Goal: Task Accomplishment & Management: Contribute content

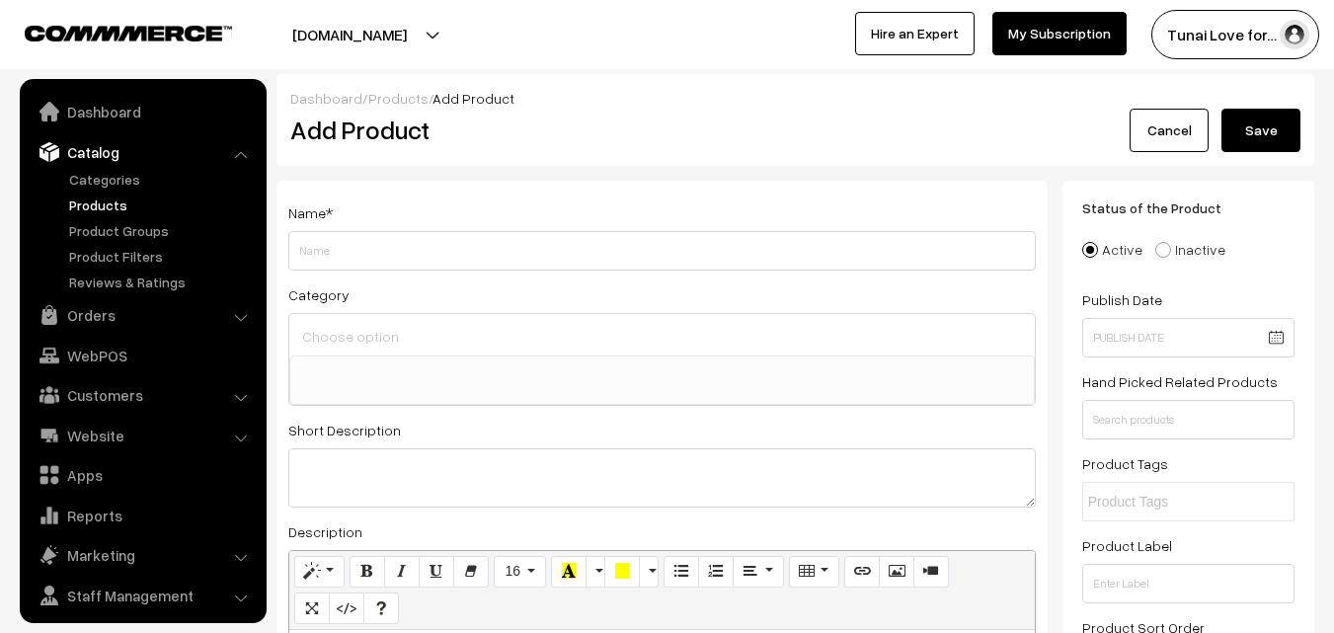
select select
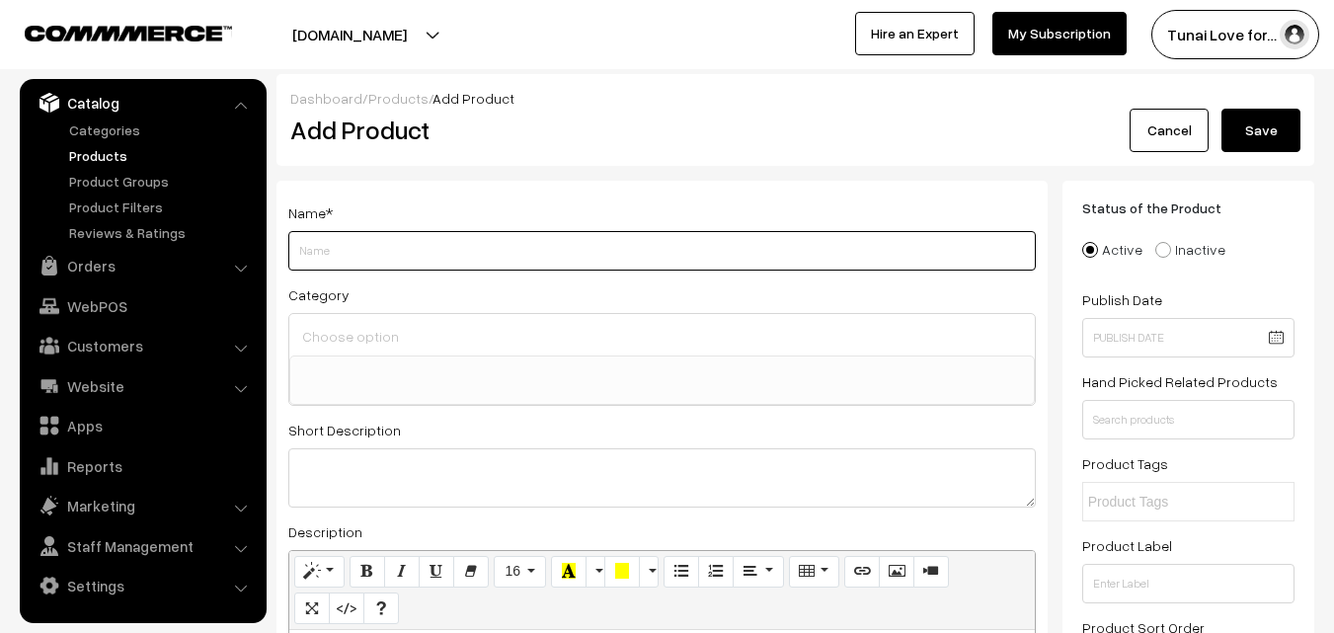
click at [392, 233] on input "Weight" at bounding box center [662, 251] width 748 height 40
paste input "RS ELECTRICAL RS-501 Aquarium Air Pump (1.5W | 1.5L/Min | 80-100L) Air Aquarium…"
type input "RS ELECTRICAL RS-501 Aquarium Air Pump (1.5W | 1.5L/Min | 80-100L) Air Aquarium…"
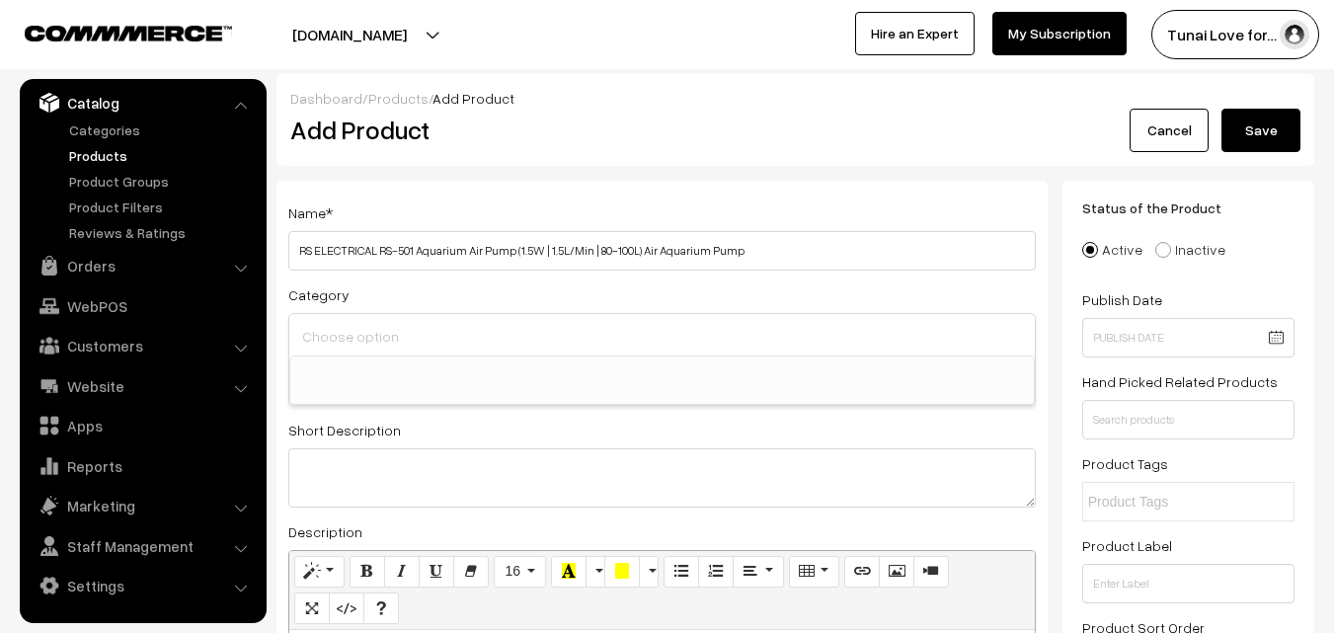
click at [382, 332] on input at bounding box center [662, 336] width 730 height 29
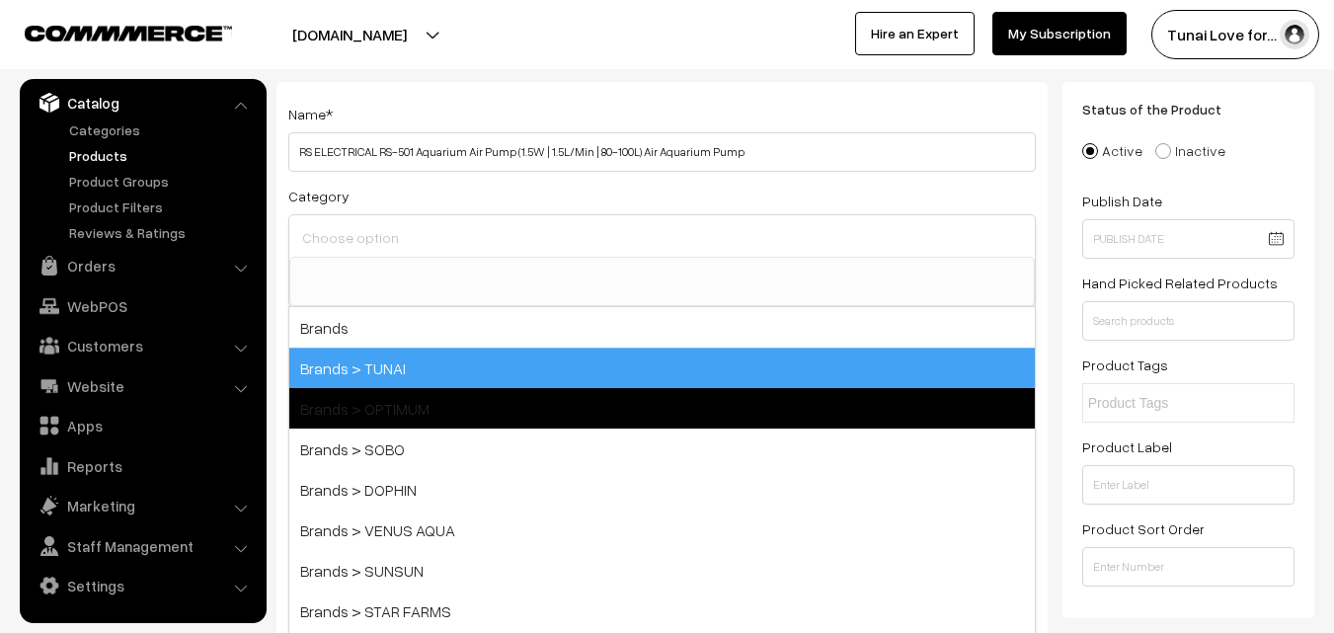
scroll to position [198, 0]
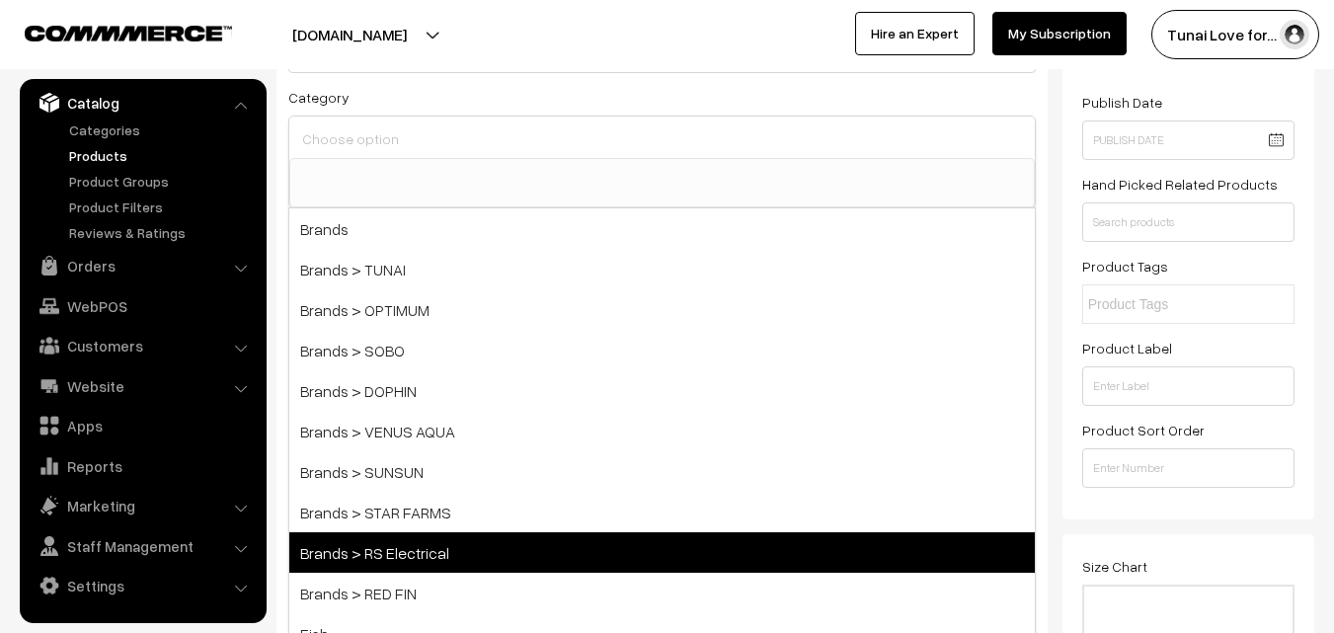
click at [406, 557] on span "Brands > RS Electrical" at bounding box center [662, 552] width 746 height 40
select select "44"
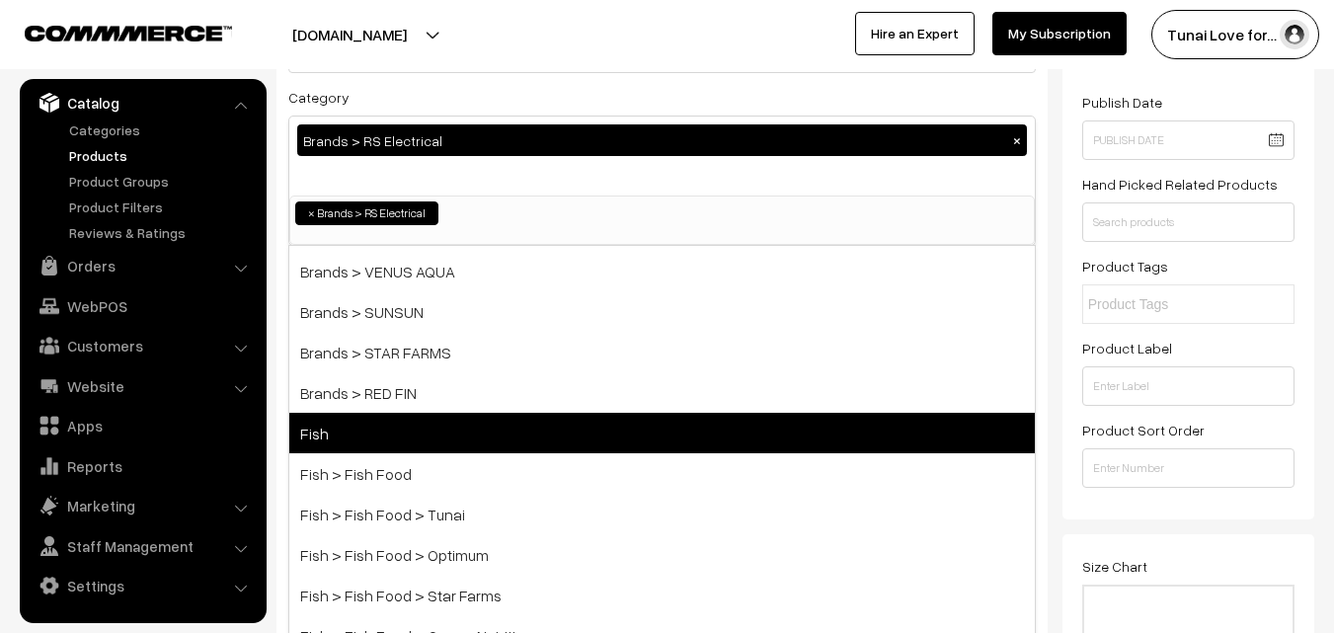
click at [665, 434] on span "Fish" at bounding box center [662, 433] width 746 height 40
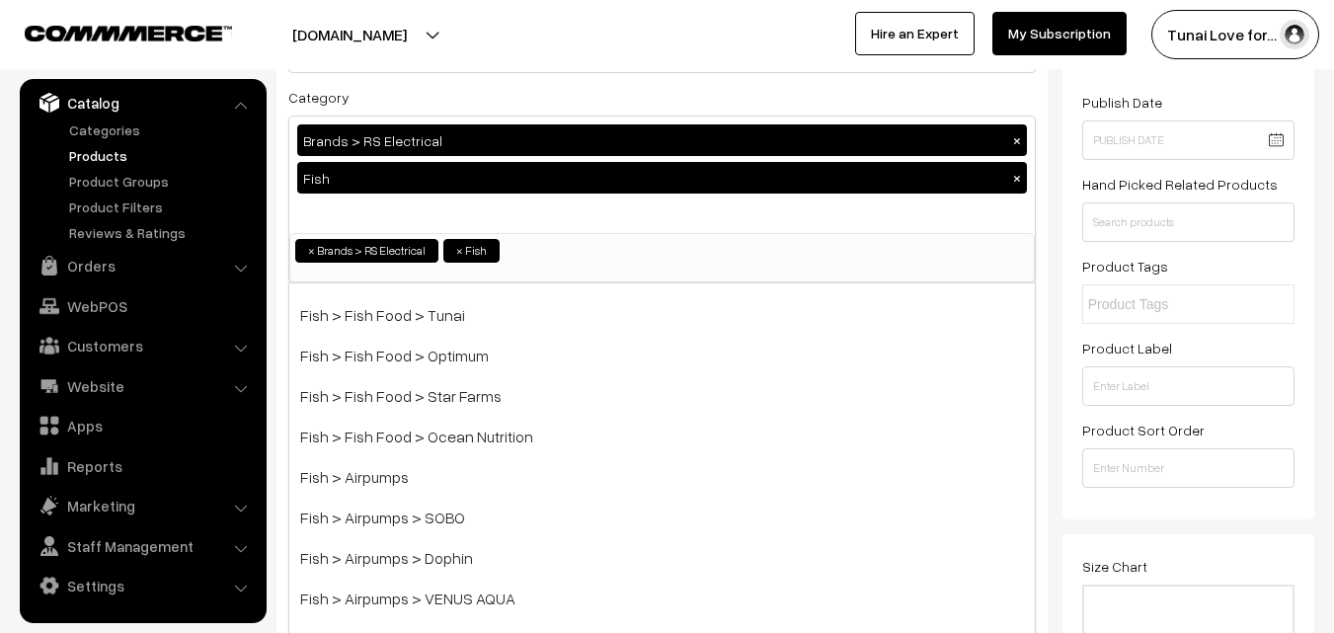
scroll to position [395, 0]
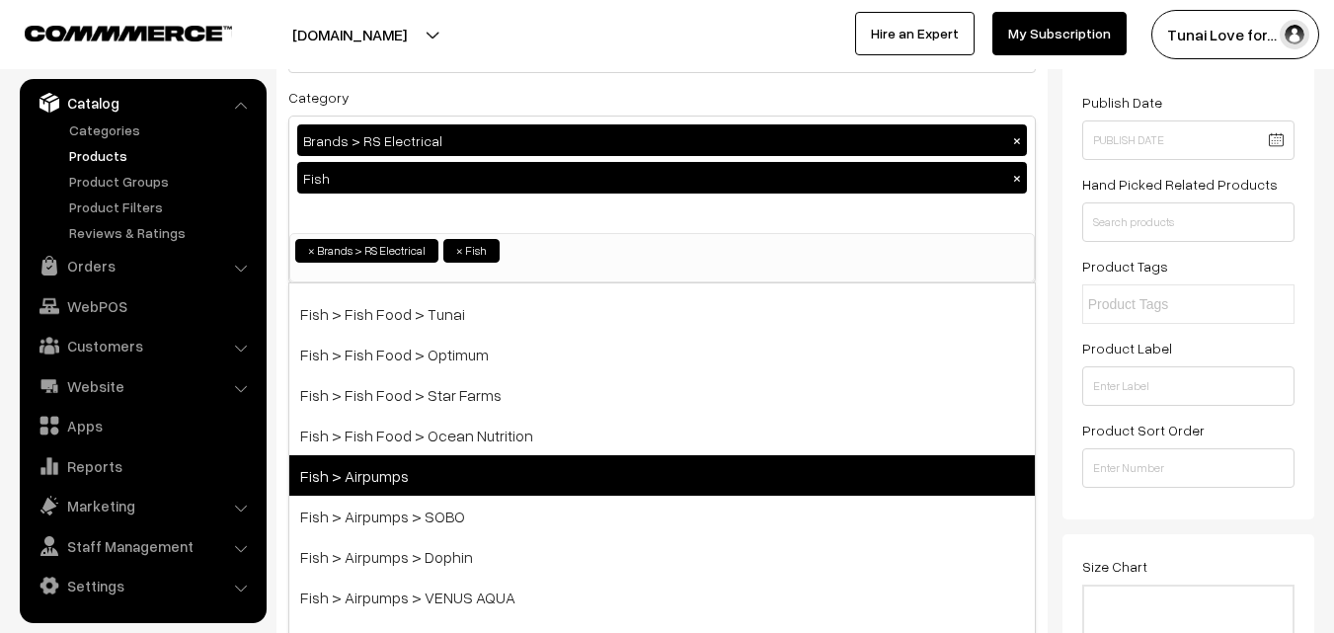
click at [515, 485] on span "Fish > Airpumps" at bounding box center [662, 475] width 746 height 40
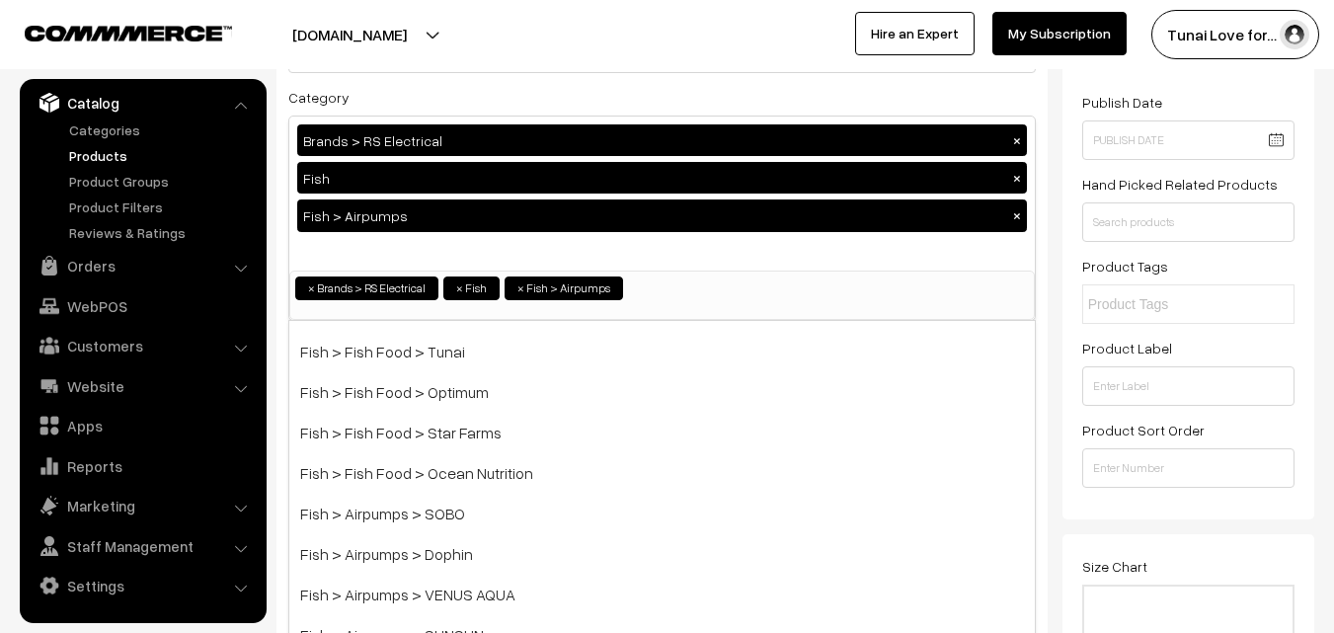
click at [1065, 474] on div "Status of the Product Active Inactive Product Type -- Select -- -- Select -- Pu…" at bounding box center [1189, 251] width 252 height 536
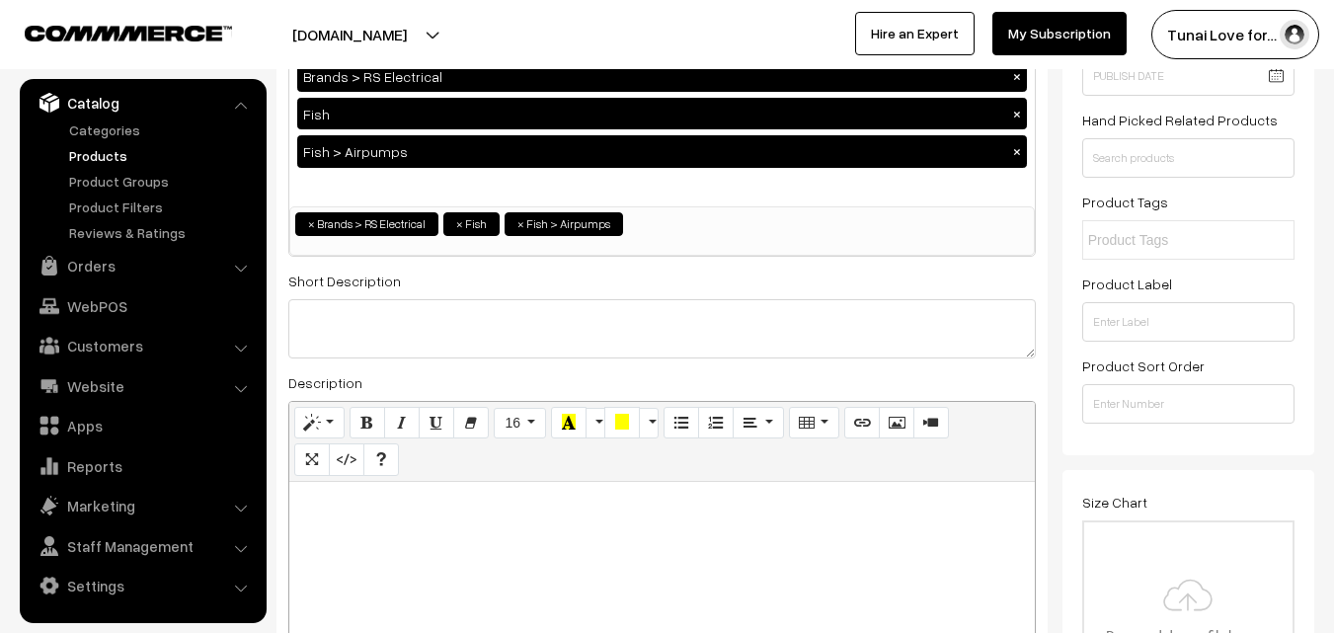
scroll to position [296, 0]
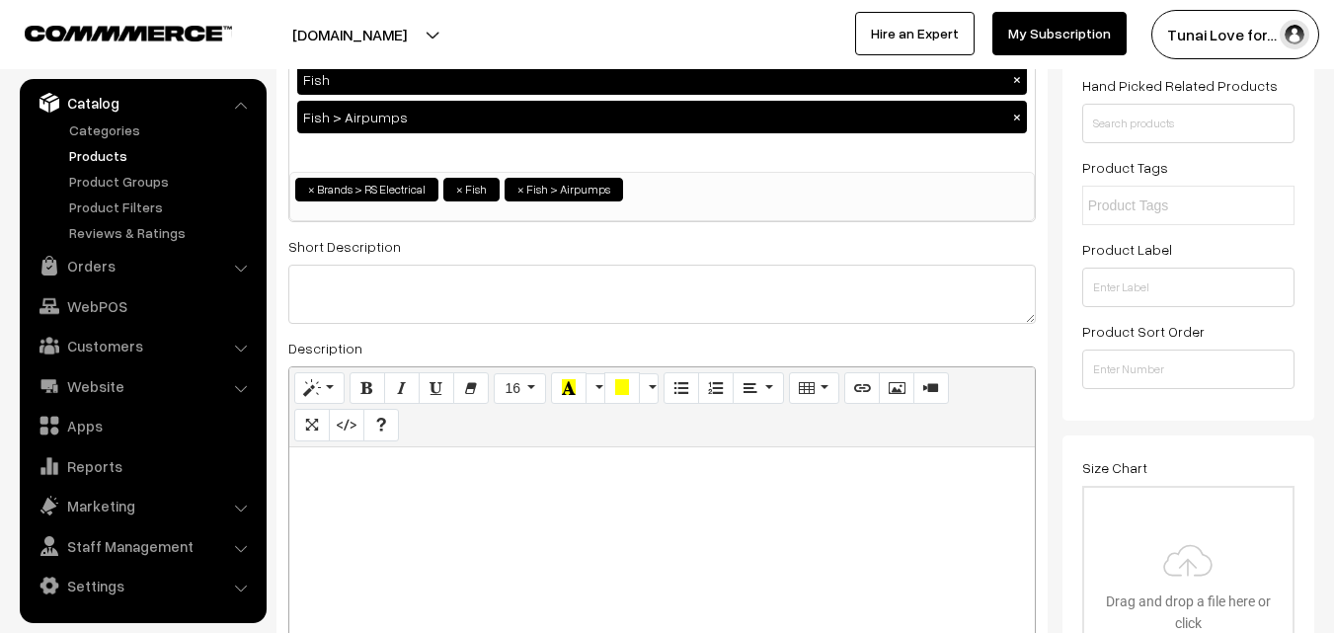
click at [388, 521] on div at bounding box center [662, 570] width 746 height 247
paste div
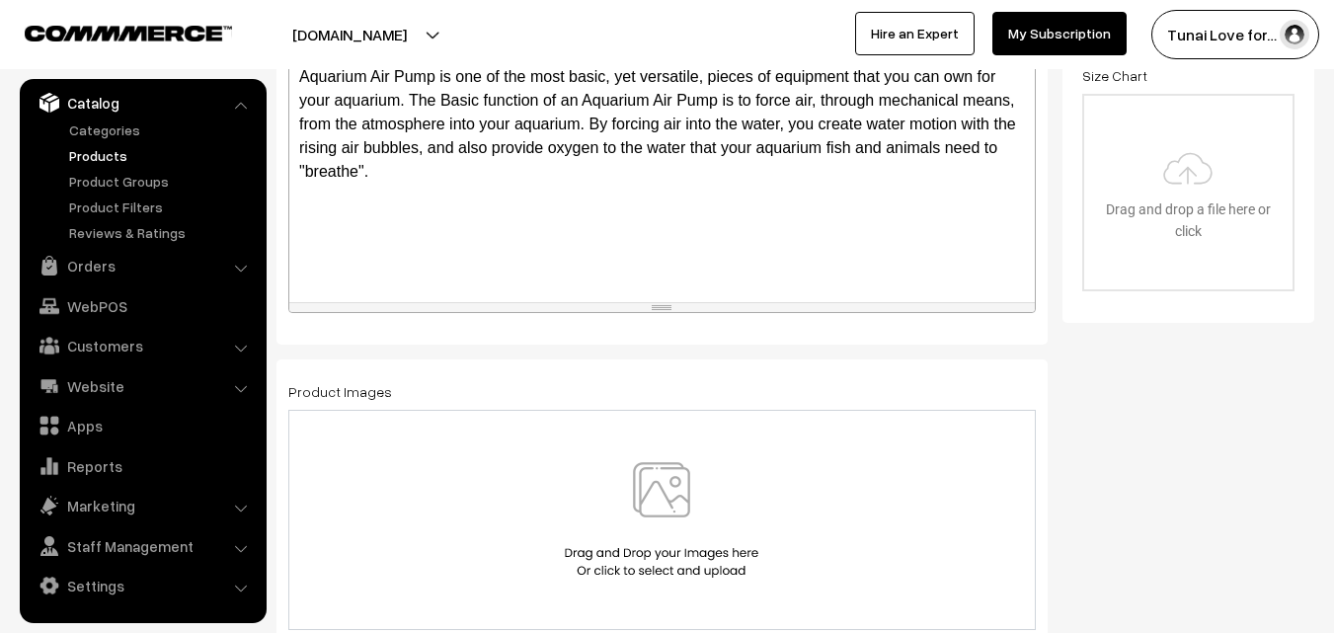
scroll to position [691, 0]
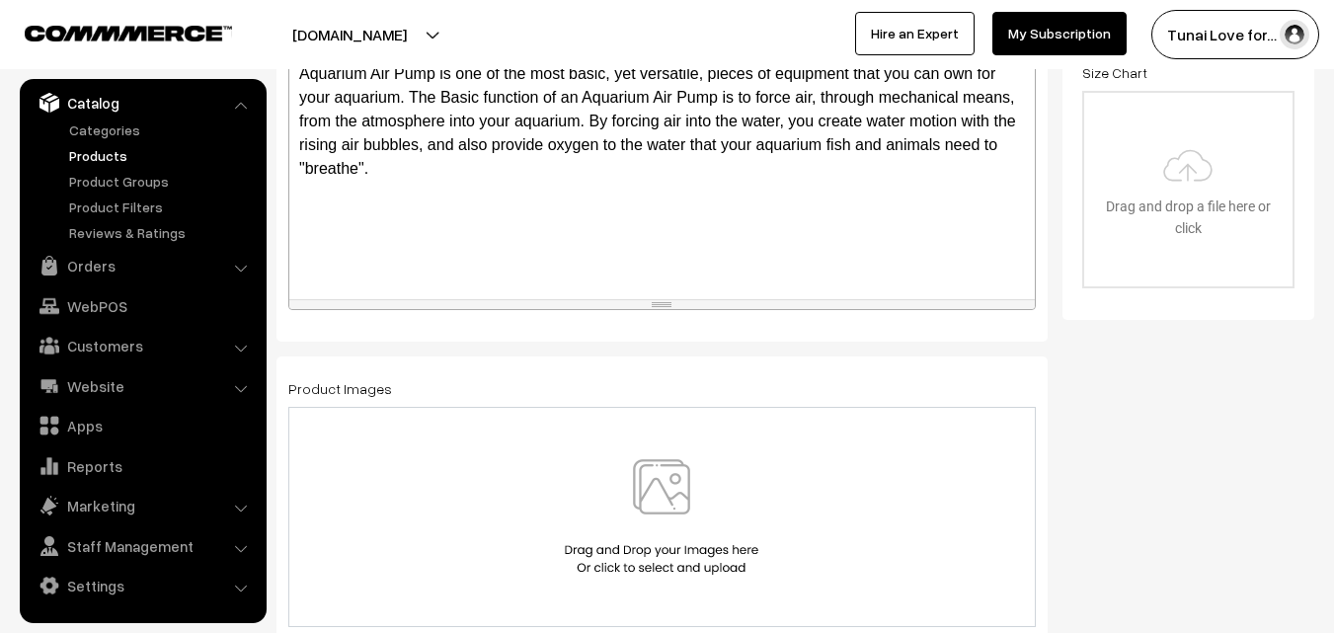
click at [685, 474] on img at bounding box center [661, 517] width 203 height 116
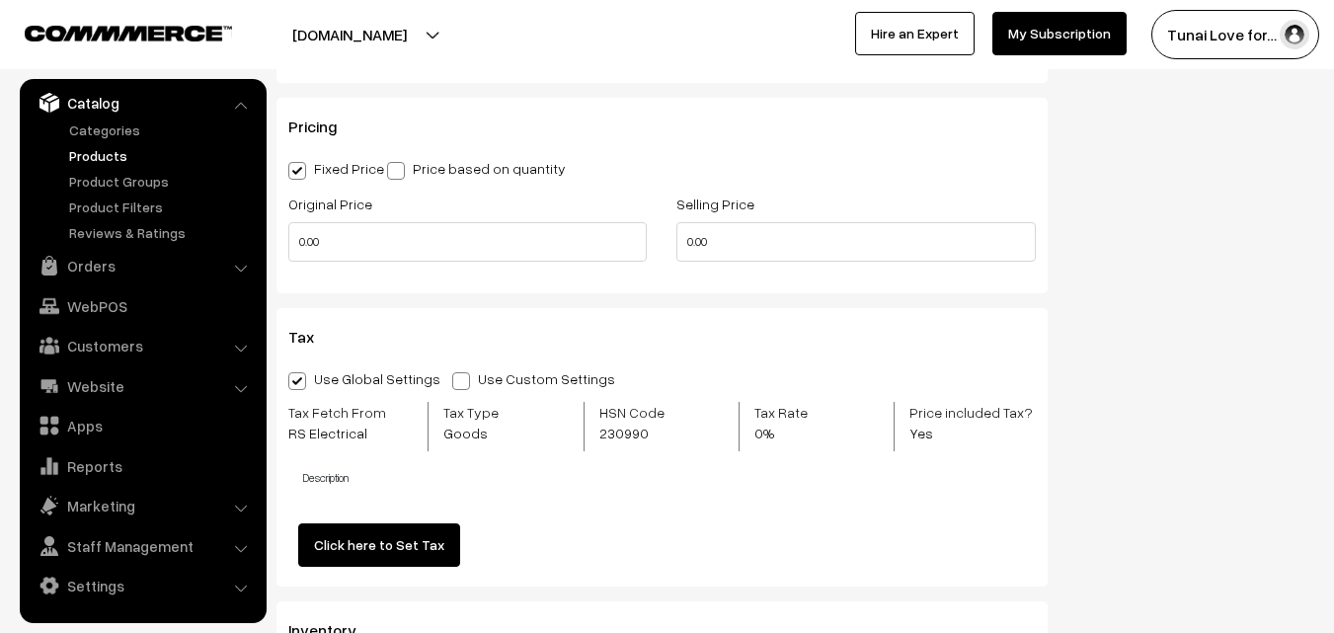
scroll to position [1876, 0]
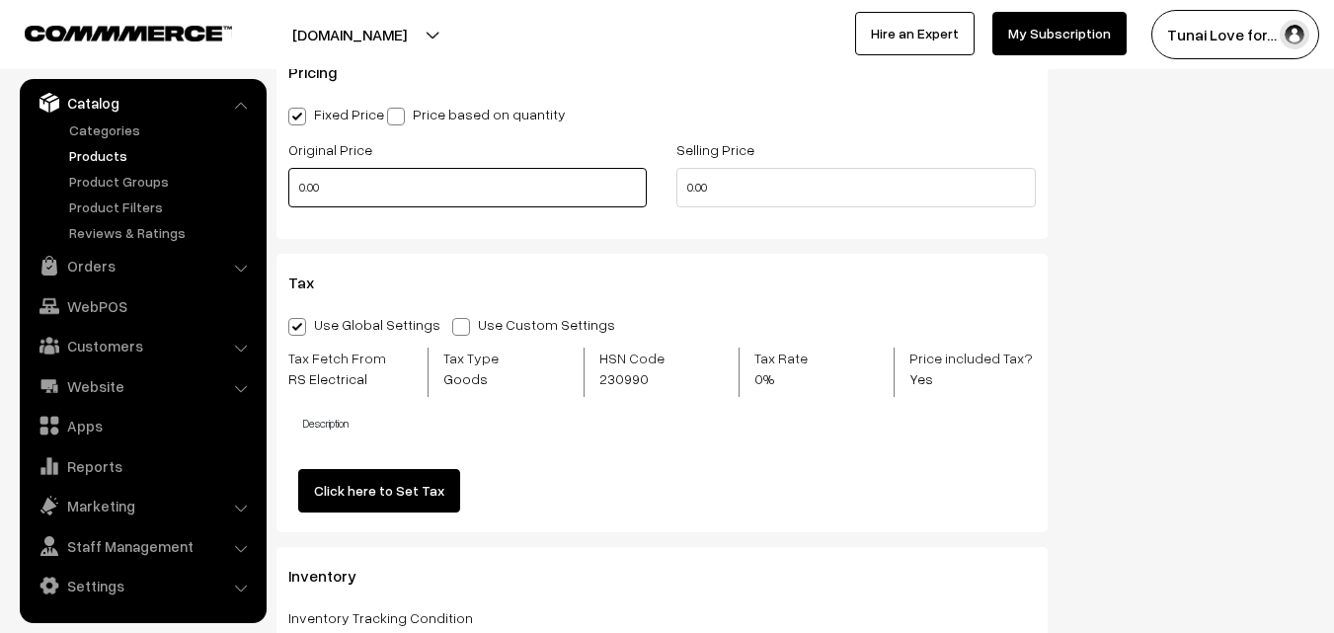
type input "599"
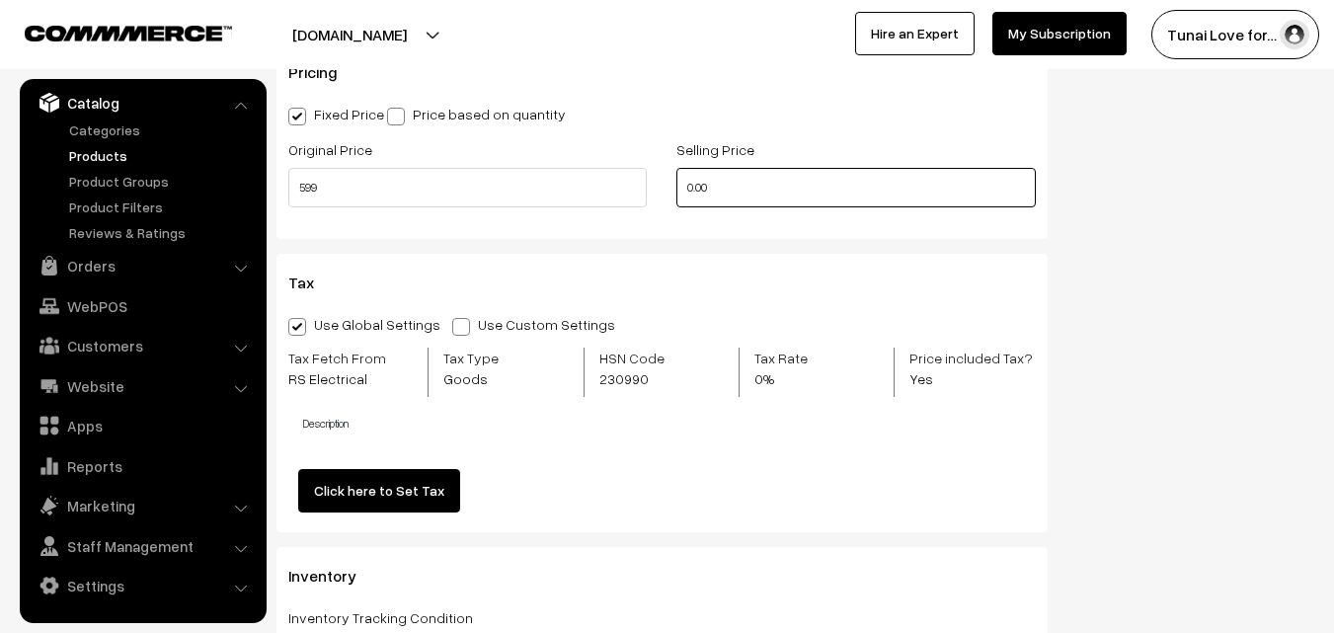
drag, startPoint x: 739, startPoint y: 182, endPoint x: 671, endPoint y: 182, distance: 68.1
click at [671, 182] on div "Selling Price 0.00" at bounding box center [856, 178] width 388 height 82
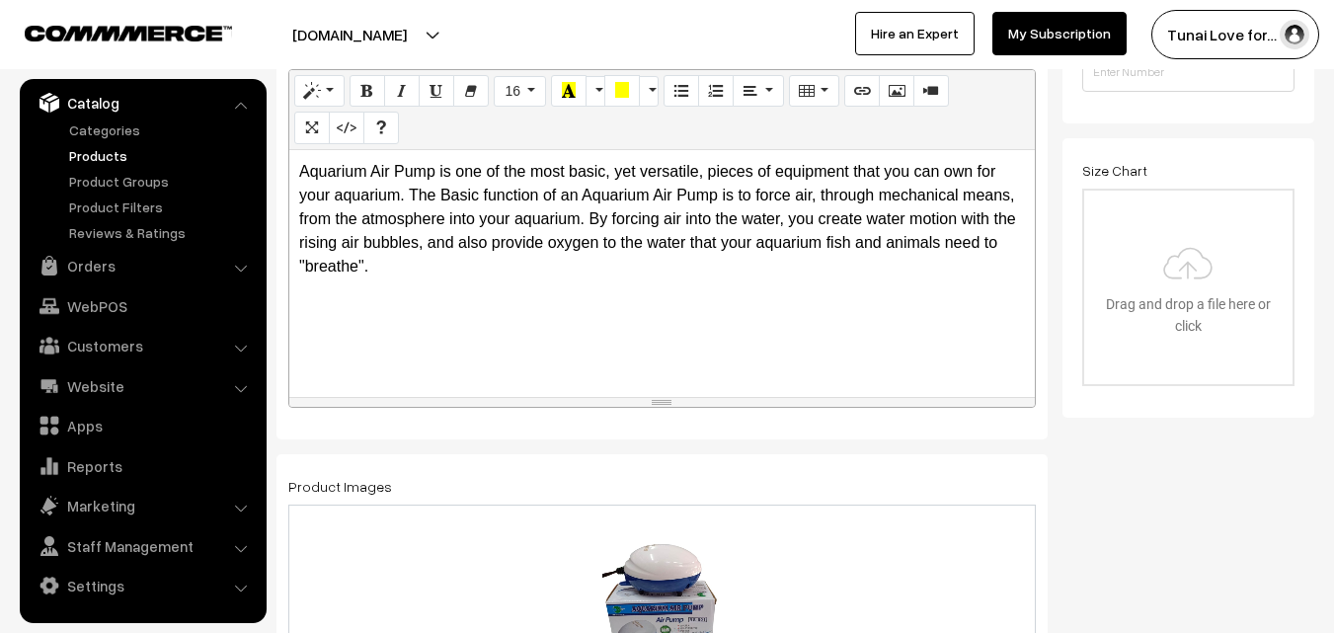
scroll to position [0, 0]
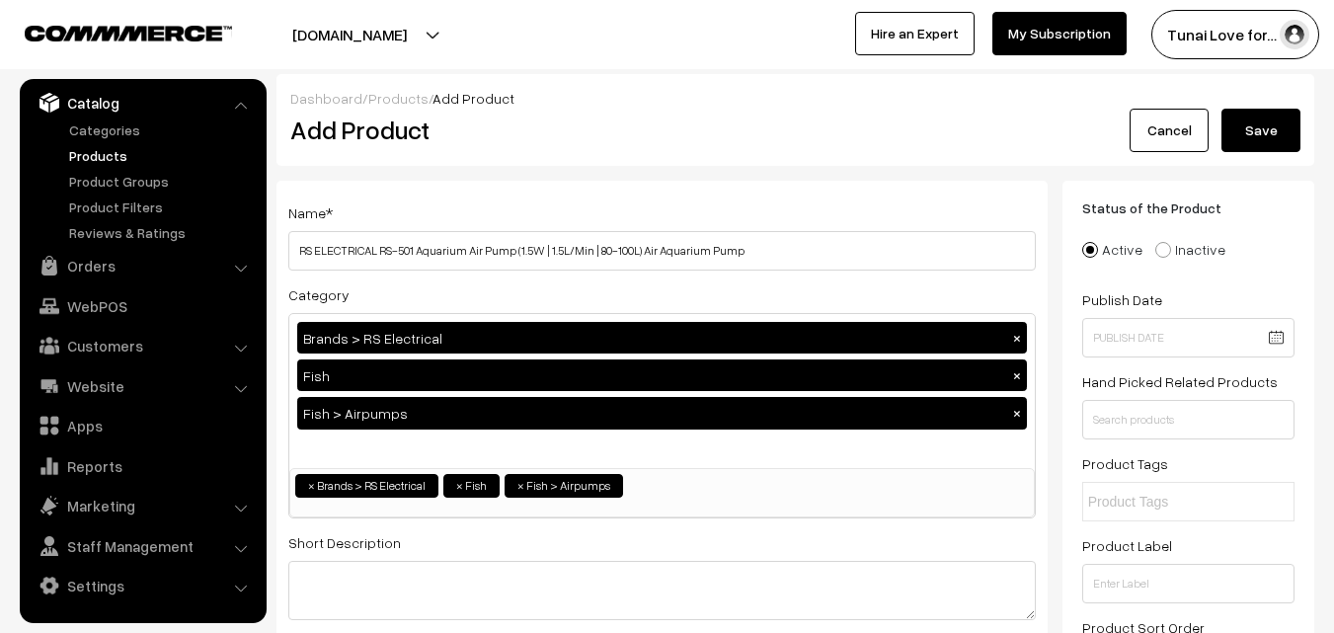
type input "399"
click at [1275, 134] on button "Save" at bounding box center [1261, 130] width 79 height 43
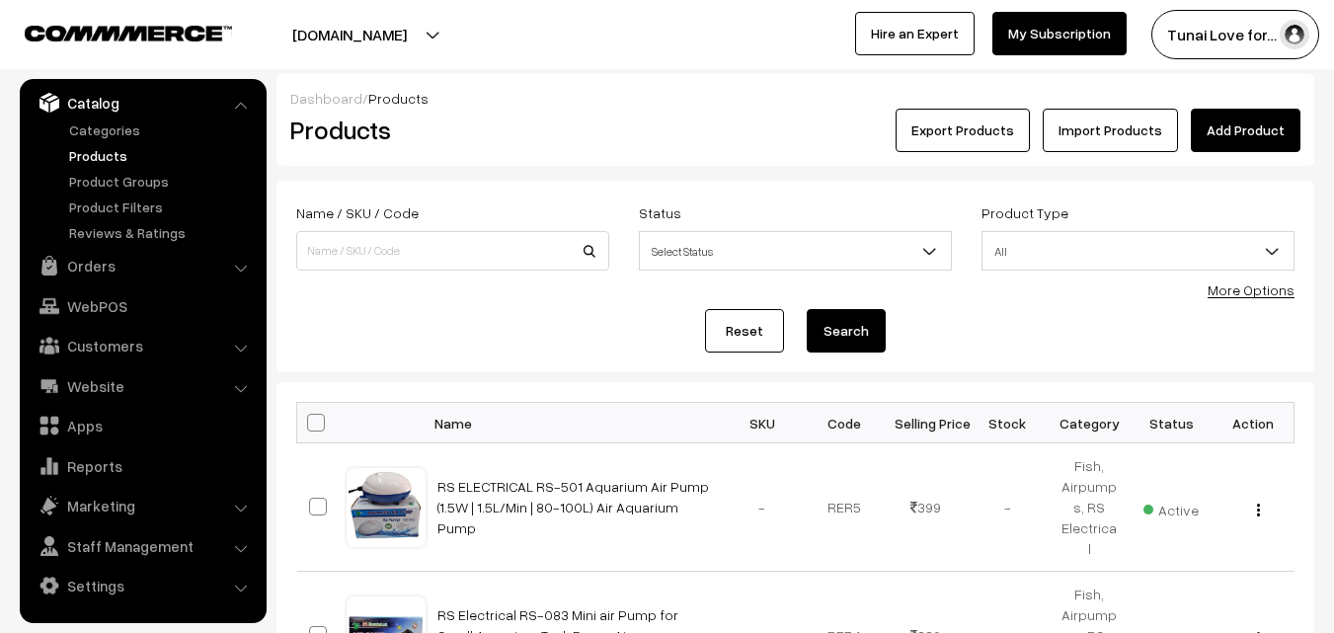
click at [1259, 131] on link "Add Product" at bounding box center [1246, 130] width 110 height 43
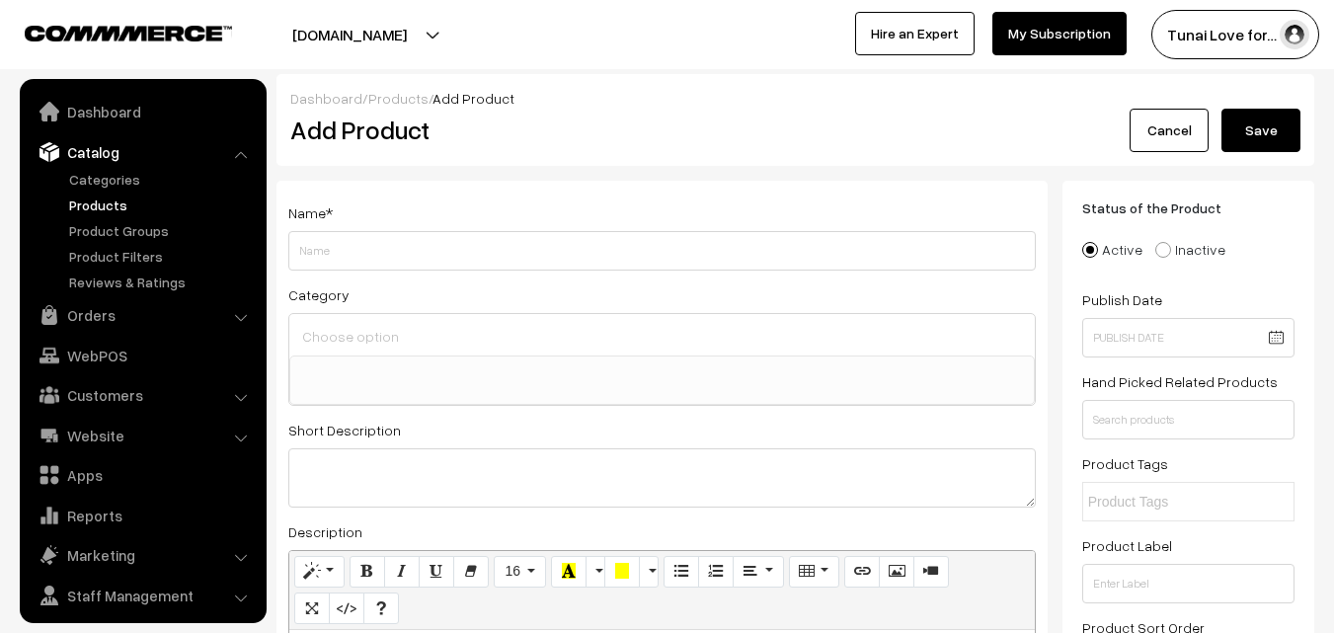
select select
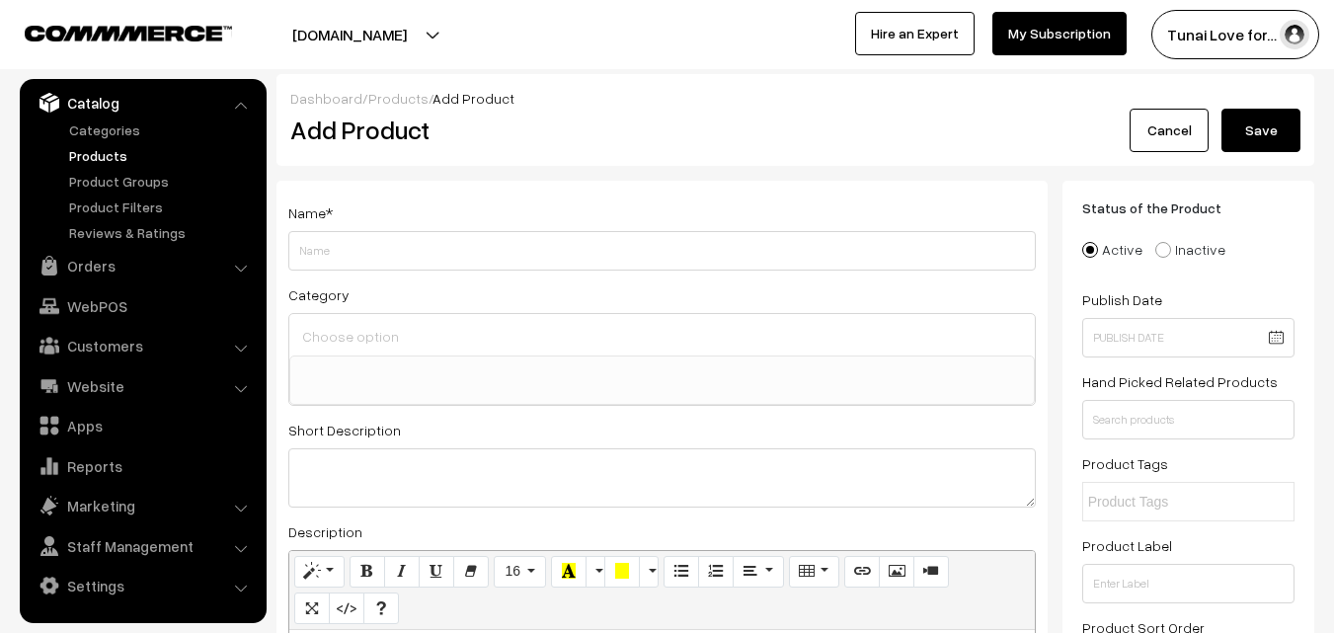
click at [505, 254] on input "Weight" at bounding box center [662, 251] width 748 height 40
click at [433, 252] on input "Weight" at bounding box center [662, 251] width 748 height 40
paste input "RS 518A - RS Electrical Single Way Aquarium Air Pump - Aerator Motor - Aquarium…"
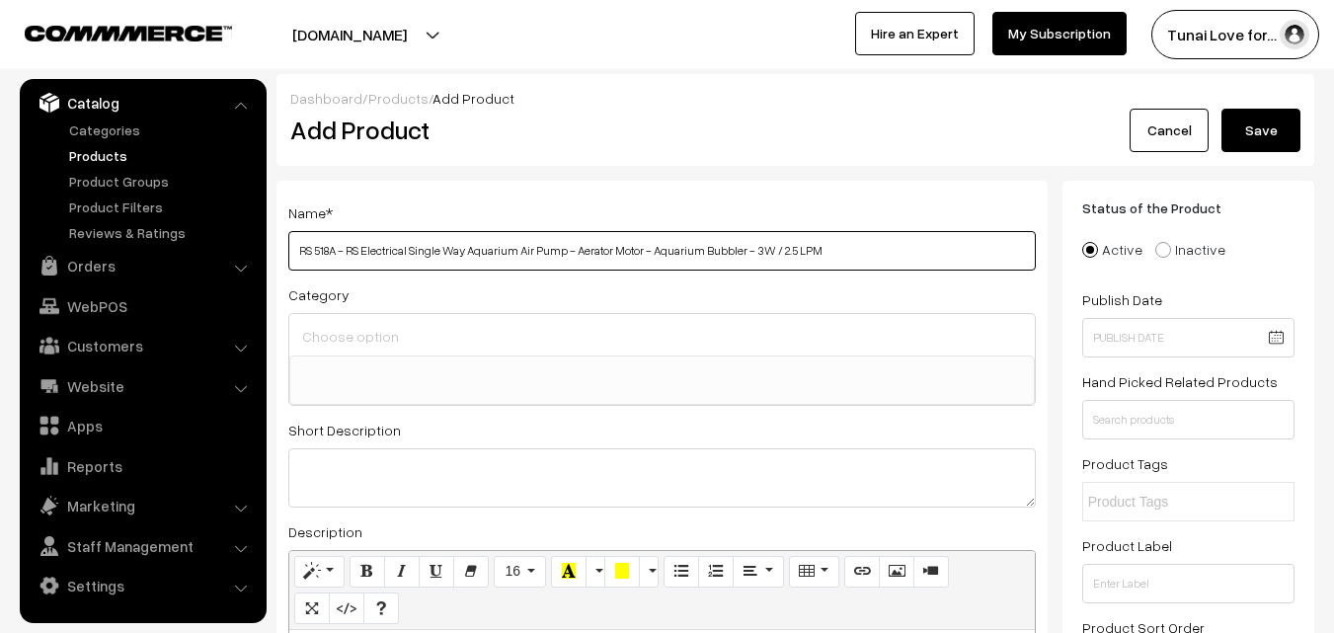
drag, startPoint x: 350, startPoint y: 247, endPoint x: 410, endPoint y: 247, distance: 60.2
click at [410, 247] on input "RS 518A - RS Electrical Single Way Aquarium Air Pump - Aerator Motor - Aquarium…" at bounding box center [662, 251] width 748 height 40
click at [296, 243] on input "RS 518A - Single Way Aquarium Air Pump - Aerator Motor - Aquarium Bubbler - 3W …" at bounding box center [662, 251] width 748 height 40
paste input "RS Electrical"
click at [415, 247] on input "RS Electrical RS 518A - Single Way Aquarium Air Pump - Aerator Motor - Aquarium…" at bounding box center [662, 251] width 748 height 40
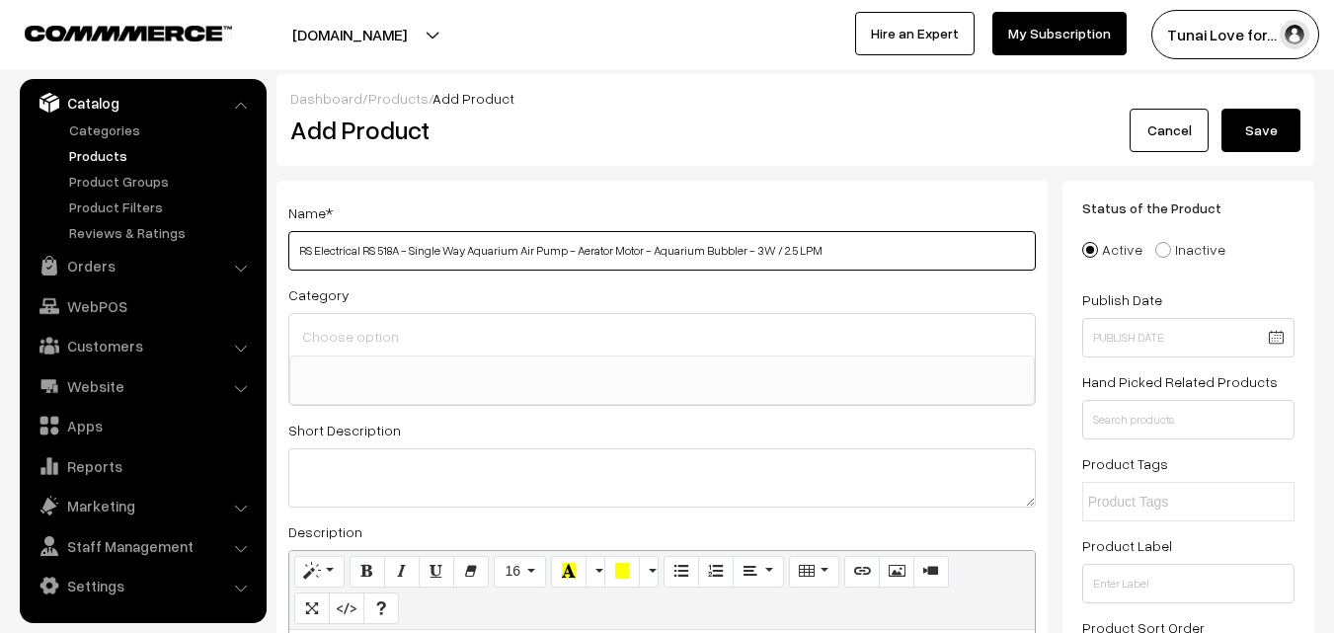
click at [845, 251] on input "RS Electrical RS 518A - Single Way Aquarium Air Pump - Aerator Motor - Aquarium…" at bounding box center [662, 251] width 748 height 40
type input "RS Electrical RS 518A - Single Way Aquarium Air Pump - Aerator Motor - Aquarium…"
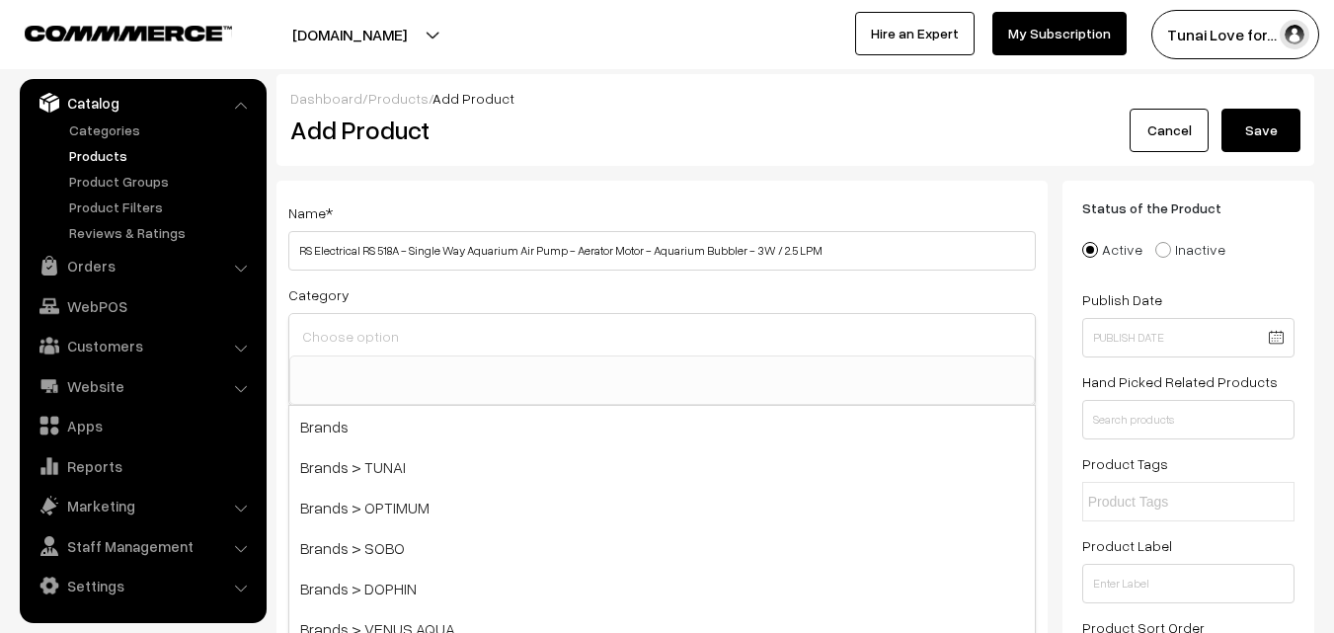
click at [530, 337] on input at bounding box center [662, 336] width 730 height 29
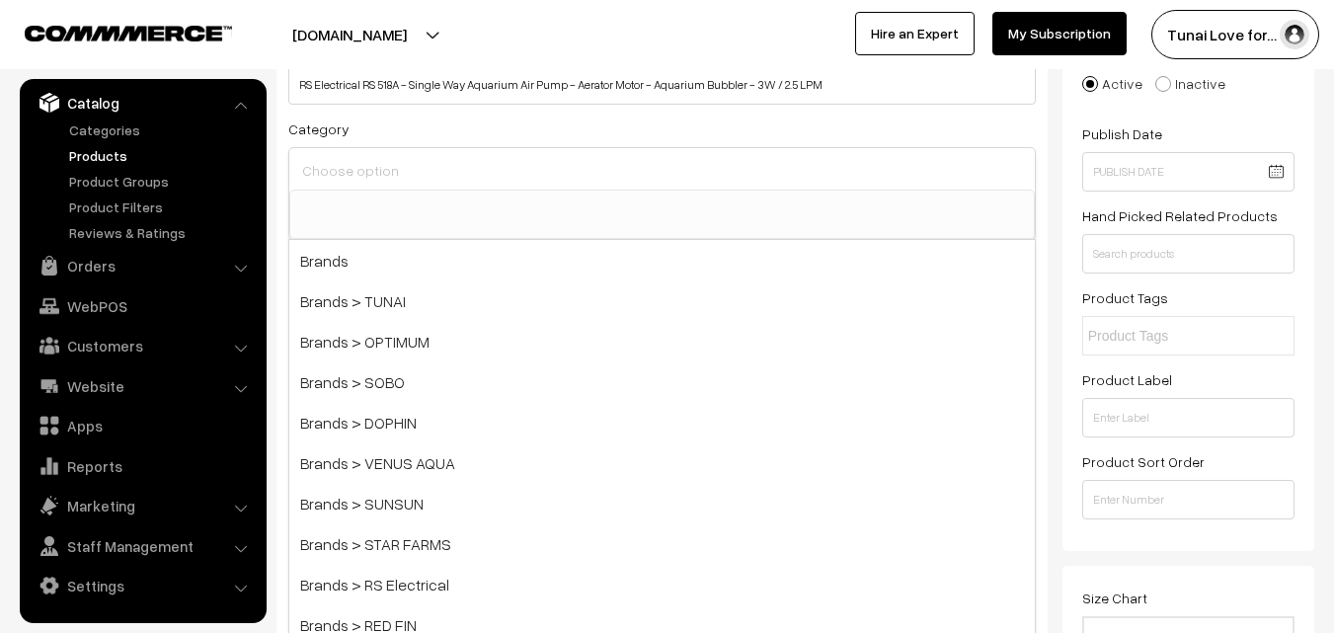
scroll to position [198, 0]
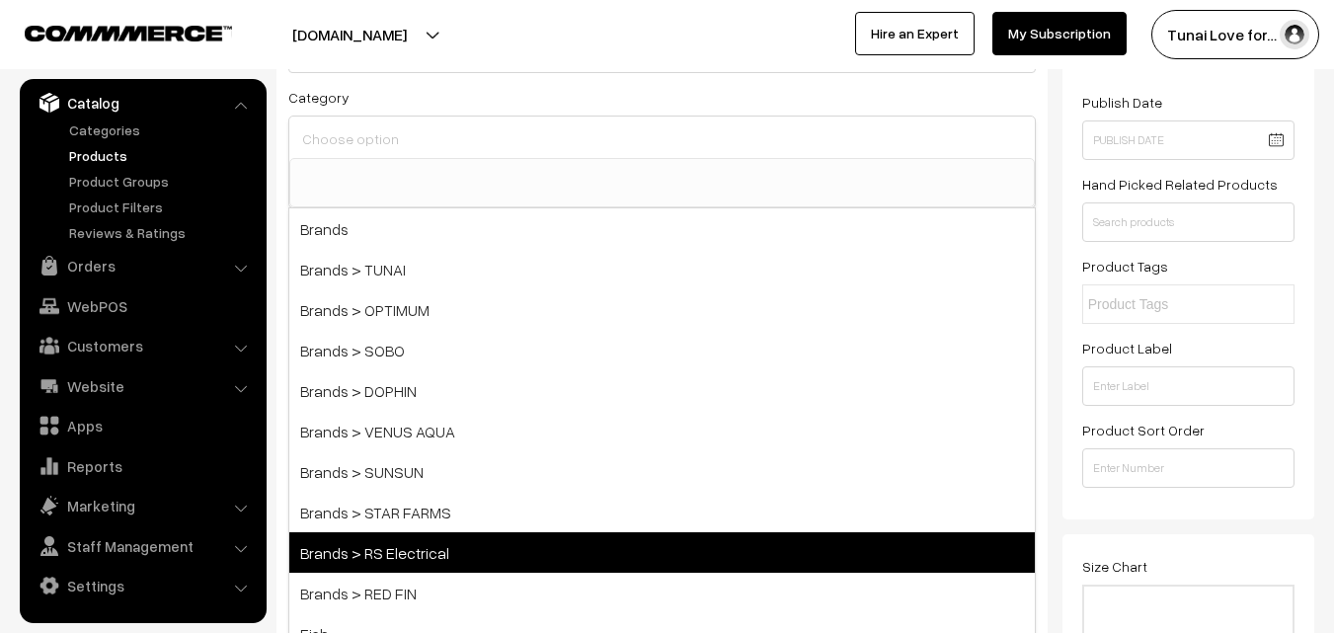
click at [391, 555] on span "Brands > RS Electrical" at bounding box center [662, 552] width 746 height 40
select select "44"
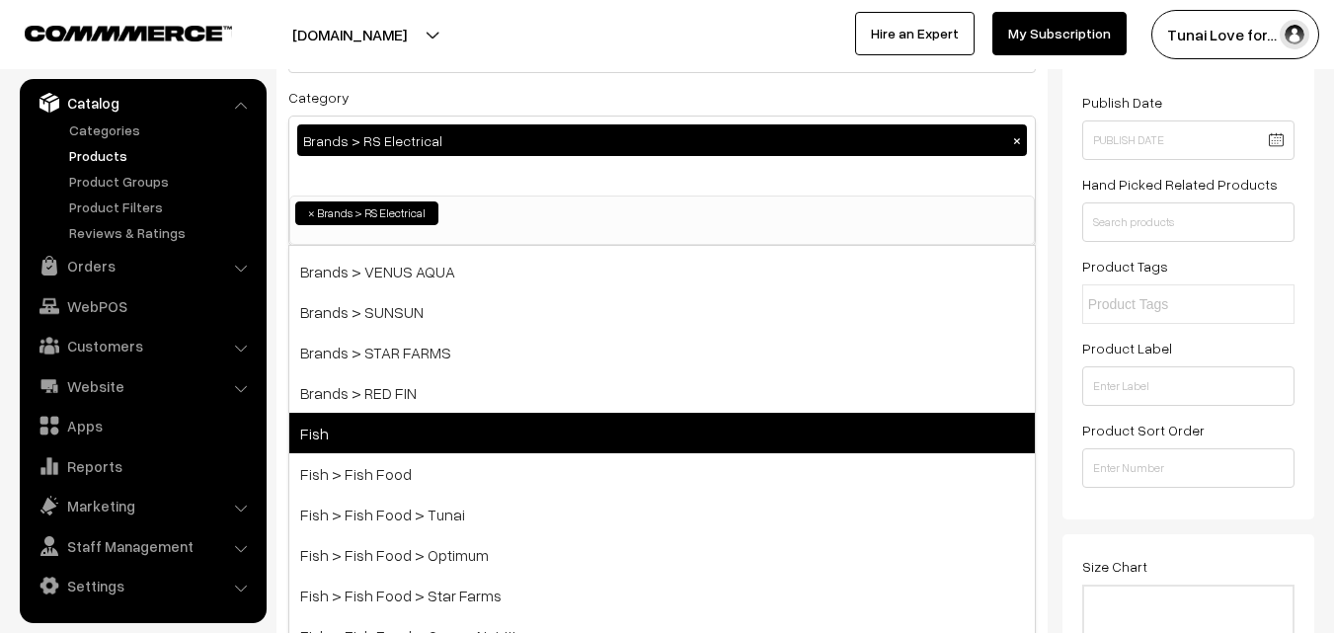
click at [507, 418] on span "Fish" at bounding box center [662, 433] width 746 height 40
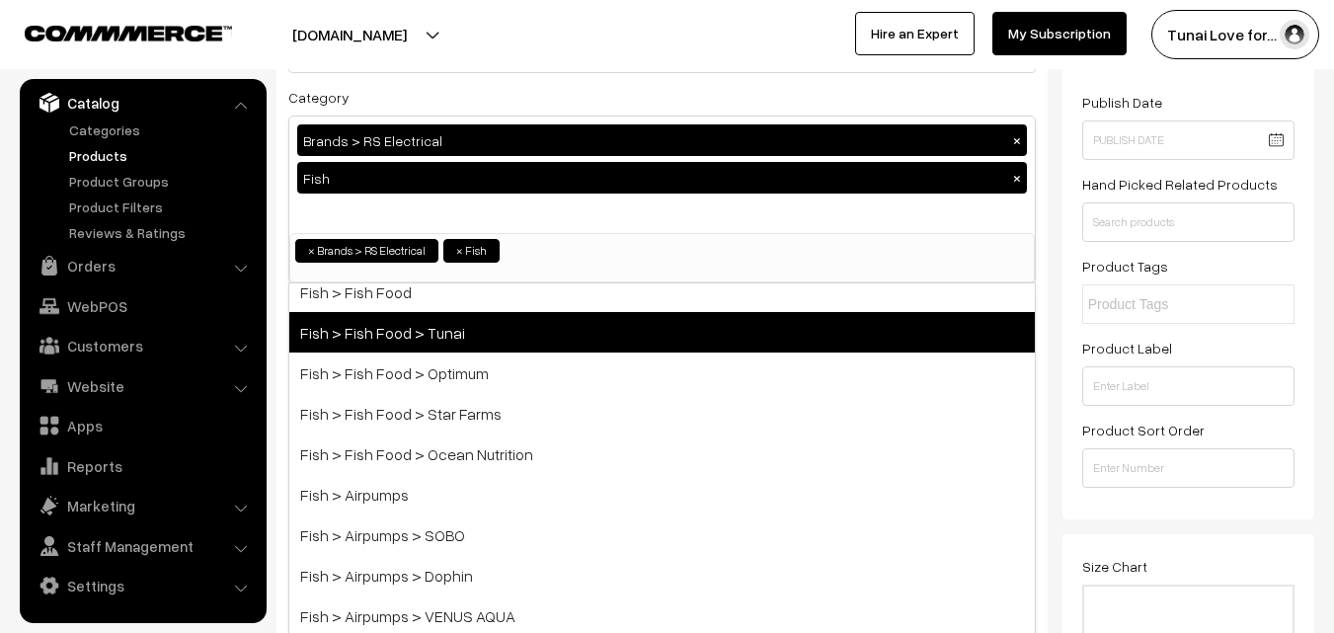
scroll to position [494, 0]
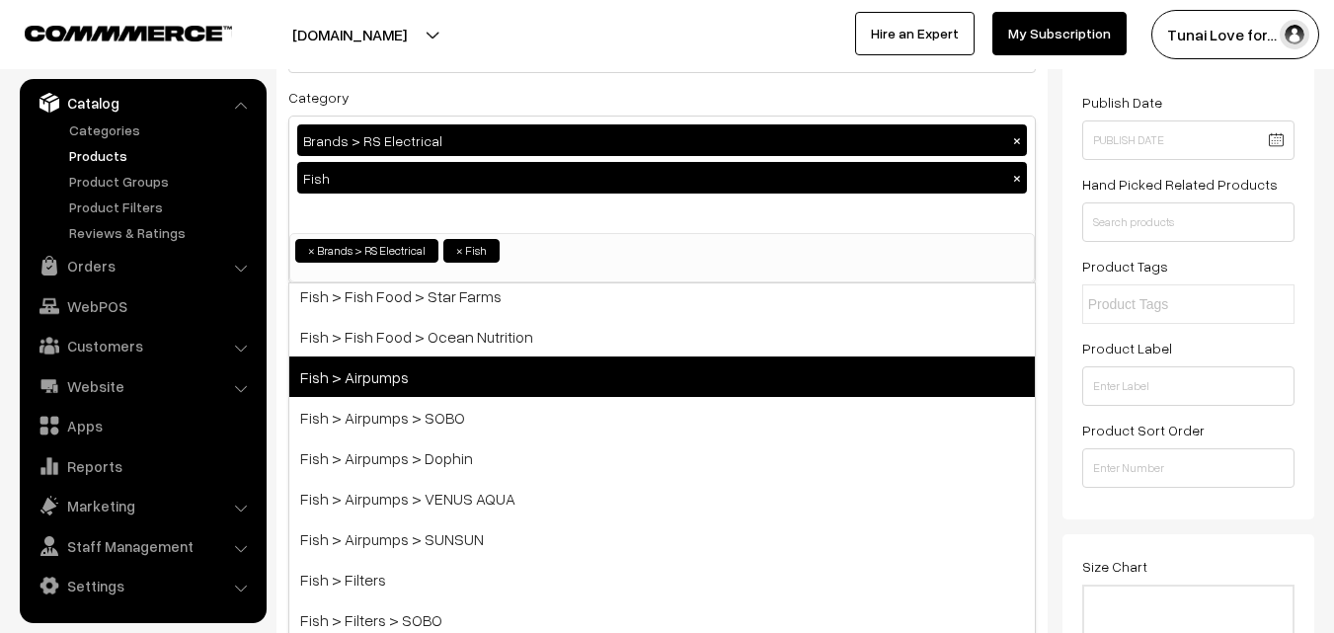
click at [410, 378] on span "Fish > Airpumps" at bounding box center [662, 376] width 746 height 40
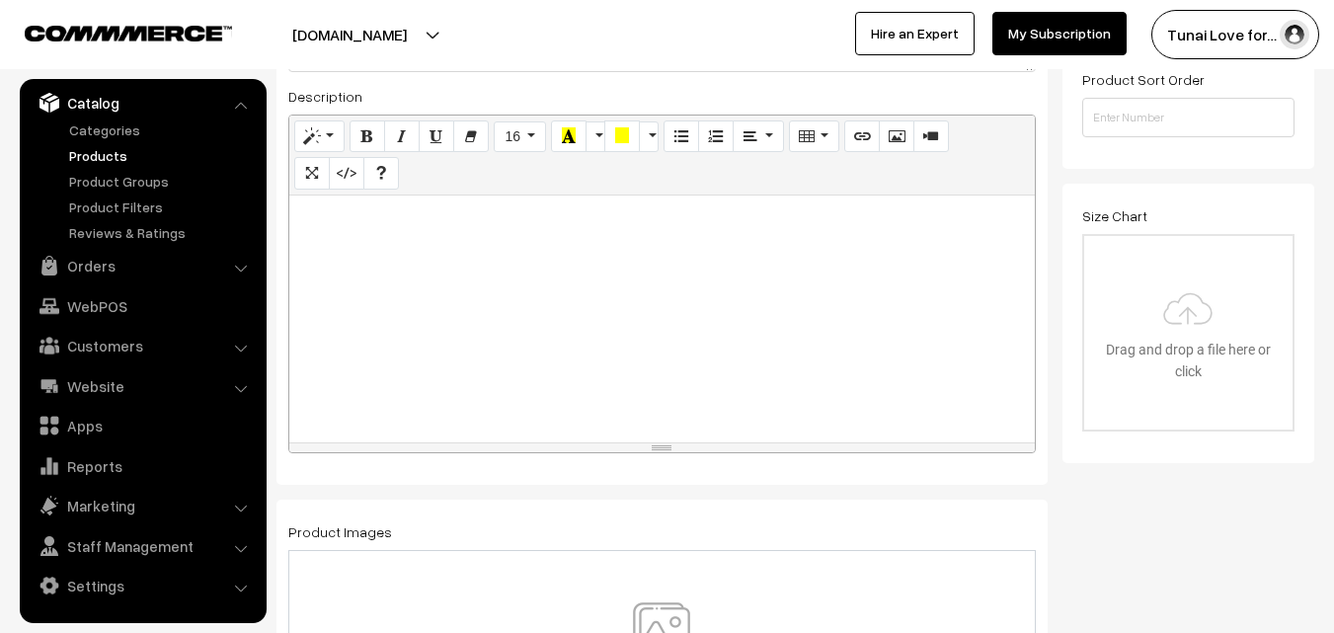
scroll to position [691, 0]
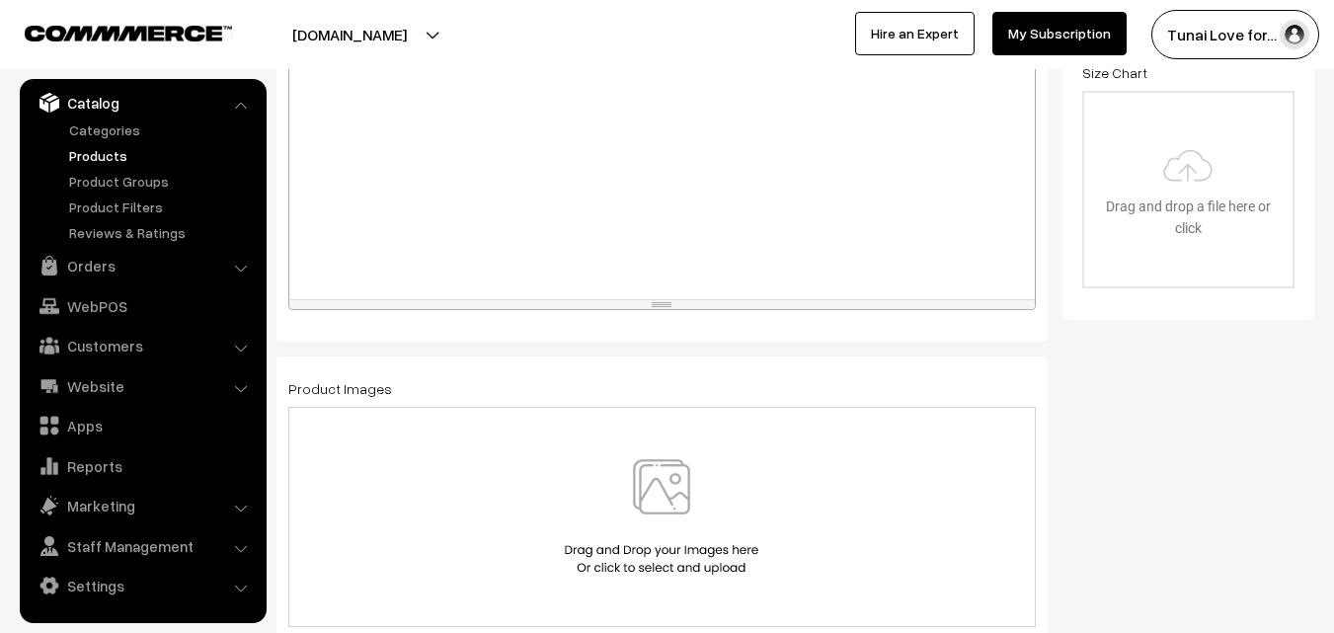
click at [921, 199] on div at bounding box center [662, 175] width 746 height 247
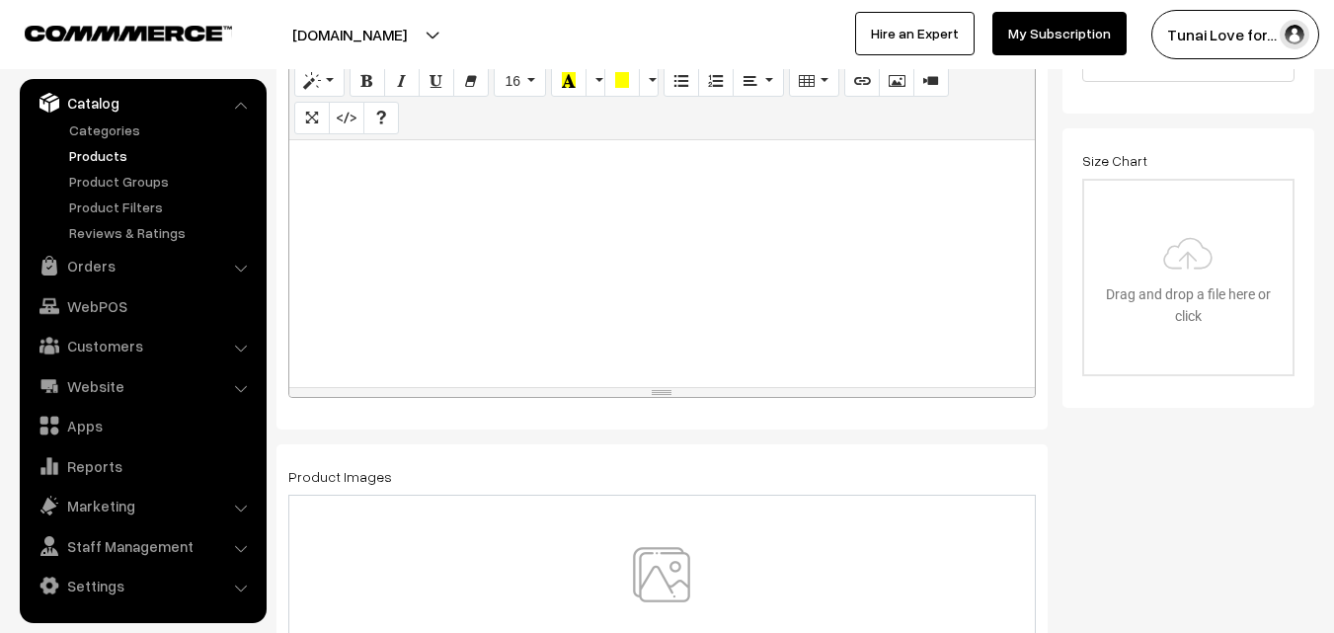
scroll to position [494, 0]
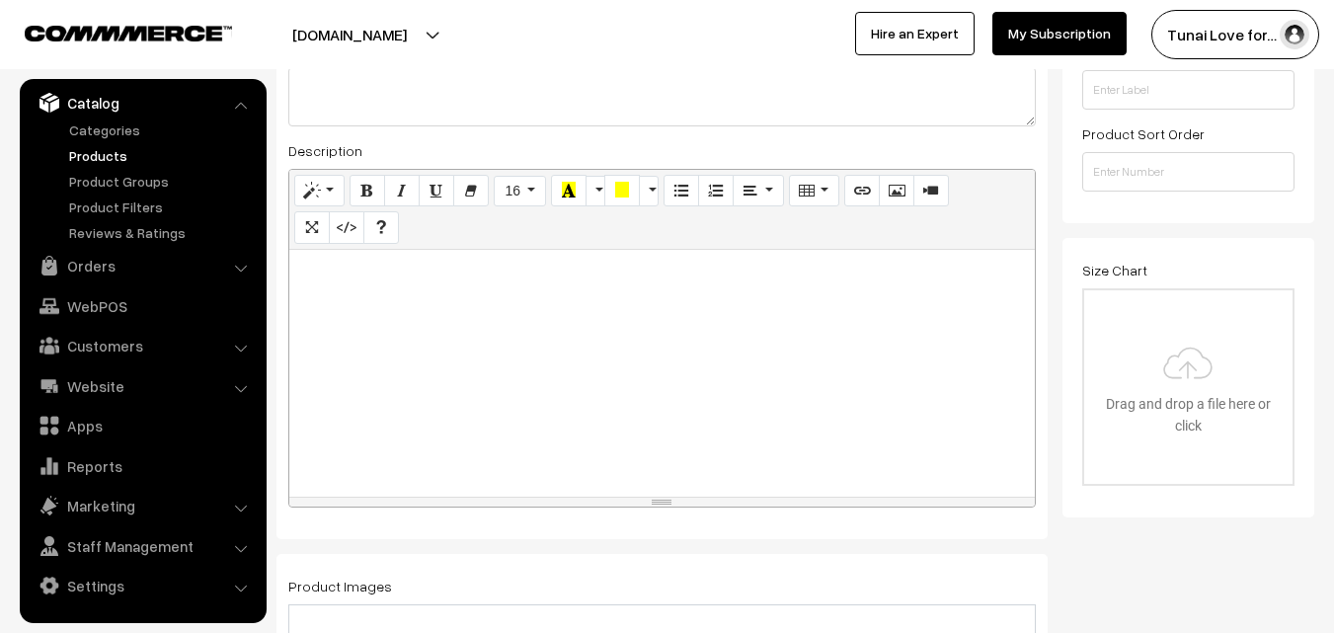
click at [403, 335] on div at bounding box center [662, 373] width 746 height 247
paste div
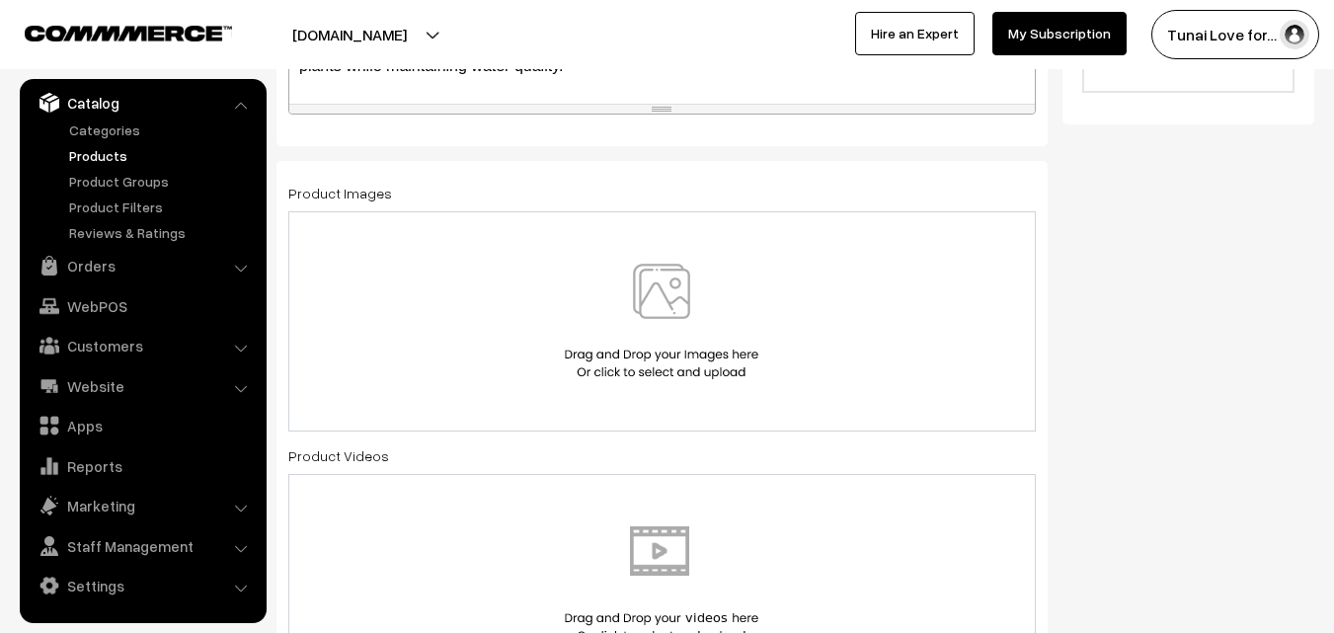
scroll to position [889, 0]
click at [680, 297] on img at bounding box center [661, 320] width 203 height 116
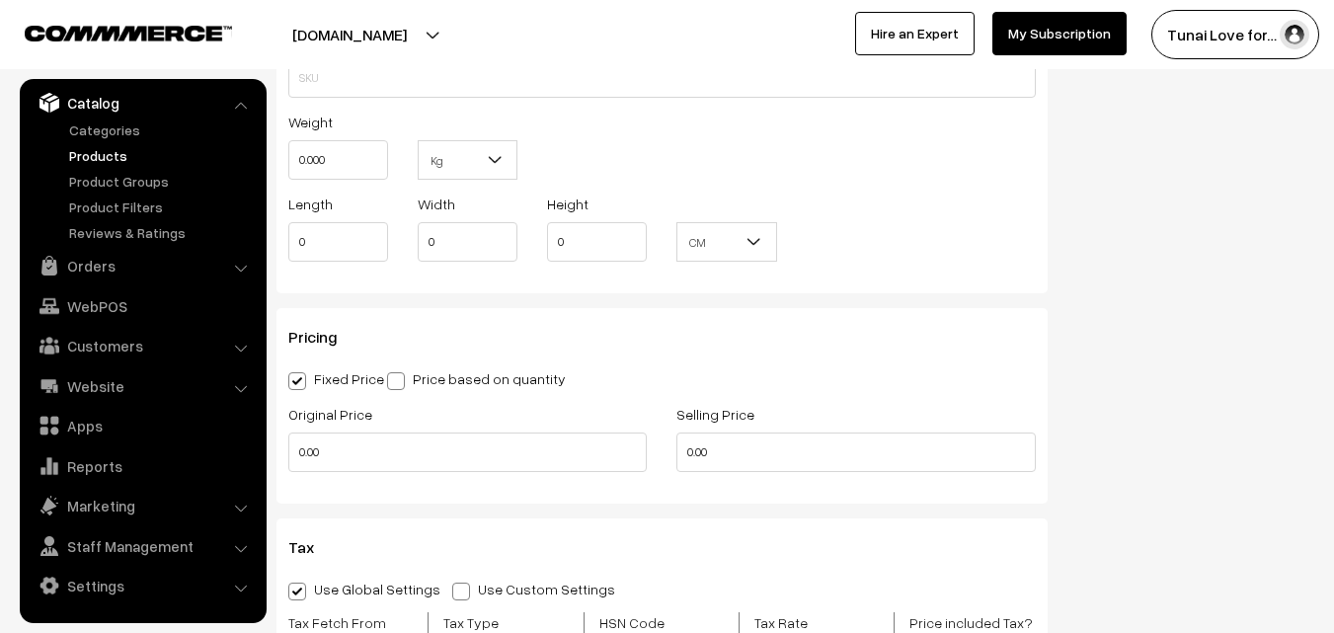
scroll to position [1679, 0]
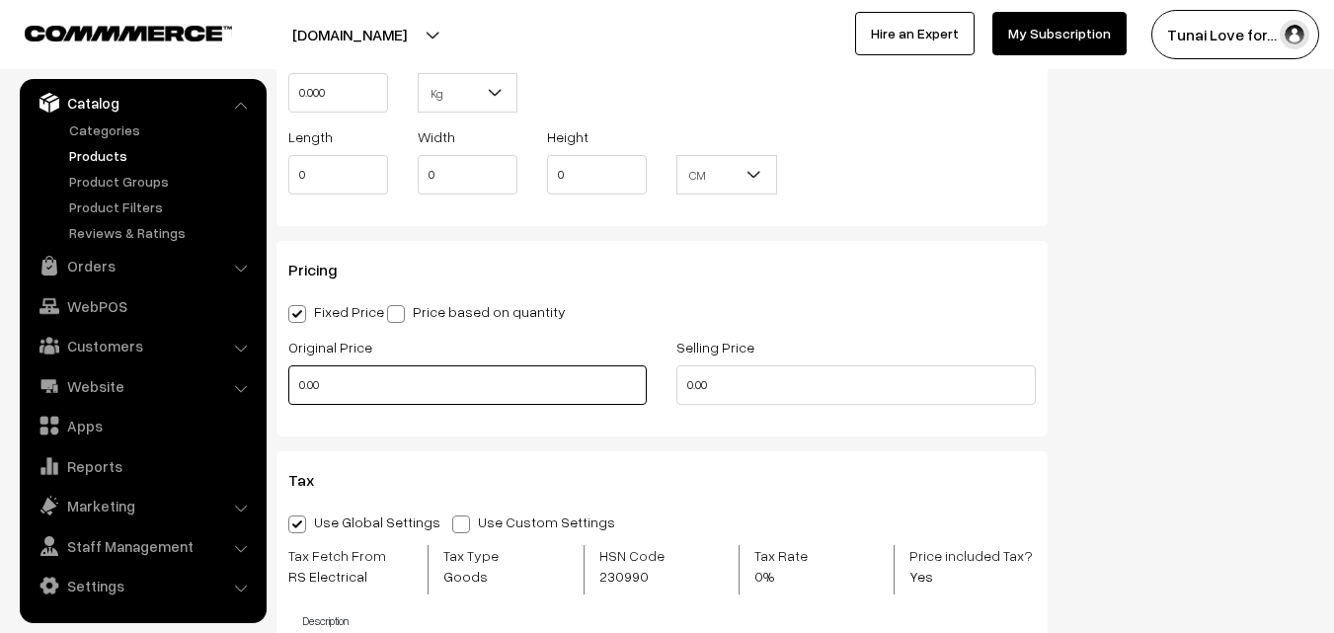
drag, startPoint x: 364, startPoint y: 389, endPoint x: 246, endPoint y: 385, distance: 118.6
click at [246, 385] on body "Thank you for showing interest. Our team will call you shortly. Close tunai.in …" at bounding box center [667, 207] width 1334 height 3772
type input "399"
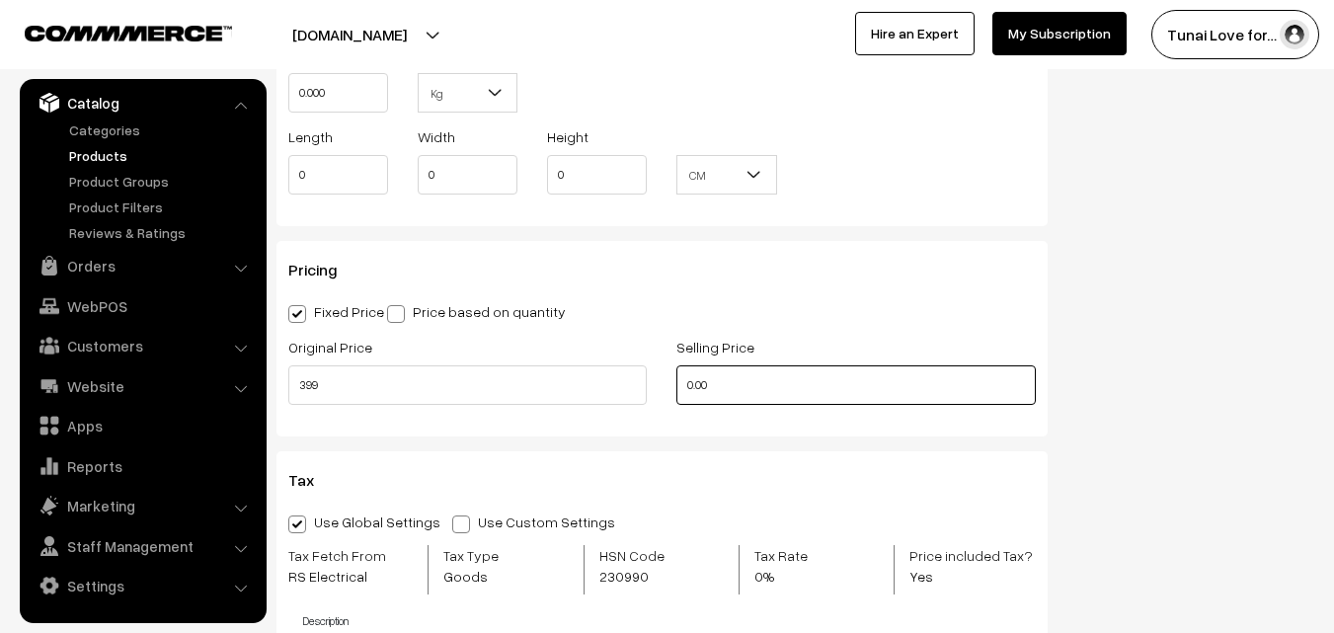
drag, startPoint x: 733, startPoint y: 387, endPoint x: 680, endPoint y: 382, distance: 52.6
click at [680, 382] on input "0.00" at bounding box center [855, 385] width 358 height 40
type input "249"
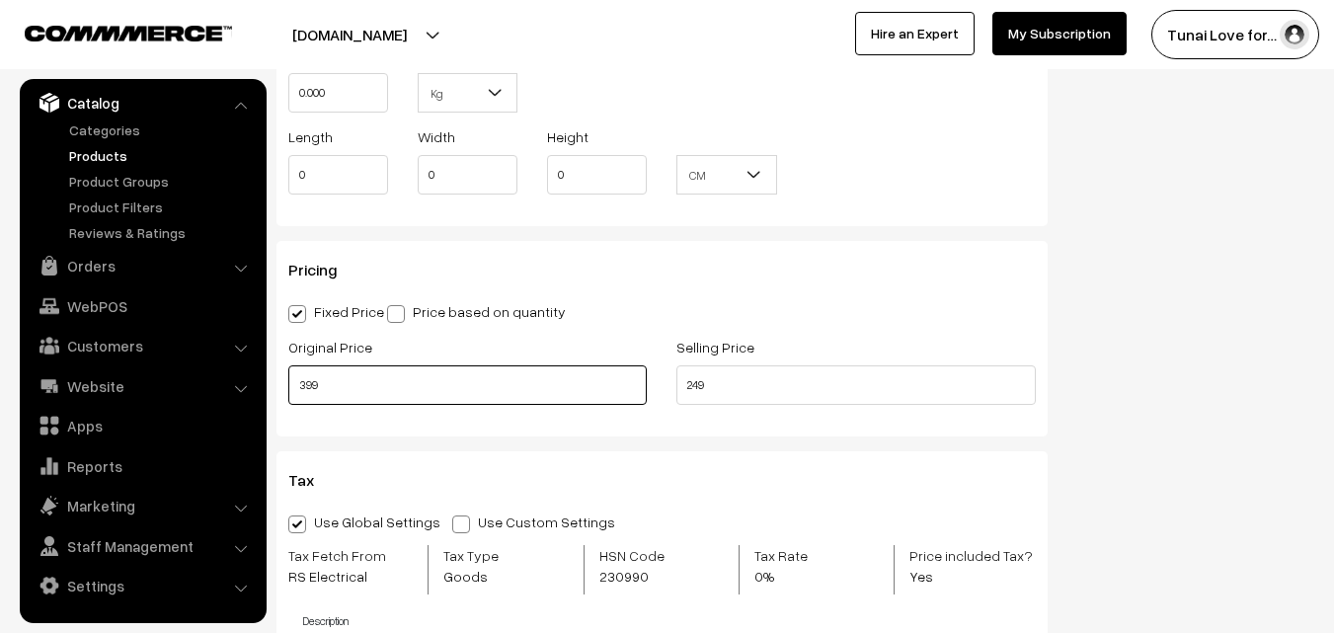
drag, startPoint x: 353, startPoint y: 387, endPoint x: 306, endPoint y: 382, distance: 46.7
click at [306, 382] on input "399" at bounding box center [467, 385] width 358 height 40
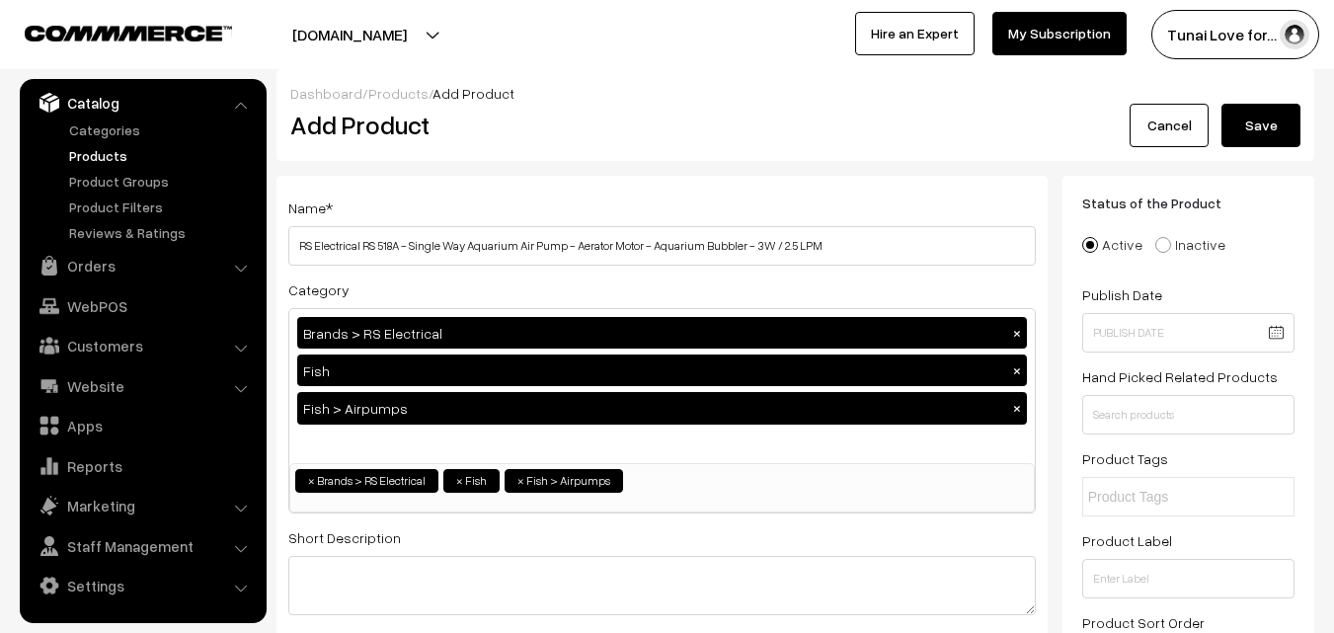
scroll to position [0, 0]
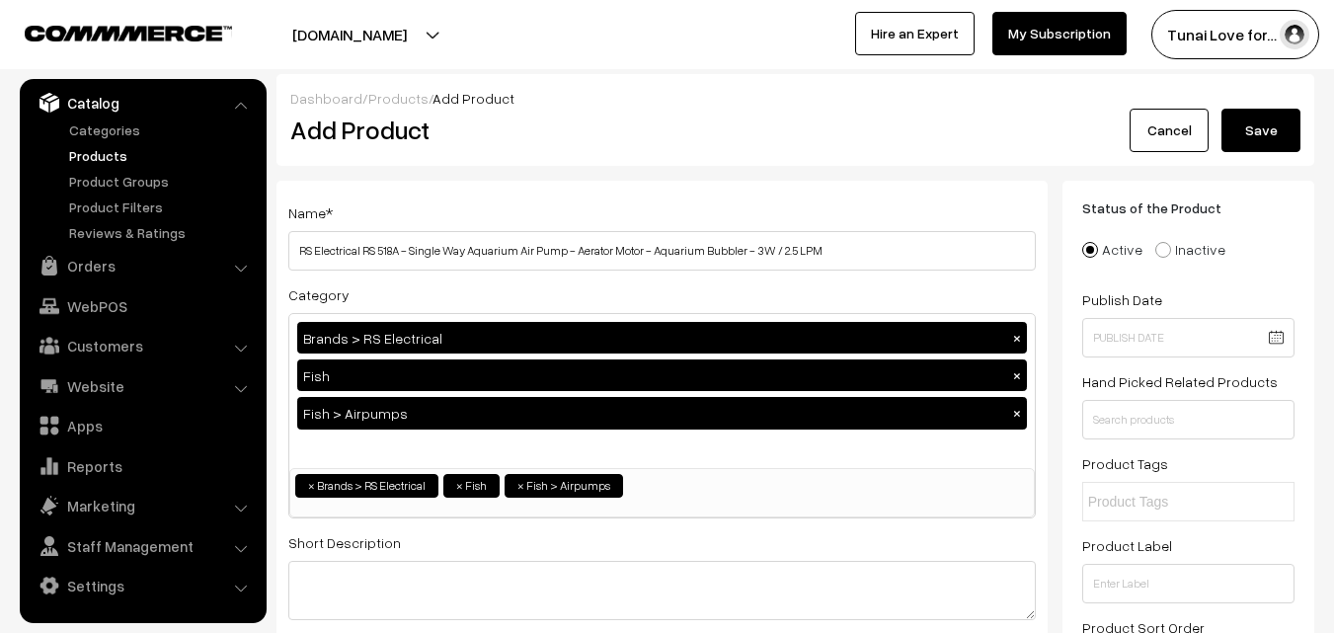
type input "349"
click at [1267, 138] on button "Save" at bounding box center [1261, 130] width 79 height 43
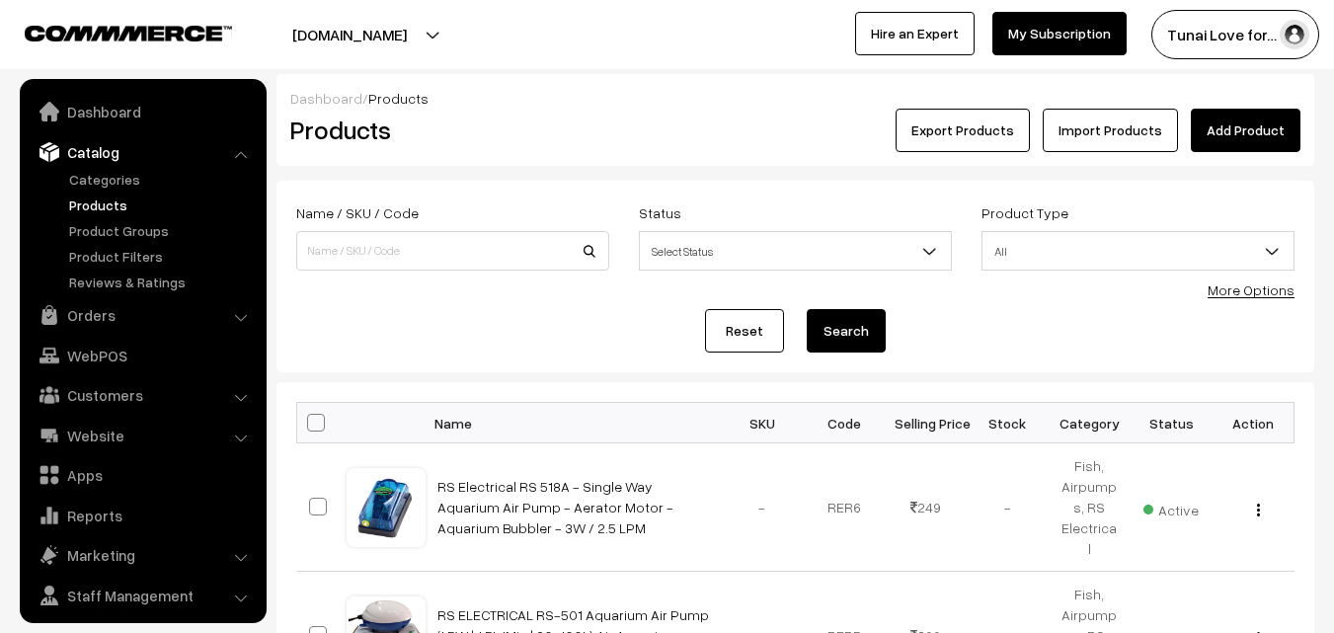
scroll to position [49, 0]
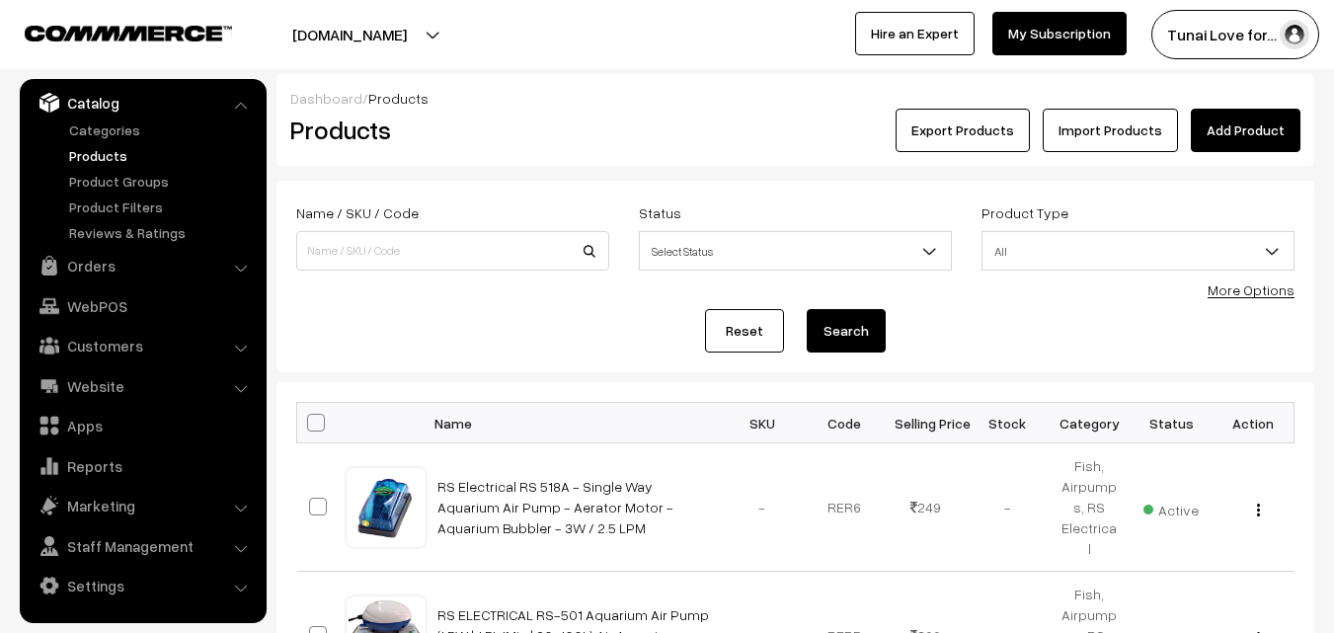
click at [1277, 141] on link "Add Product" at bounding box center [1246, 130] width 110 height 43
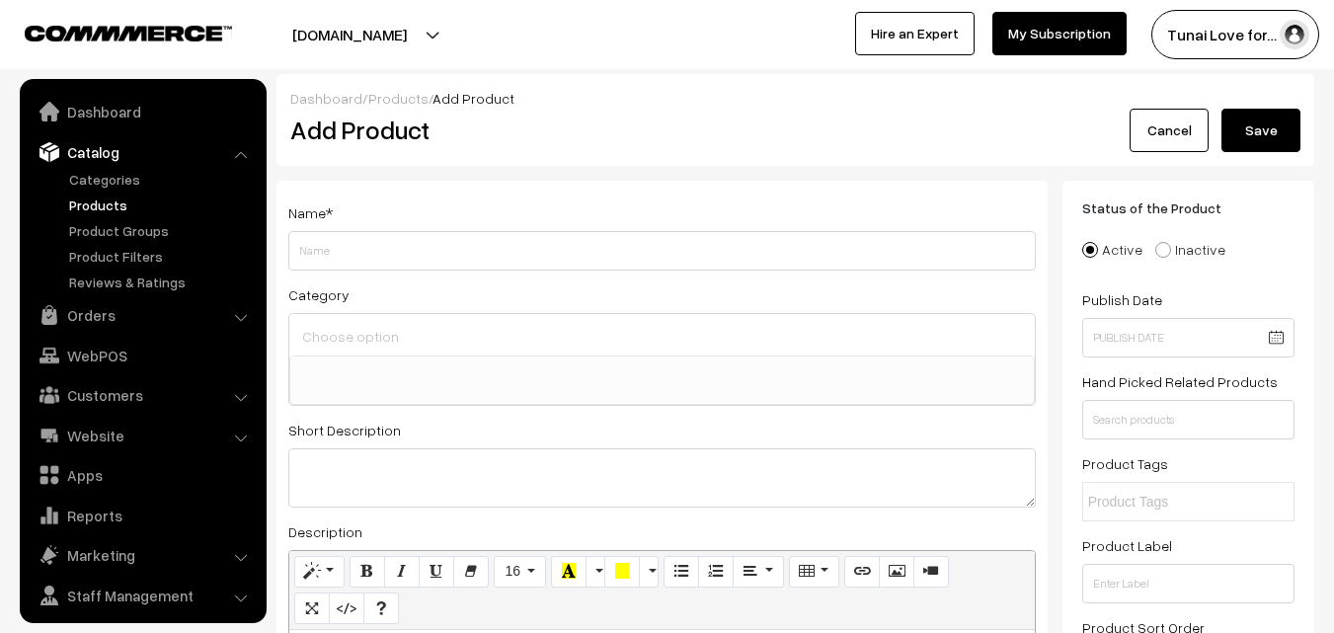
select select
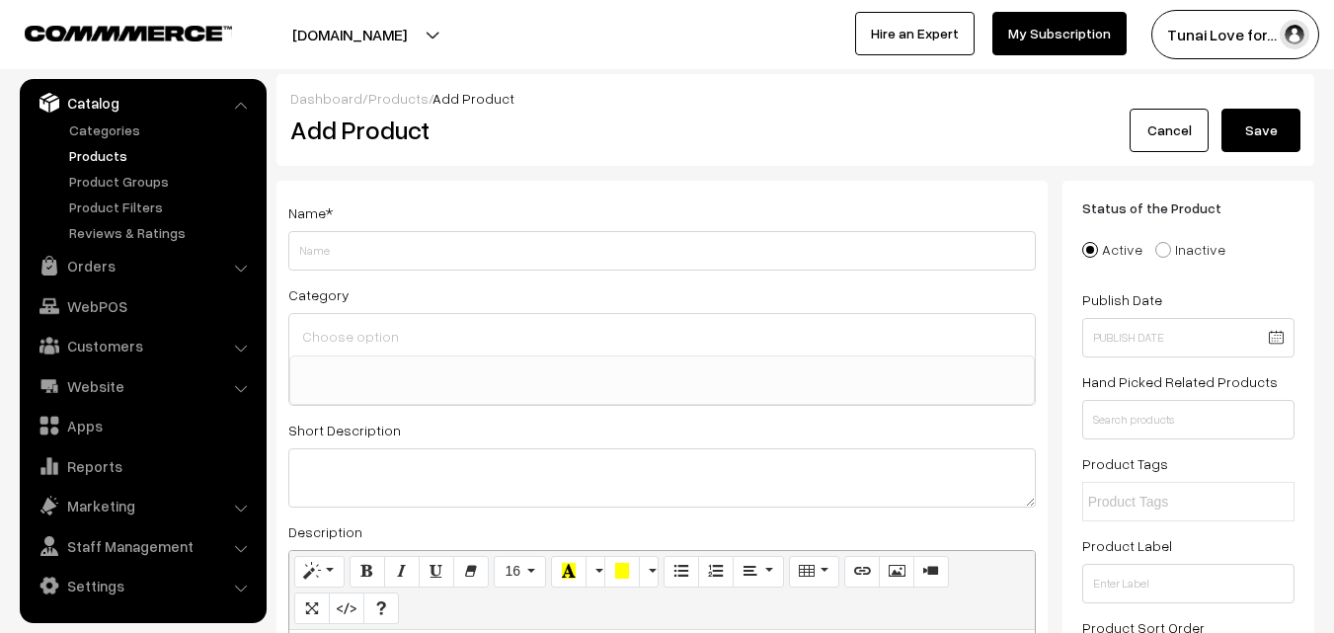
click at [423, 257] on input "Weight" at bounding box center [662, 251] width 748 height 40
click at [361, 241] on input "Weight" at bounding box center [662, 251] width 748 height 40
click at [371, 241] on input "Weight" at bounding box center [662, 251] width 748 height 40
paste input "RS Electrical RS-628A Aquarium Tank Aerator Super Silent Oxygen air Pump"
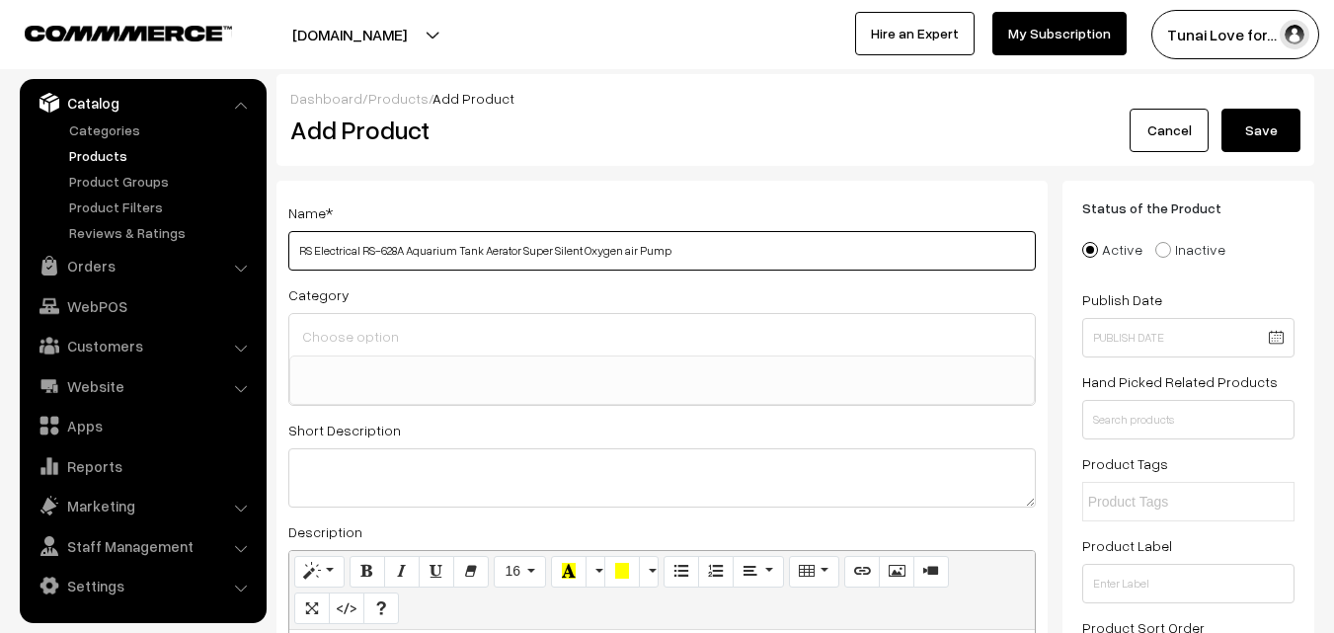
paste input "Power: 5w | Flow : 3.5L/Min"
click at [668, 250] on input "RS Electrical RS-628A Aquarium Tank Aerator Super Silent Oxygen air Pump Power:…" at bounding box center [662, 251] width 748 height 40
type input "RS Electrical RS-628A Aquarium Tank Aerator Super Silent Oxygen air Pump, Power…"
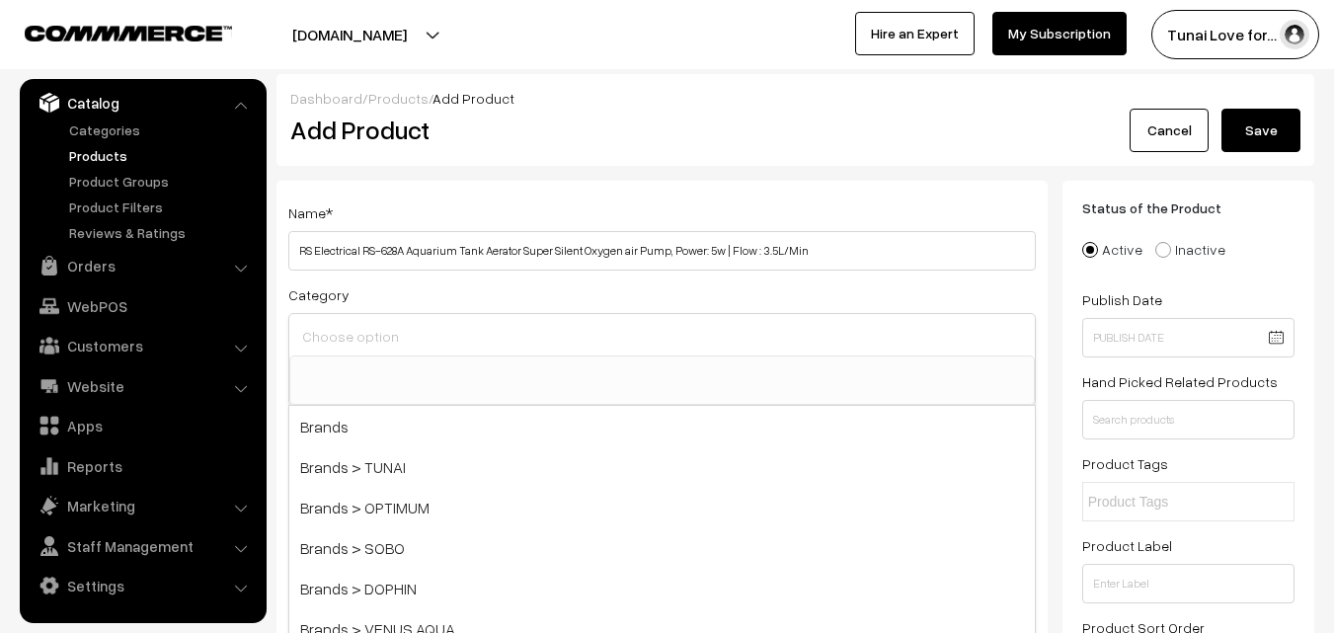
click at [448, 337] on input at bounding box center [662, 336] width 730 height 29
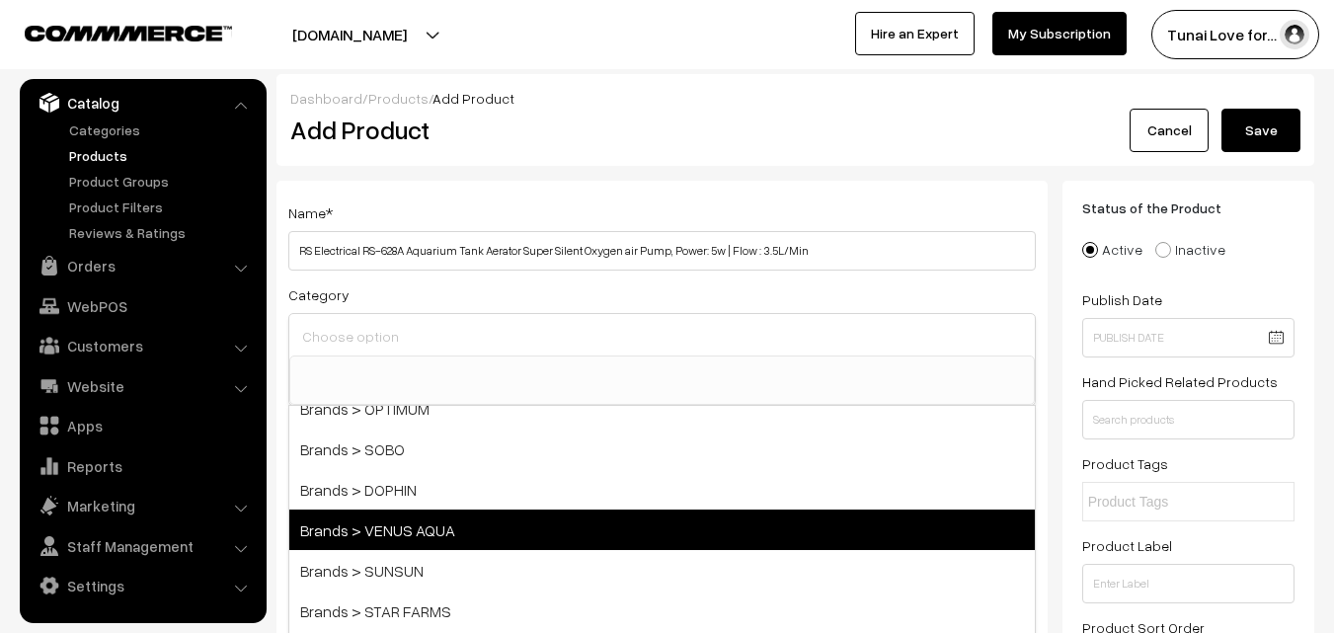
scroll to position [198, 0]
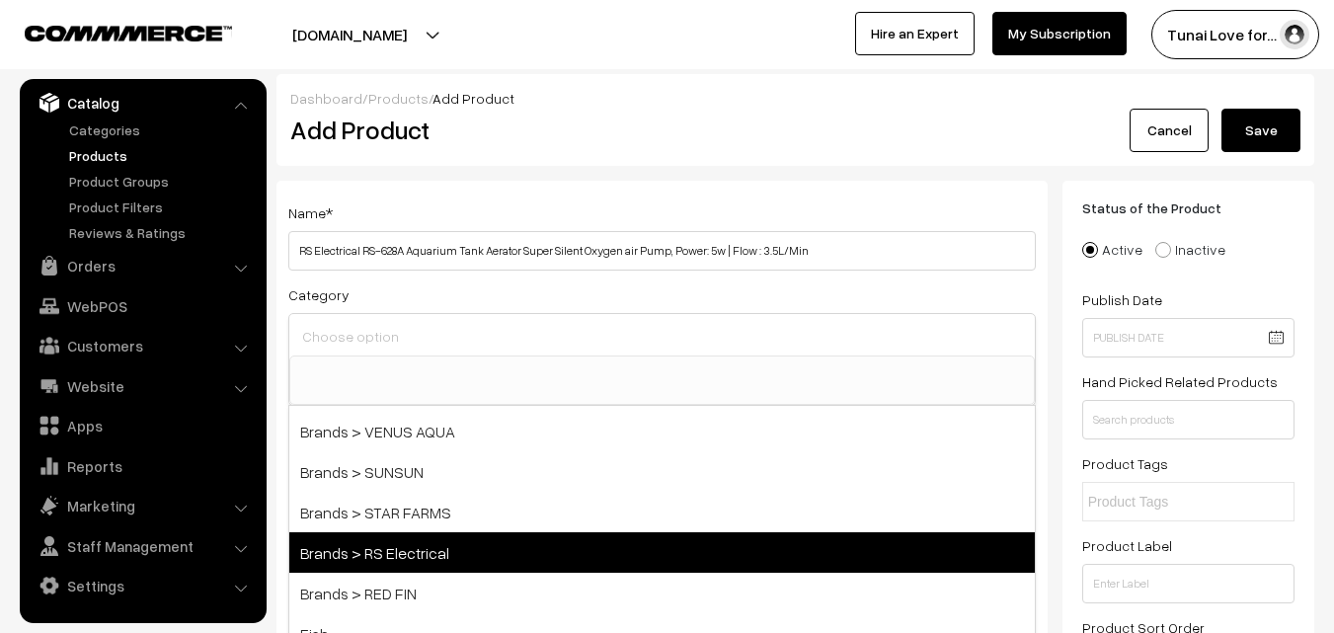
click at [418, 557] on span "Brands > RS Electrical" at bounding box center [662, 552] width 746 height 40
select select "44"
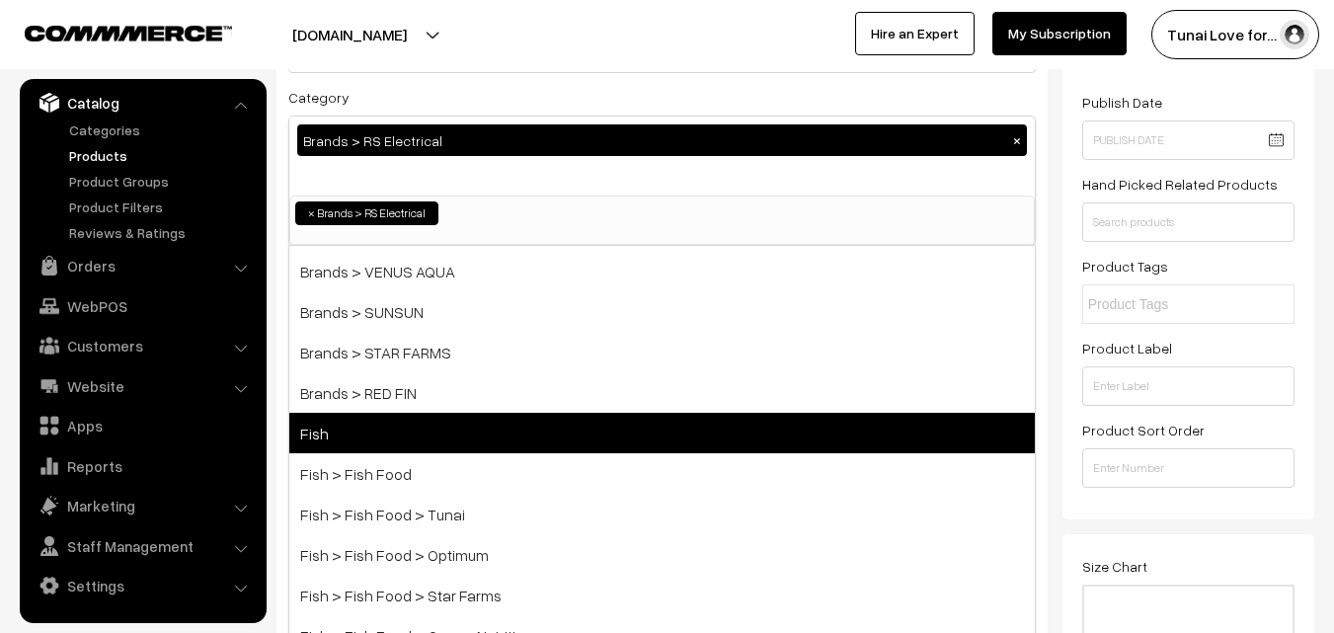
click at [372, 436] on span "Fish" at bounding box center [662, 433] width 746 height 40
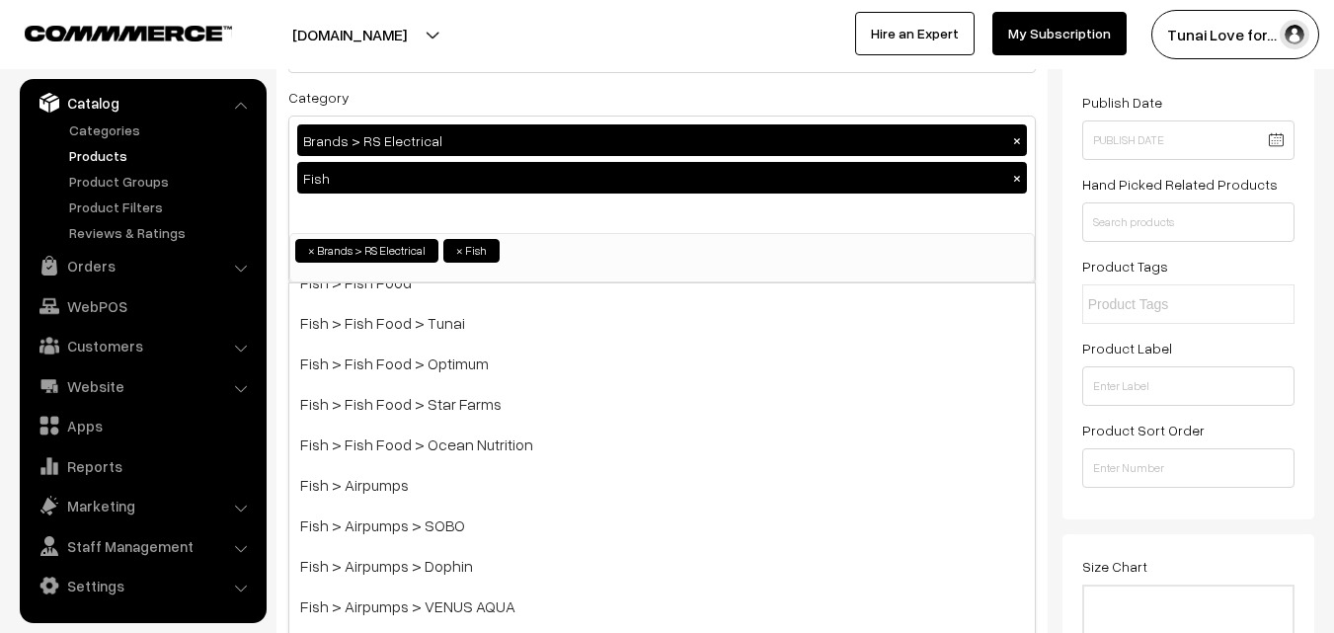
scroll to position [395, 0]
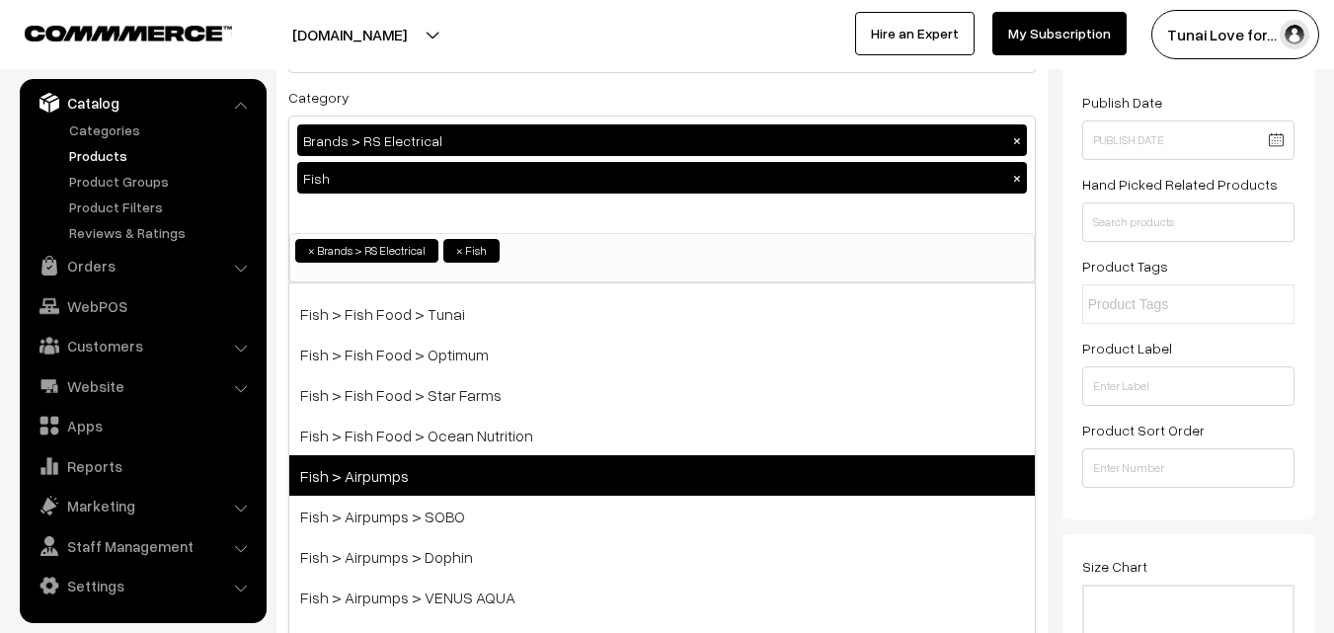
click at [429, 469] on span "Fish > Airpumps" at bounding box center [662, 475] width 746 height 40
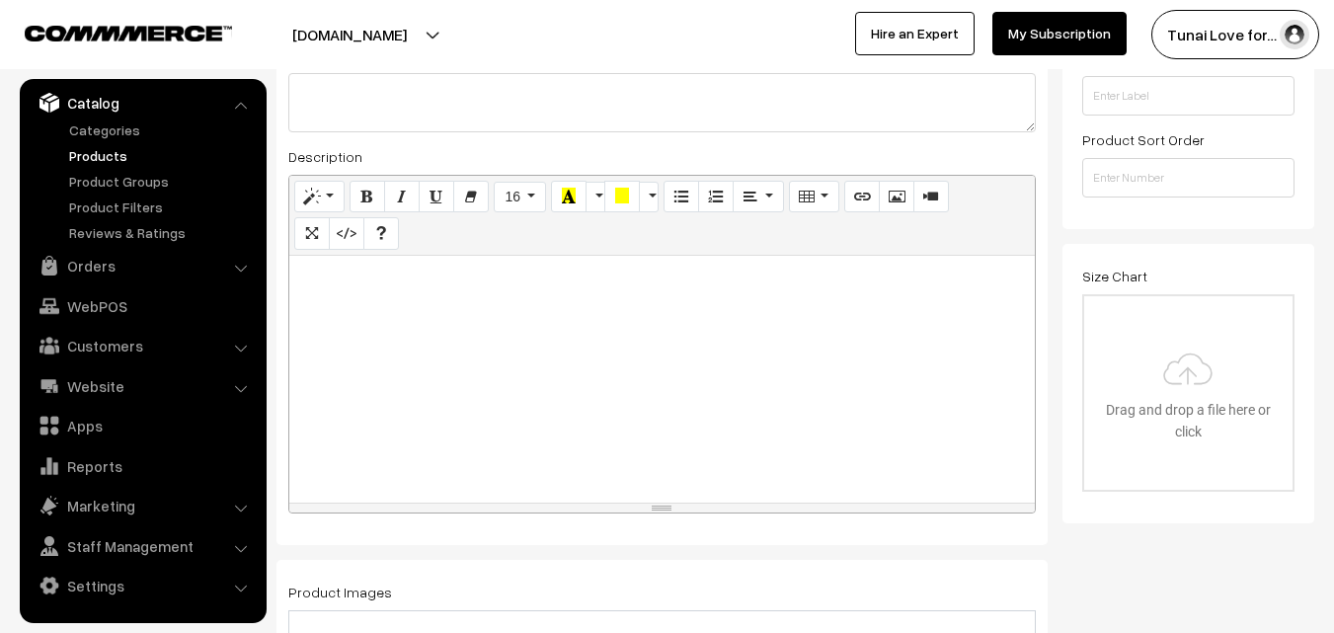
scroll to position [494, 0]
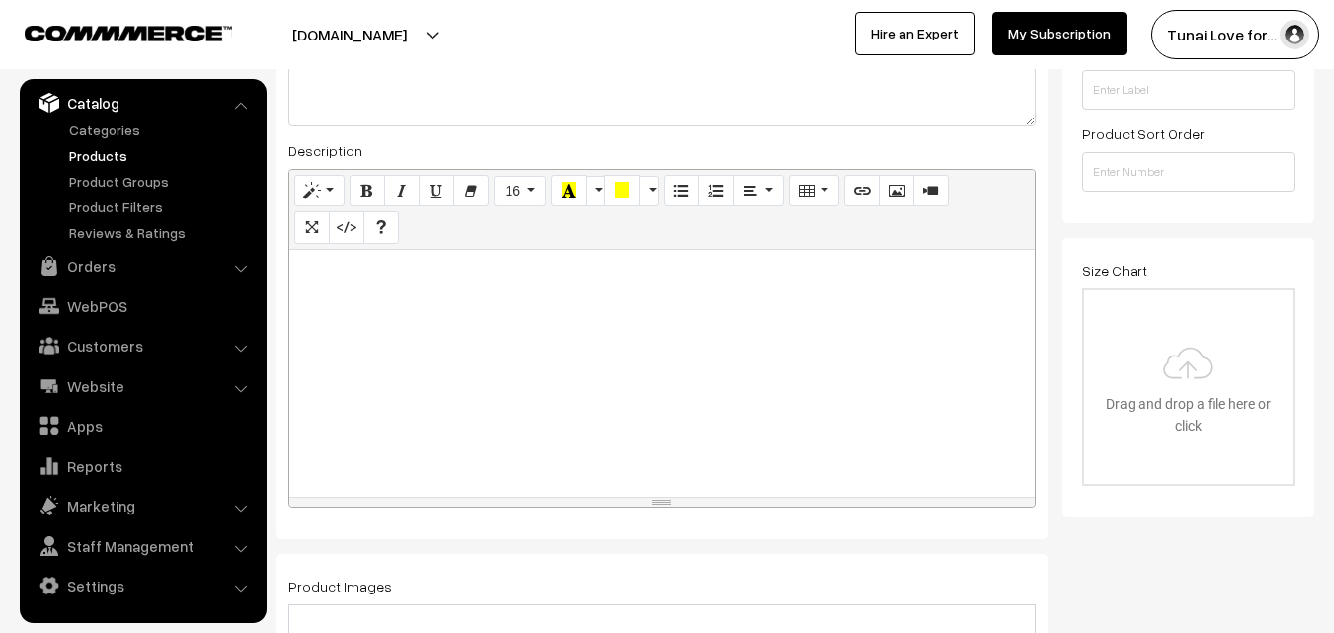
click at [792, 355] on div at bounding box center [662, 373] width 746 height 247
click at [501, 294] on div at bounding box center [662, 373] width 746 height 247
paste div
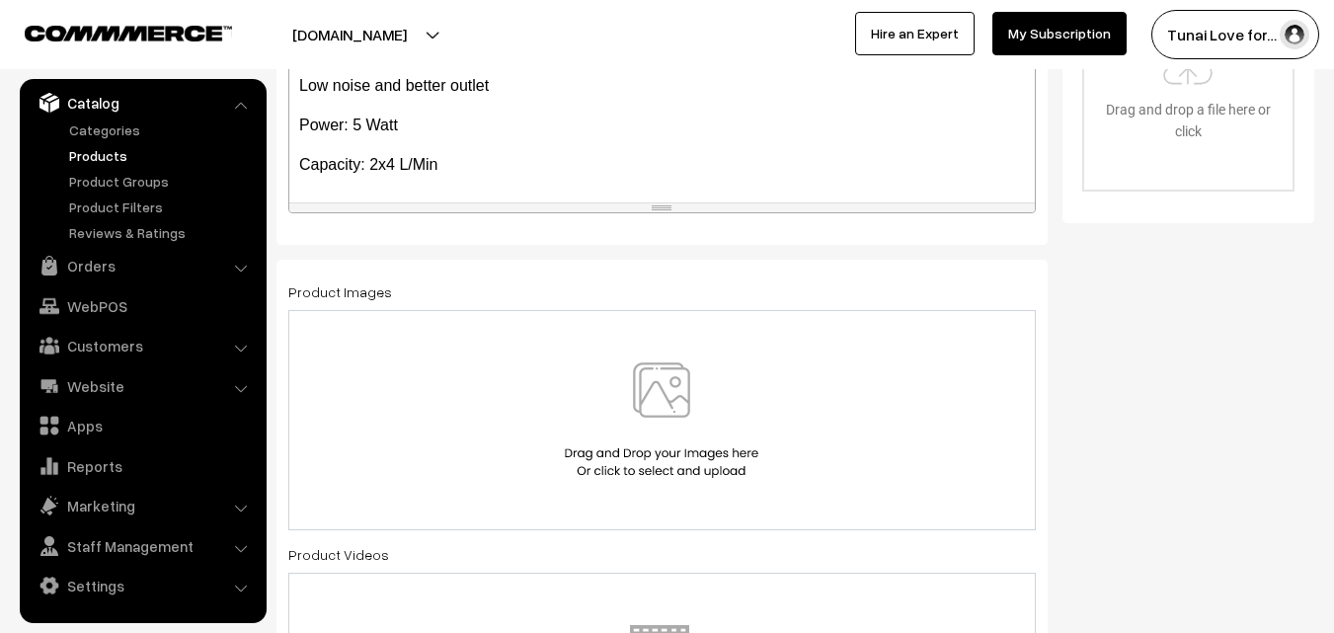
scroll to position [889, 0]
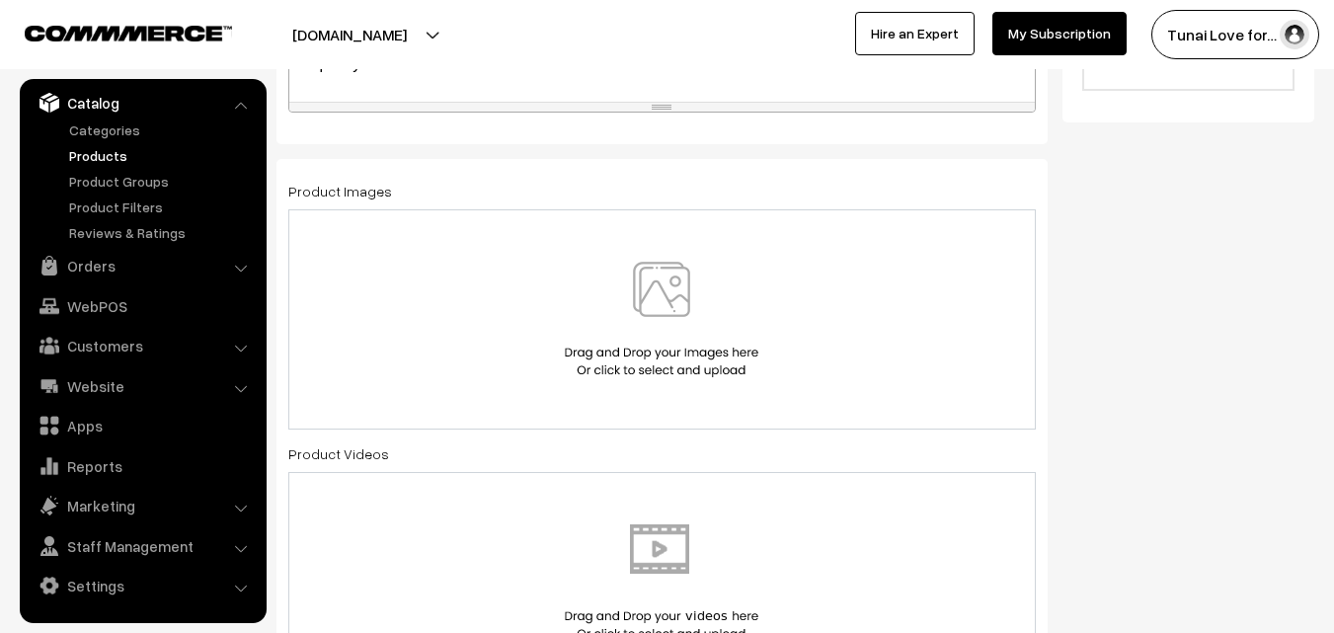
click at [629, 295] on img at bounding box center [661, 320] width 203 height 116
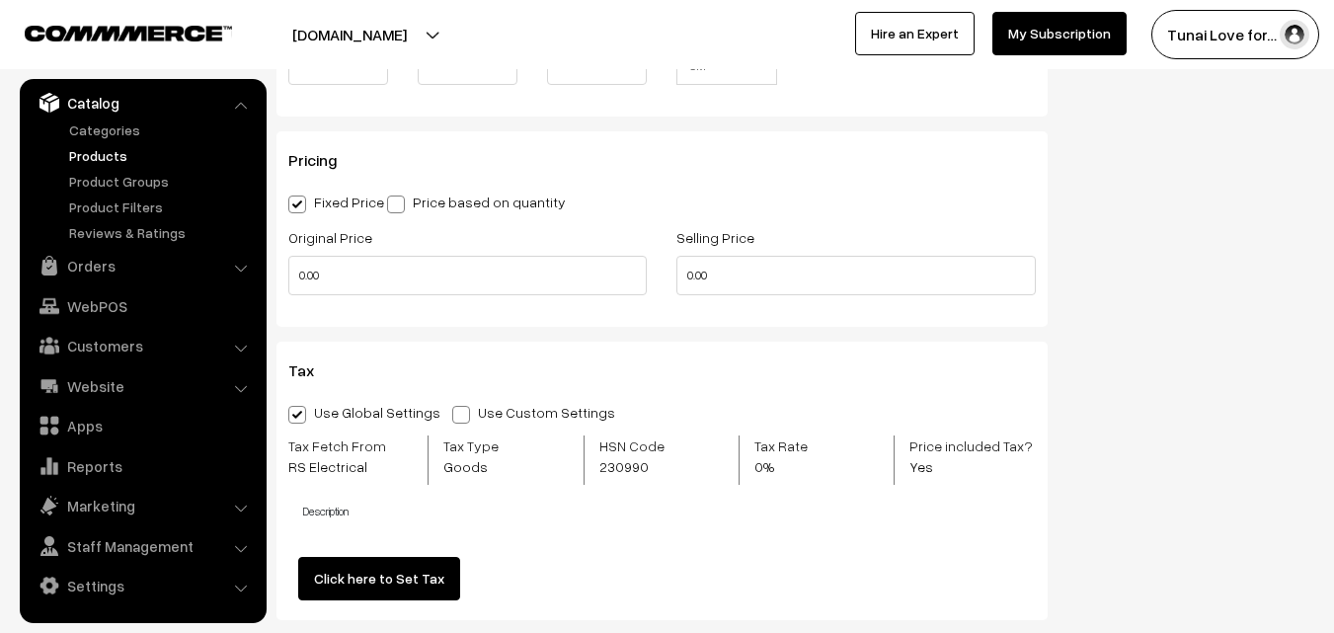
scroll to position [1975, 0]
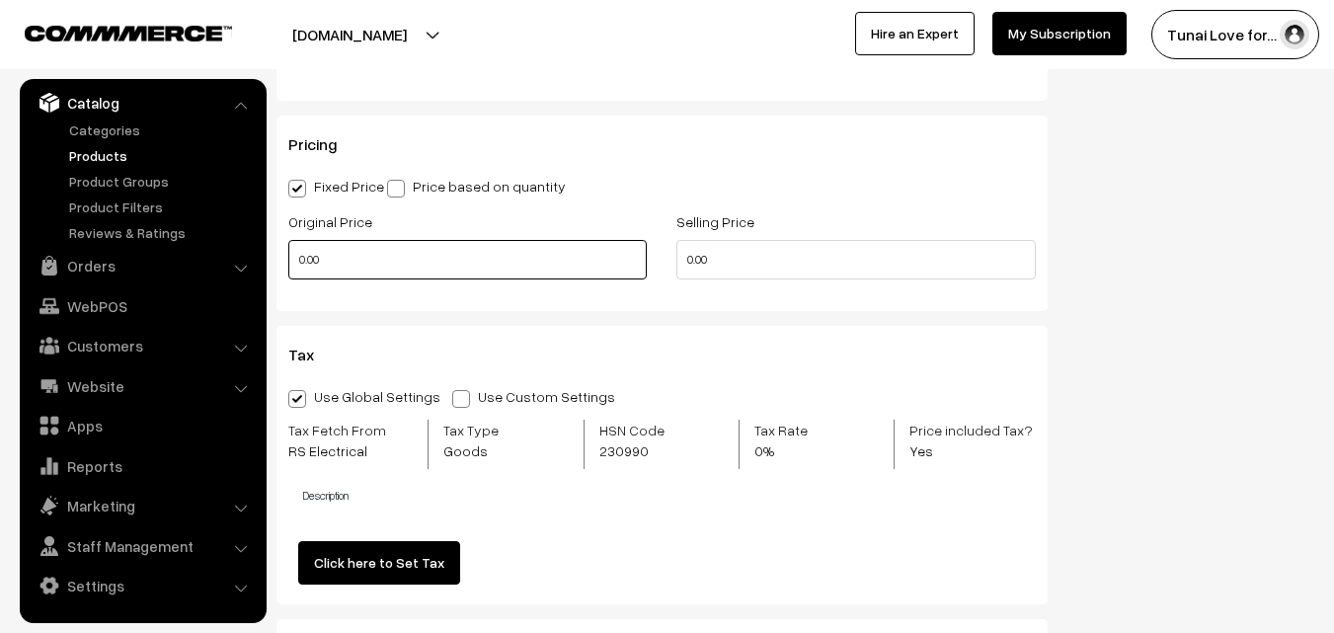
click at [276, 259] on div "Original Price 0.00" at bounding box center [468, 250] width 388 height 82
type input "499"
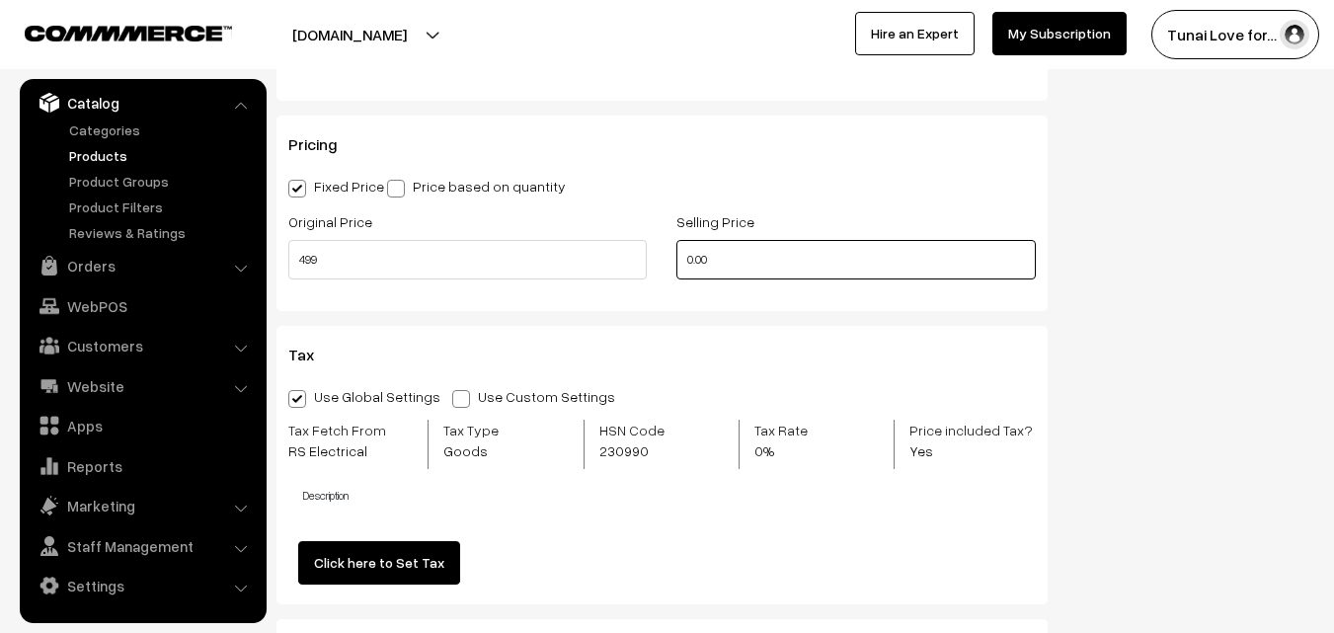
drag, startPoint x: 733, startPoint y: 254, endPoint x: 695, endPoint y: 253, distance: 37.5
click at [695, 253] on input "0.00" at bounding box center [855, 260] width 358 height 40
click at [727, 256] on input "0" at bounding box center [855, 260] width 358 height 40
drag, startPoint x: 735, startPoint y: 258, endPoint x: 667, endPoint y: 258, distance: 68.1
click at [667, 258] on div "Selling Price 0" at bounding box center [856, 250] width 388 height 82
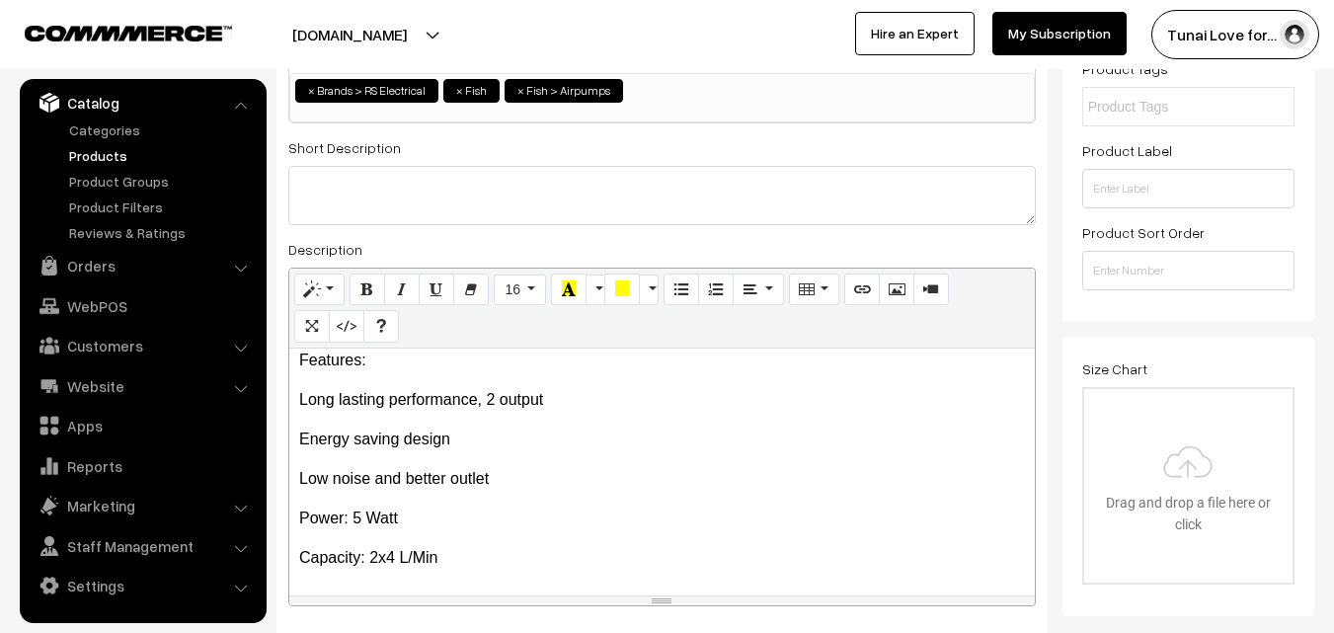
scroll to position [0, 0]
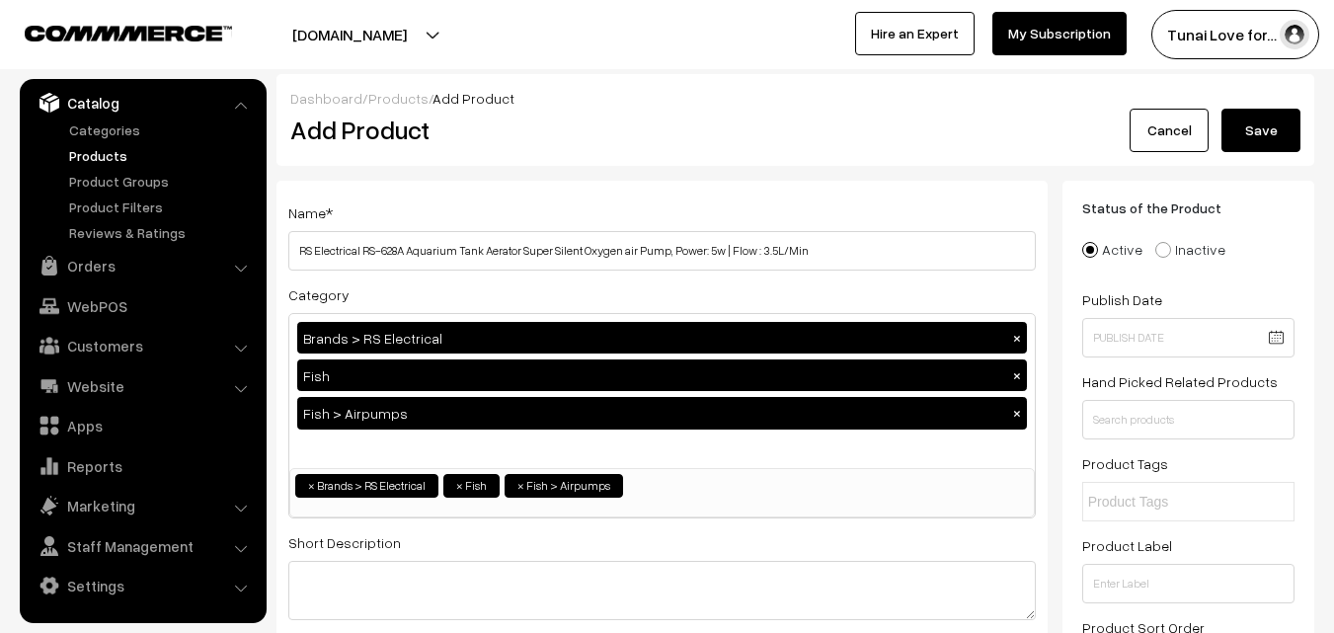
type input "349"
click at [1272, 130] on button "Save" at bounding box center [1261, 130] width 79 height 43
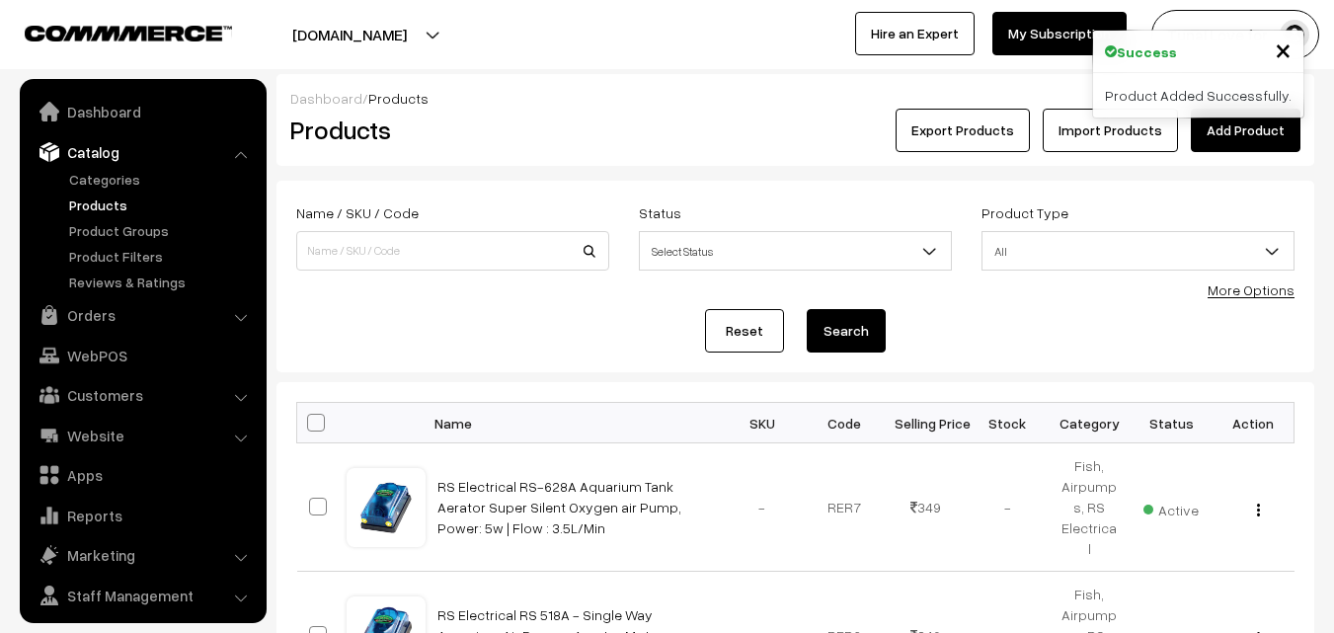
scroll to position [49, 0]
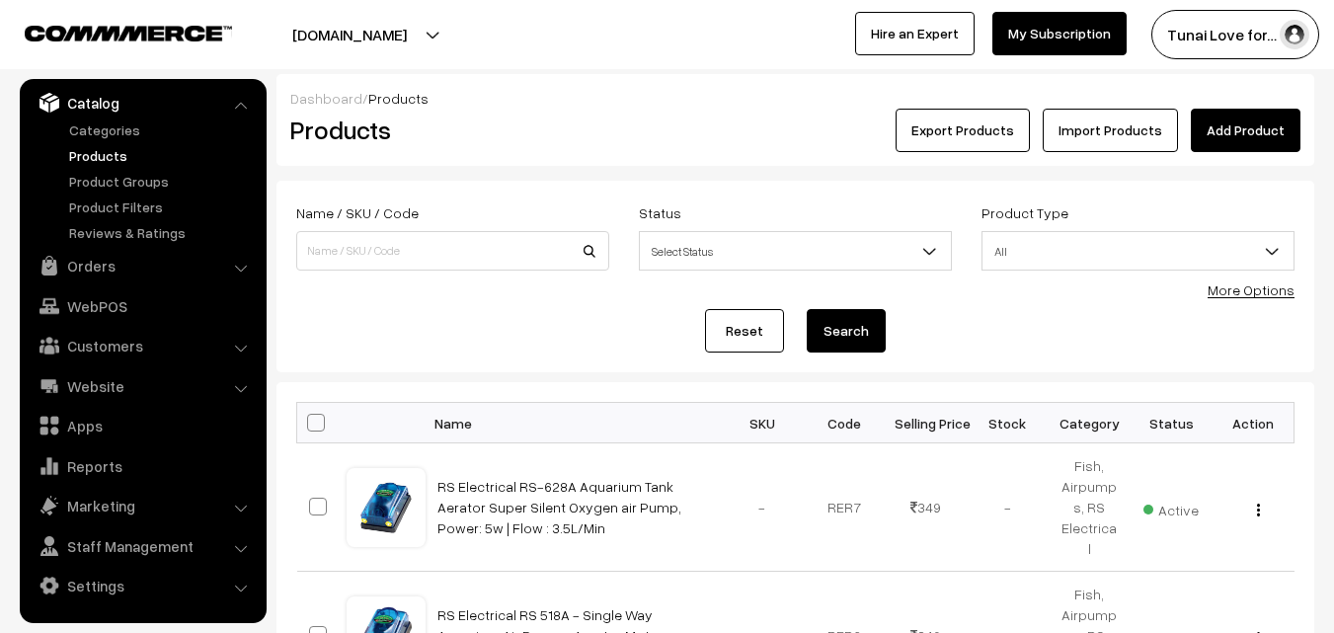
click at [1273, 130] on link "Add Product" at bounding box center [1246, 130] width 110 height 43
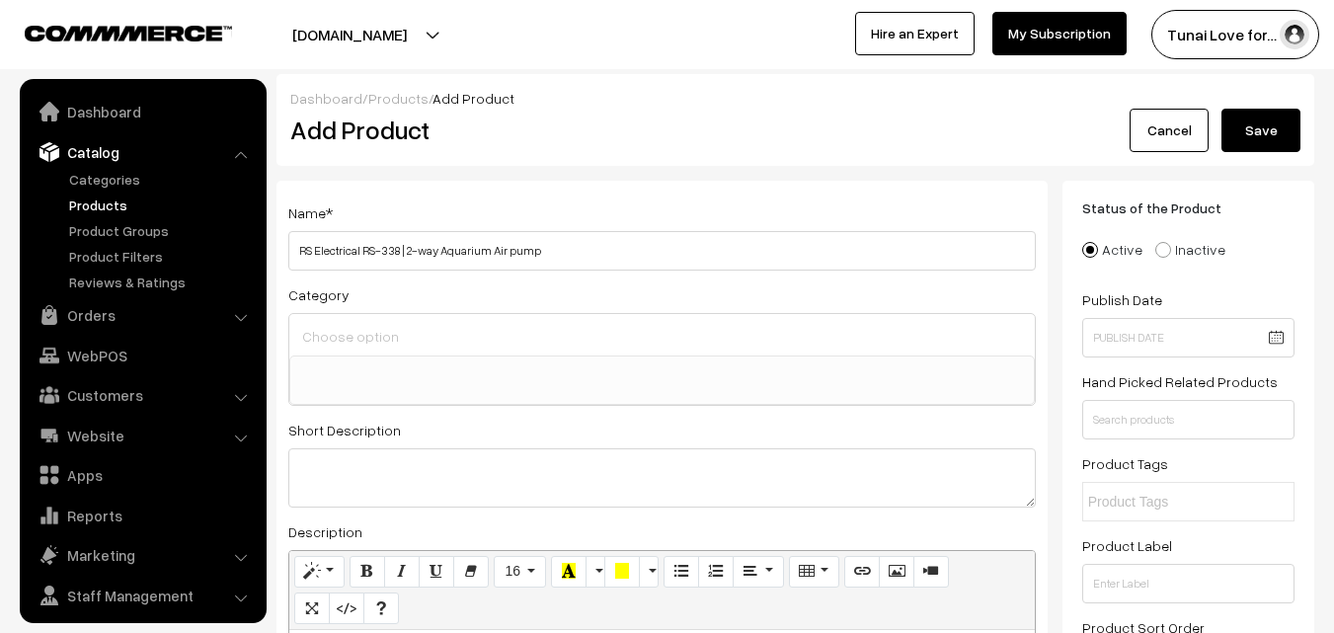
select select
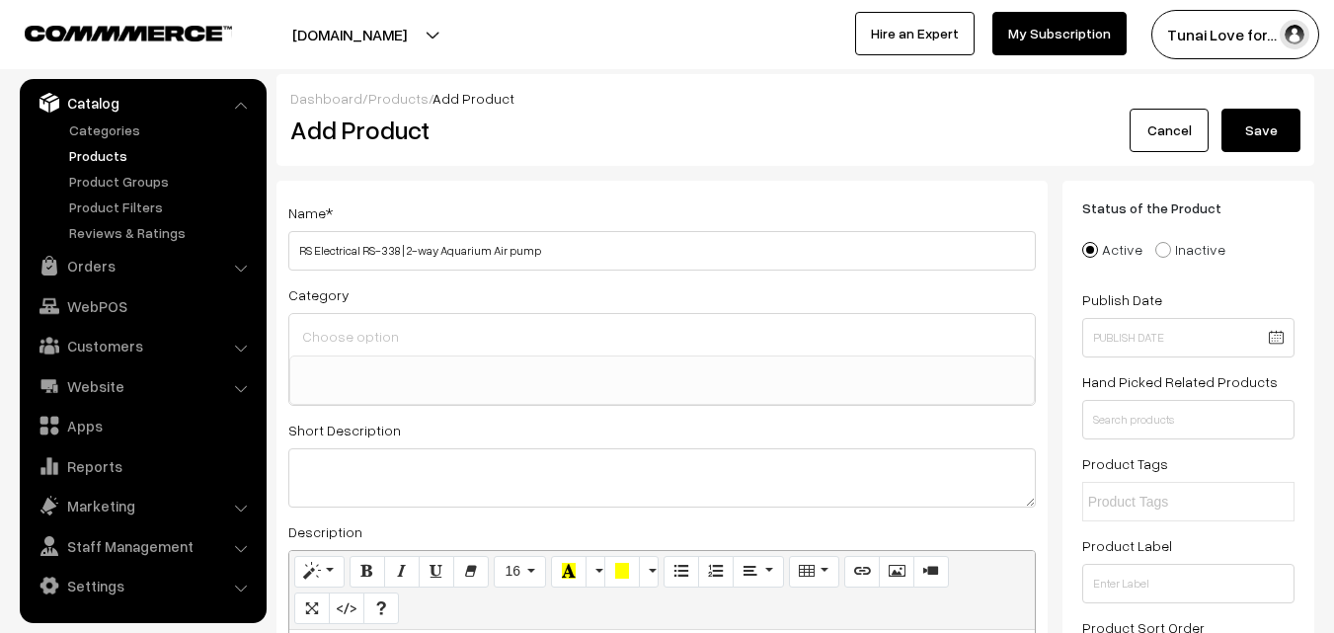
type input "RS Electrical RS-338 | 2-way Aquarium Air pump"
click at [374, 338] on input at bounding box center [662, 336] width 730 height 29
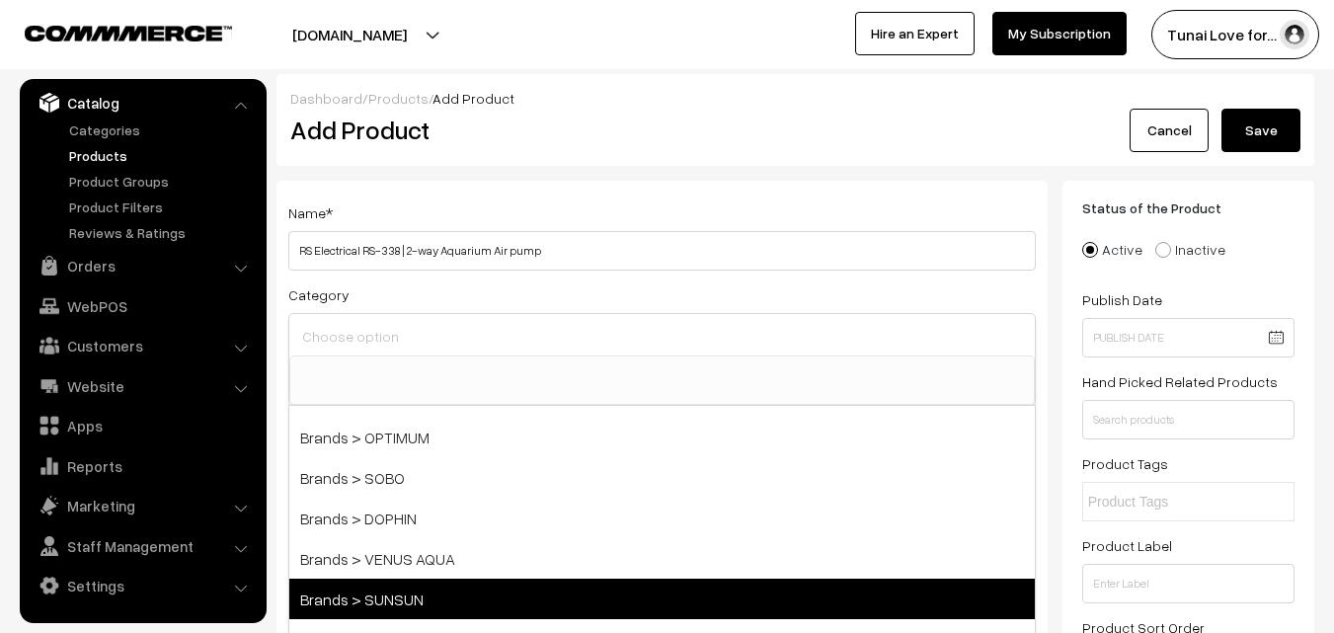
scroll to position [198, 0]
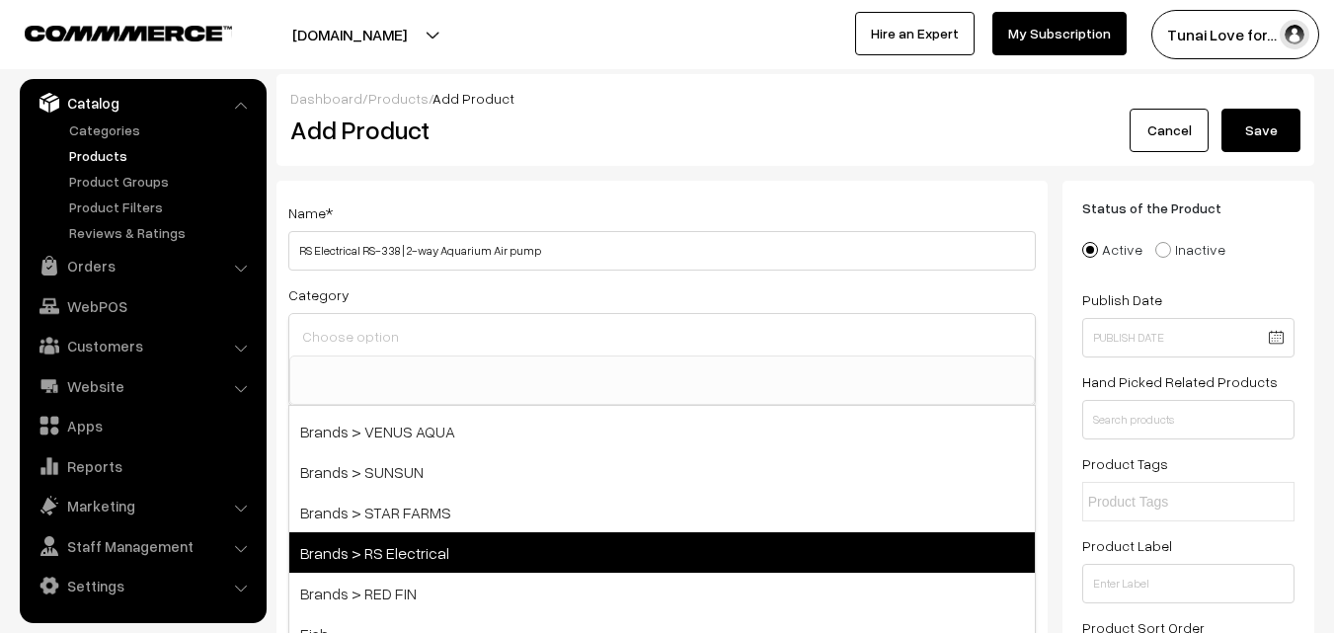
click at [421, 563] on span "Brands > RS Electrical" at bounding box center [662, 552] width 746 height 40
select select "44"
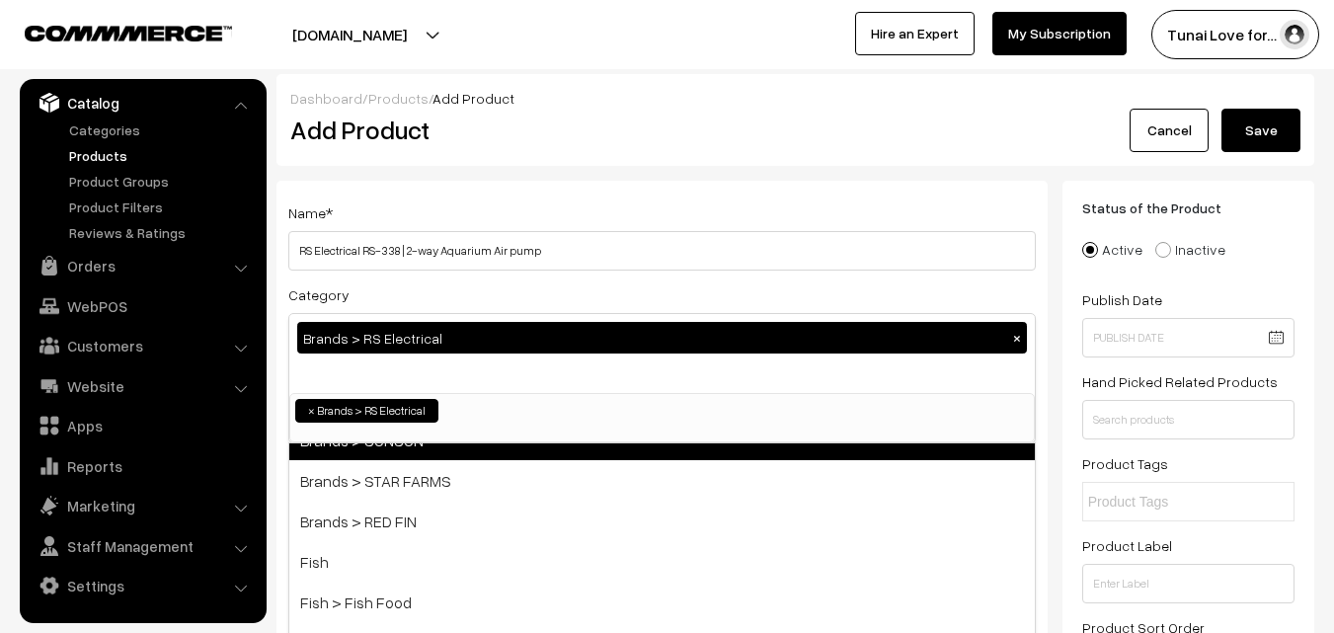
scroll to position [296, 0]
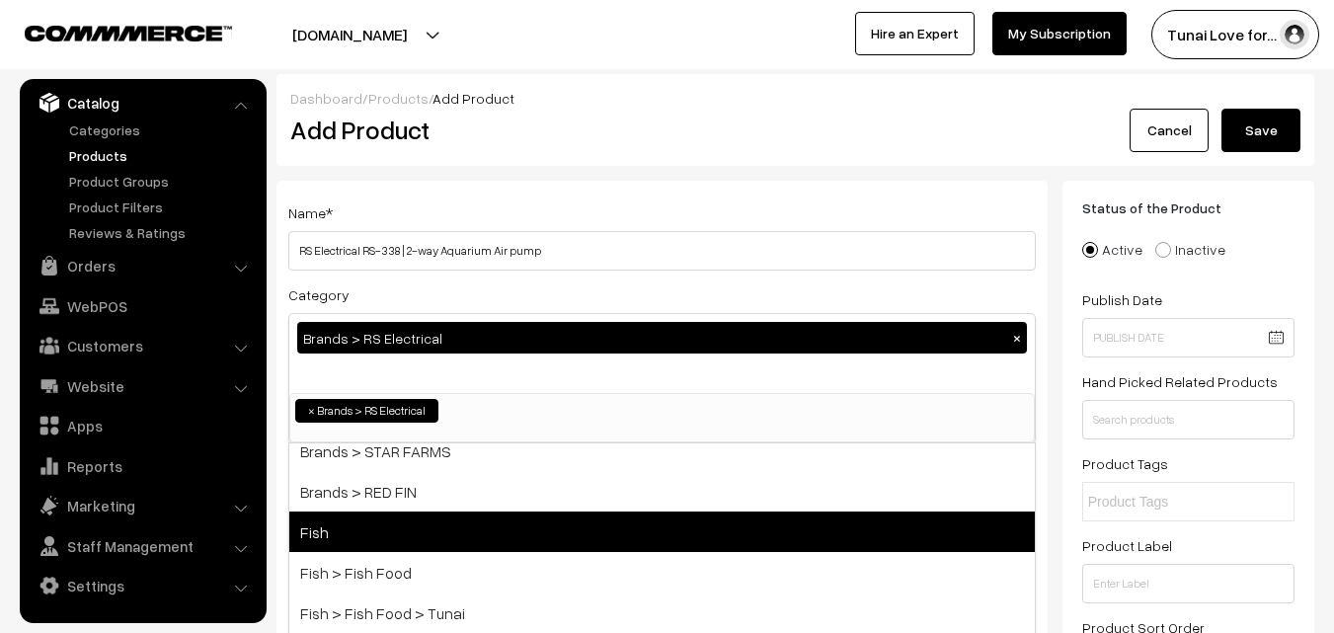
click at [420, 530] on span "Fish" at bounding box center [662, 532] width 746 height 40
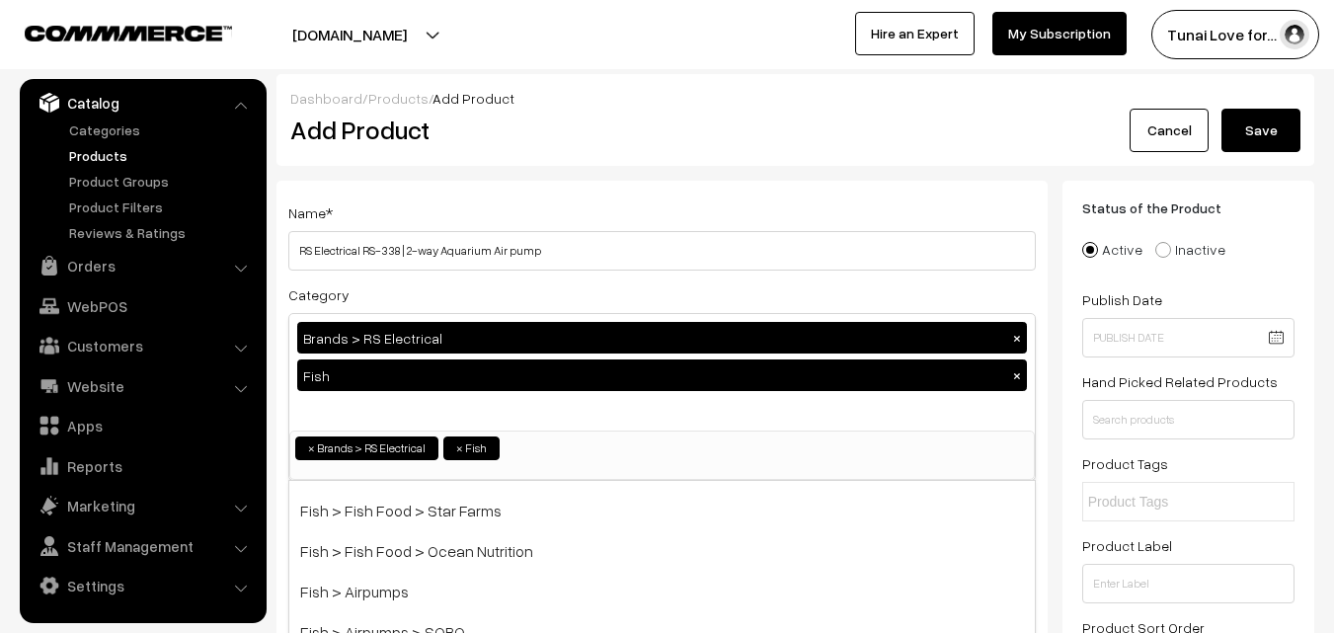
scroll to position [494, 0]
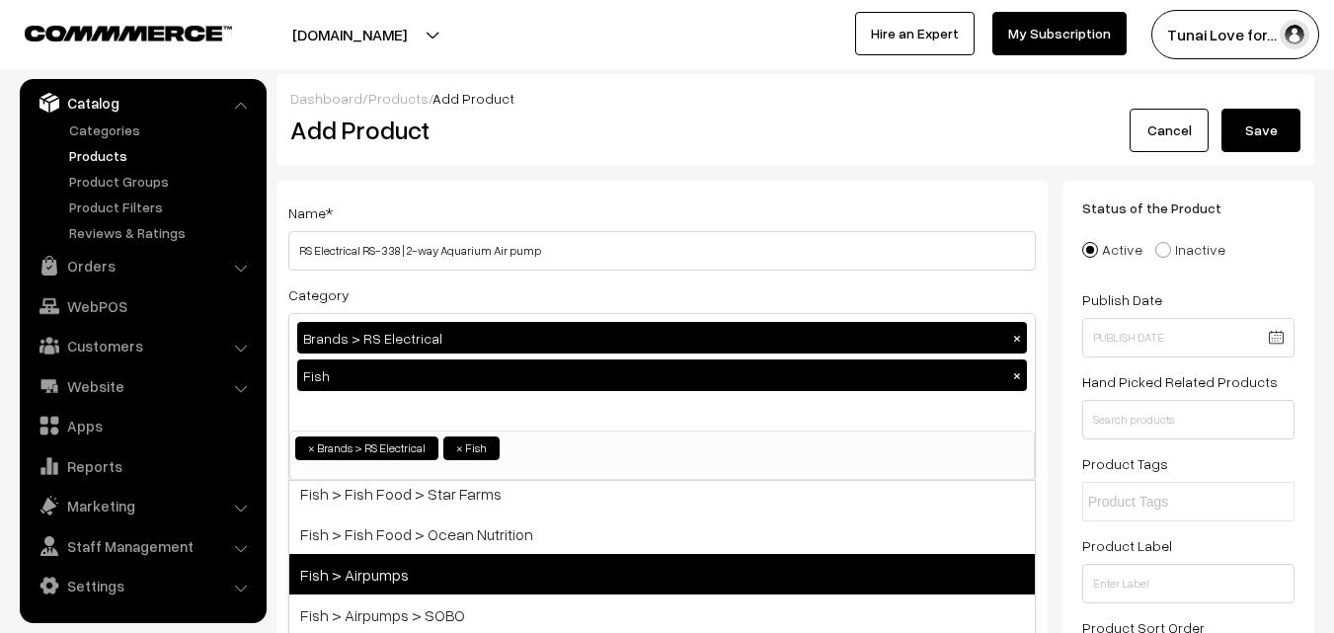
click at [462, 574] on span "Fish > Airpumps" at bounding box center [662, 574] width 746 height 40
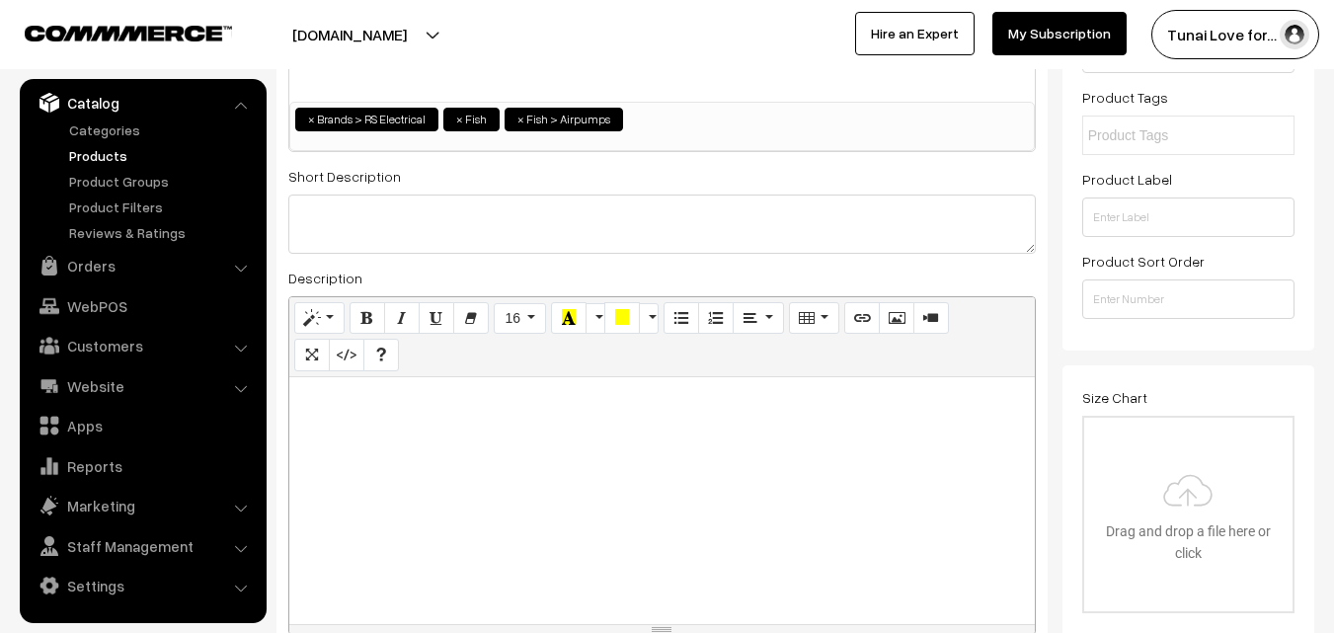
scroll to position [395, 0]
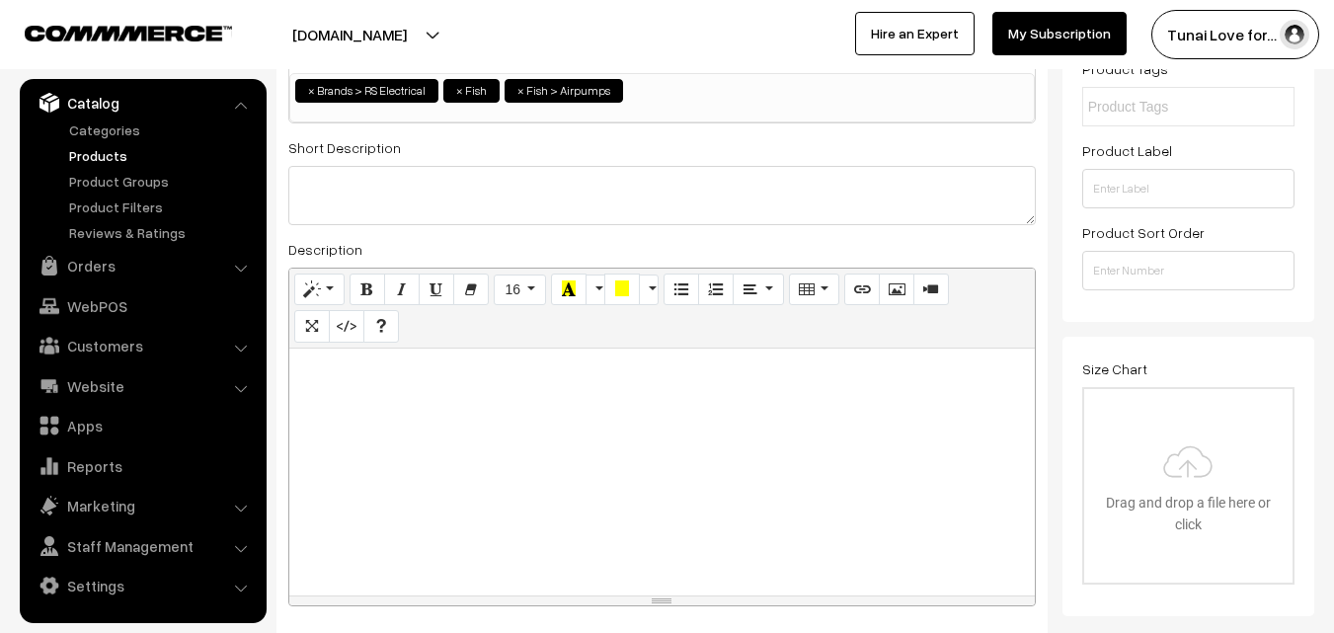
click at [400, 443] on div at bounding box center [662, 472] width 746 height 247
paste div
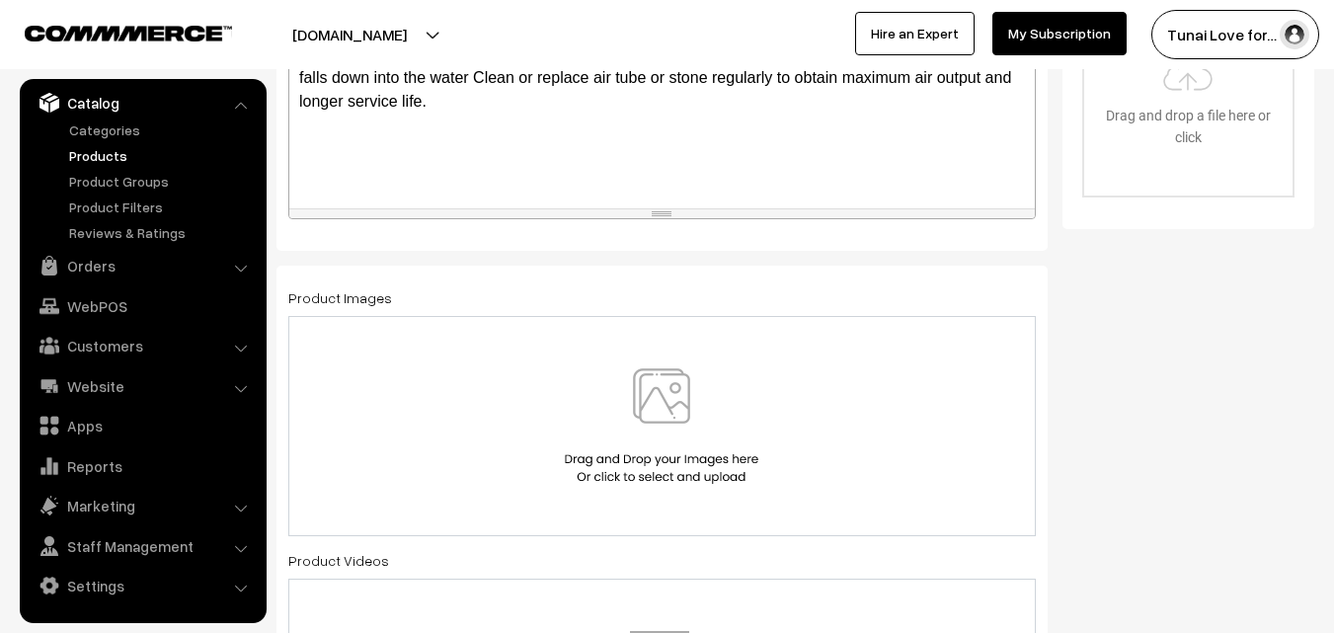
scroll to position [790, 0]
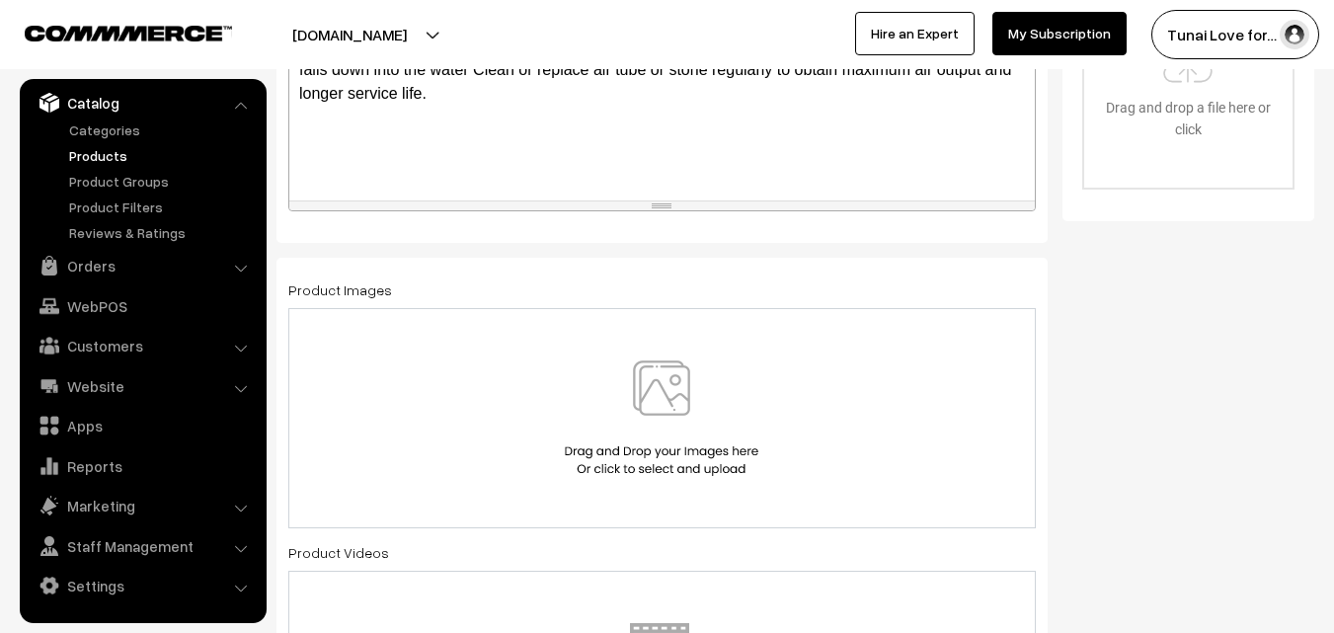
click at [638, 372] on img at bounding box center [661, 418] width 203 height 116
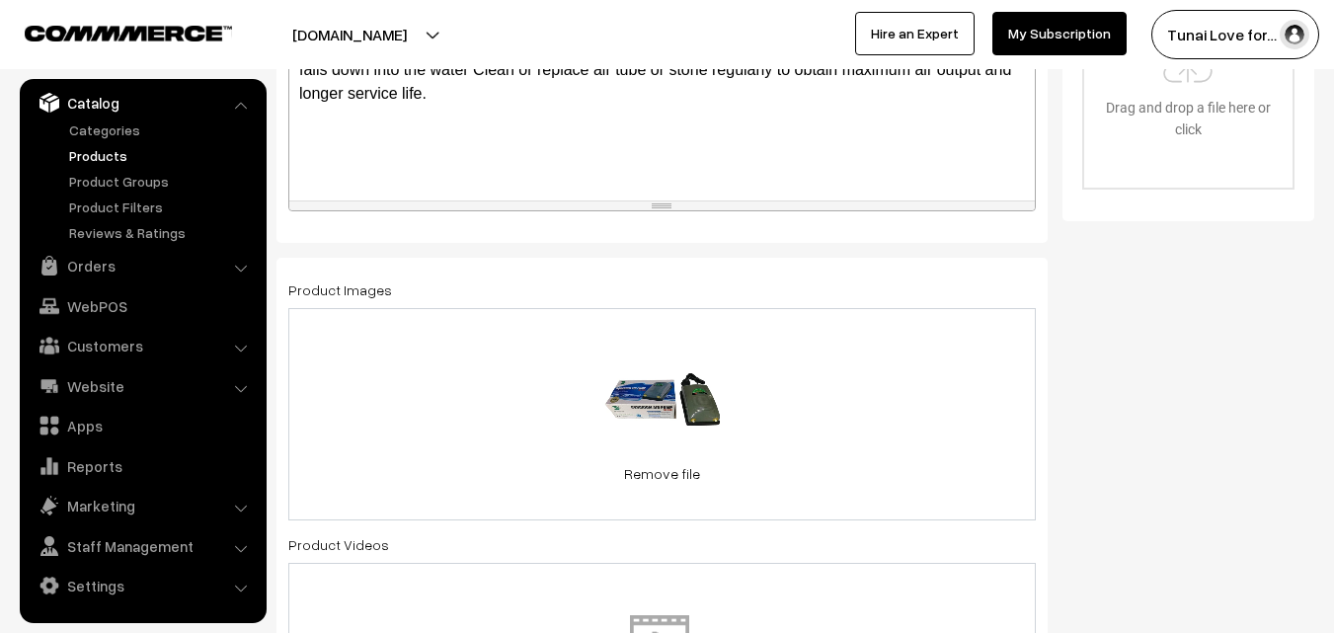
click at [954, 430] on div "16.4 KB RS-Electricals-RS-338-Aquarium-Air-Pump-5.jpg Check Error Remove file" at bounding box center [662, 414] width 748 height 212
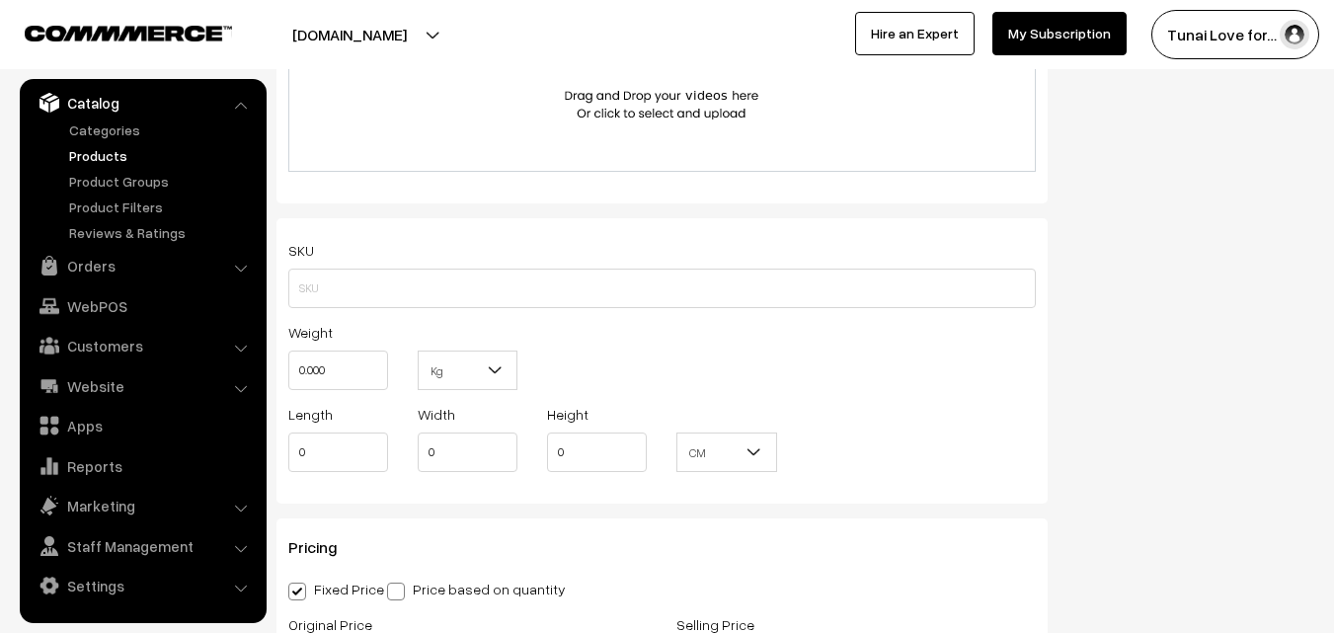
scroll to position [1580, 0]
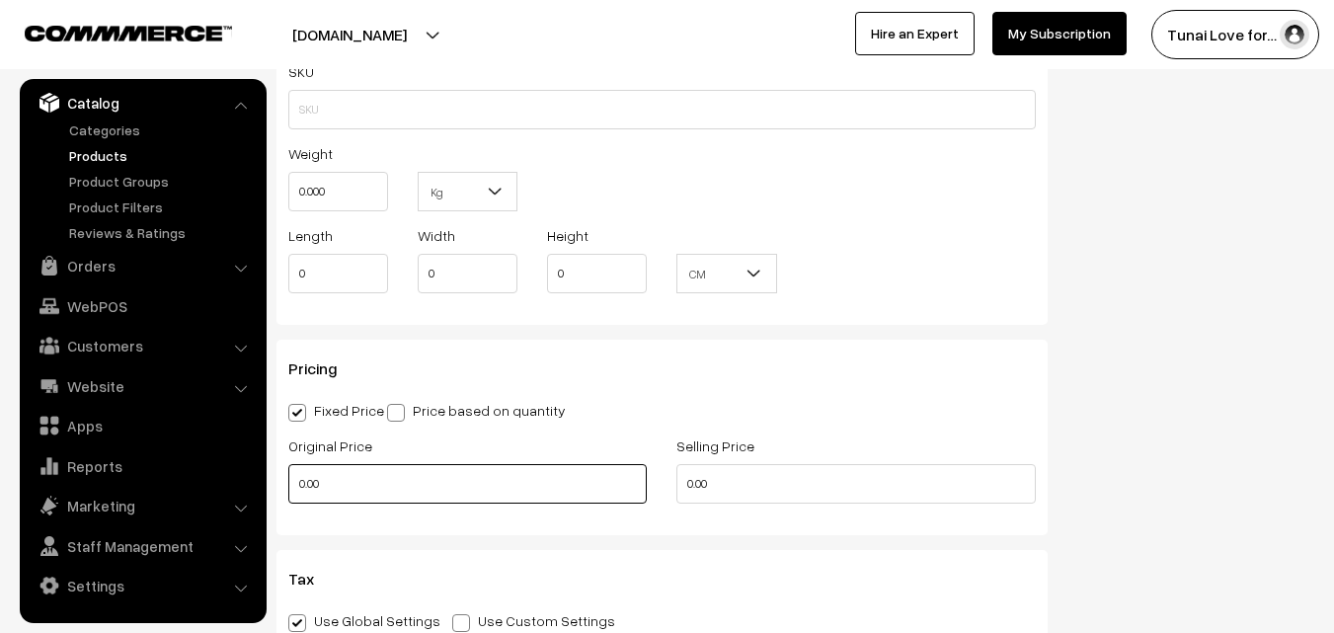
drag, startPoint x: 331, startPoint y: 486, endPoint x: 308, endPoint y: 486, distance: 22.7
click at [308, 486] on input "0.00" at bounding box center [467, 484] width 358 height 40
drag, startPoint x: 346, startPoint y: 478, endPoint x: 273, endPoint y: 474, distance: 73.2
type input "499"
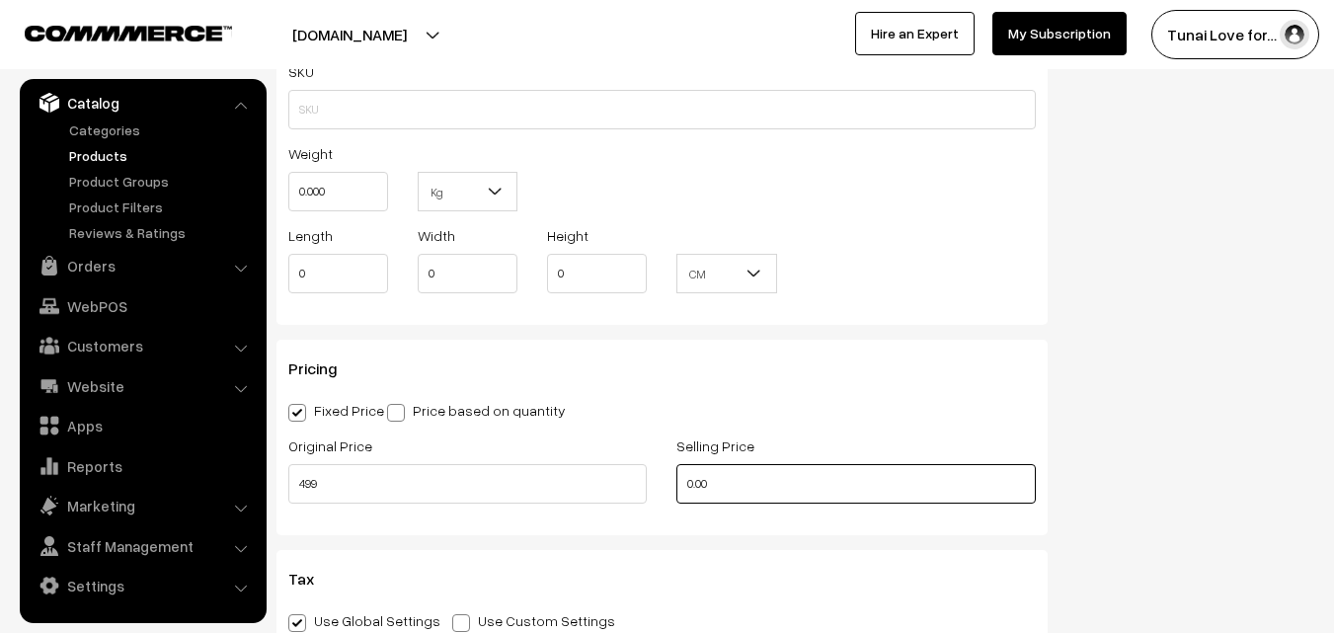
drag, startPoint x: 706, startPoint y: 475, endPoint x: 666, endPoint y: 475, distance: 40.5
click at [666, 475] on div "Selling Price 0.00" at bounding box center [856, 475] width 388 height 82
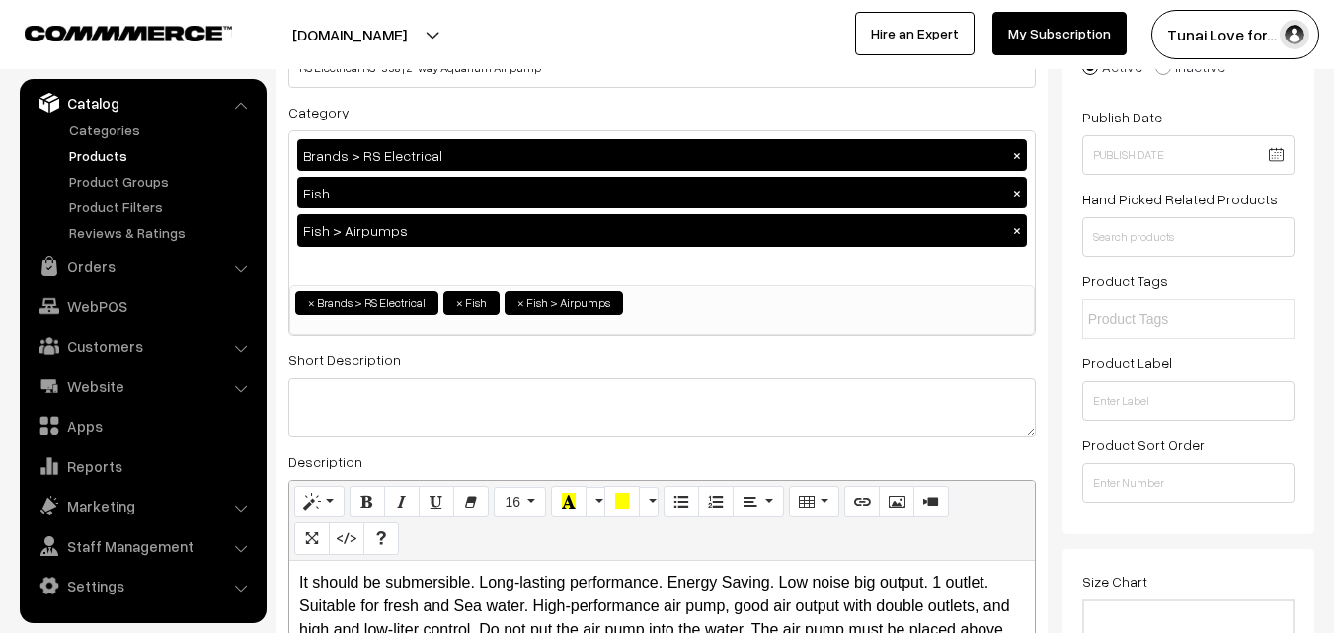
scroll to position [0, 0]
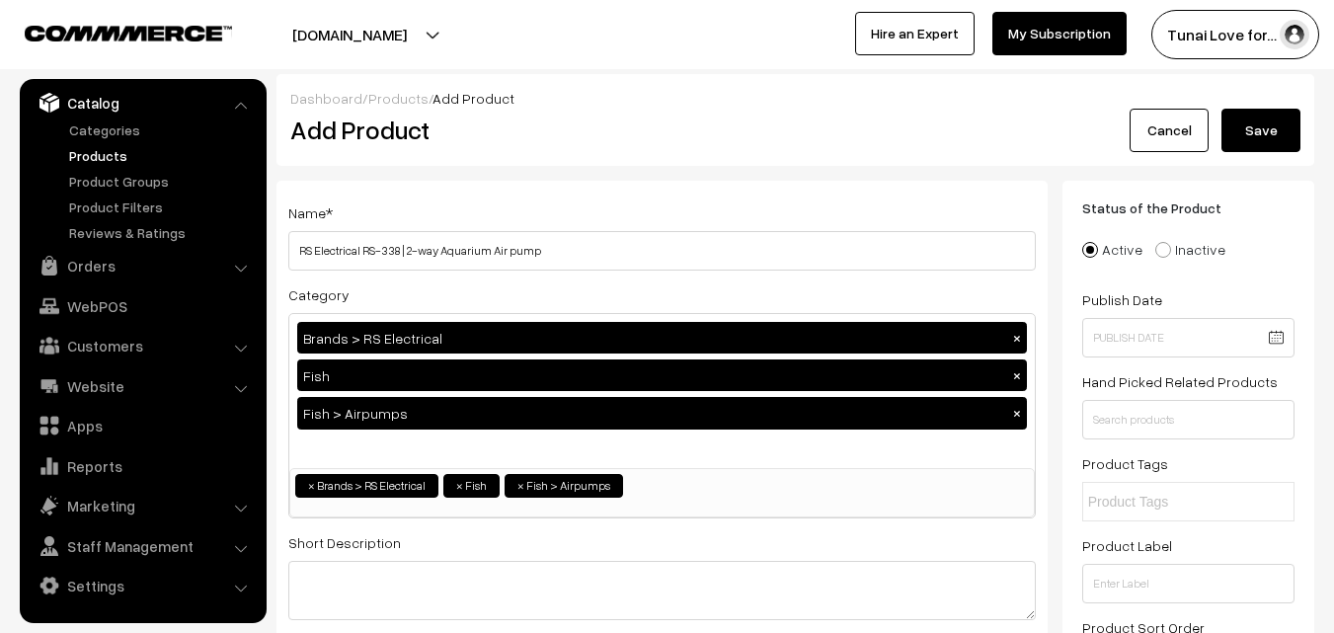
type input "349"
click at [1243, 137] on button "Save" at bounding box center [1261, 130] width 79 height 43
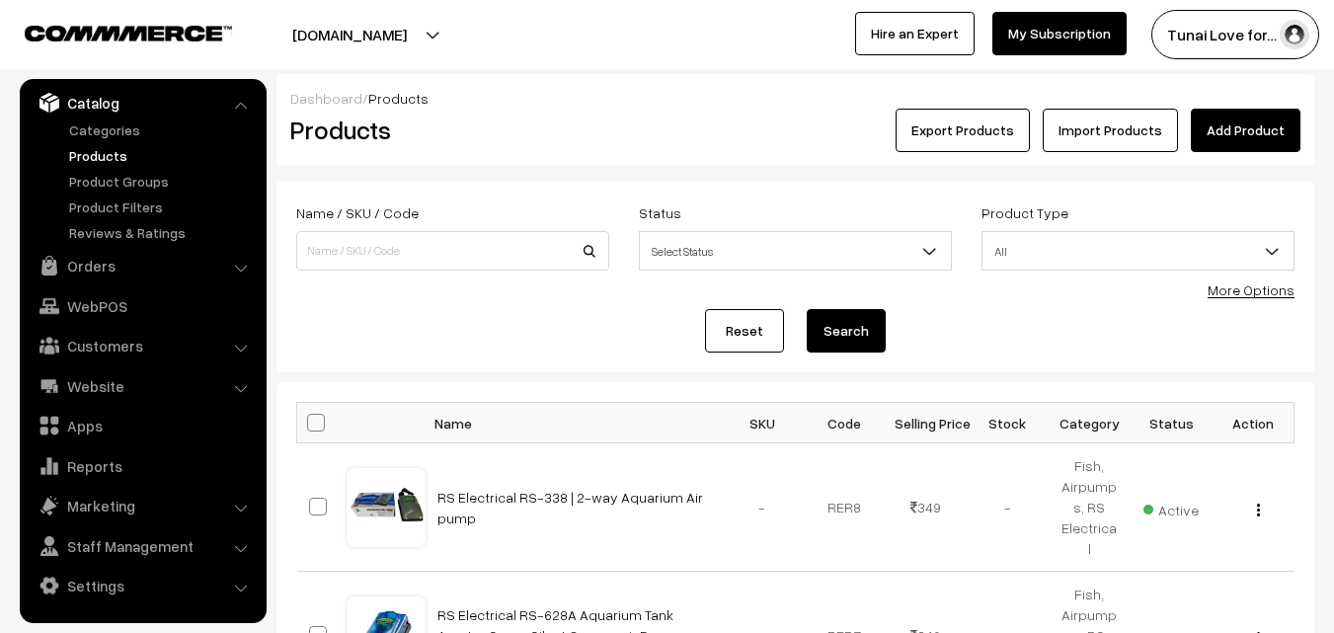
click at [1236, 138] on link "Add Product" at bounding box center [1246, 130] width 110 height 43
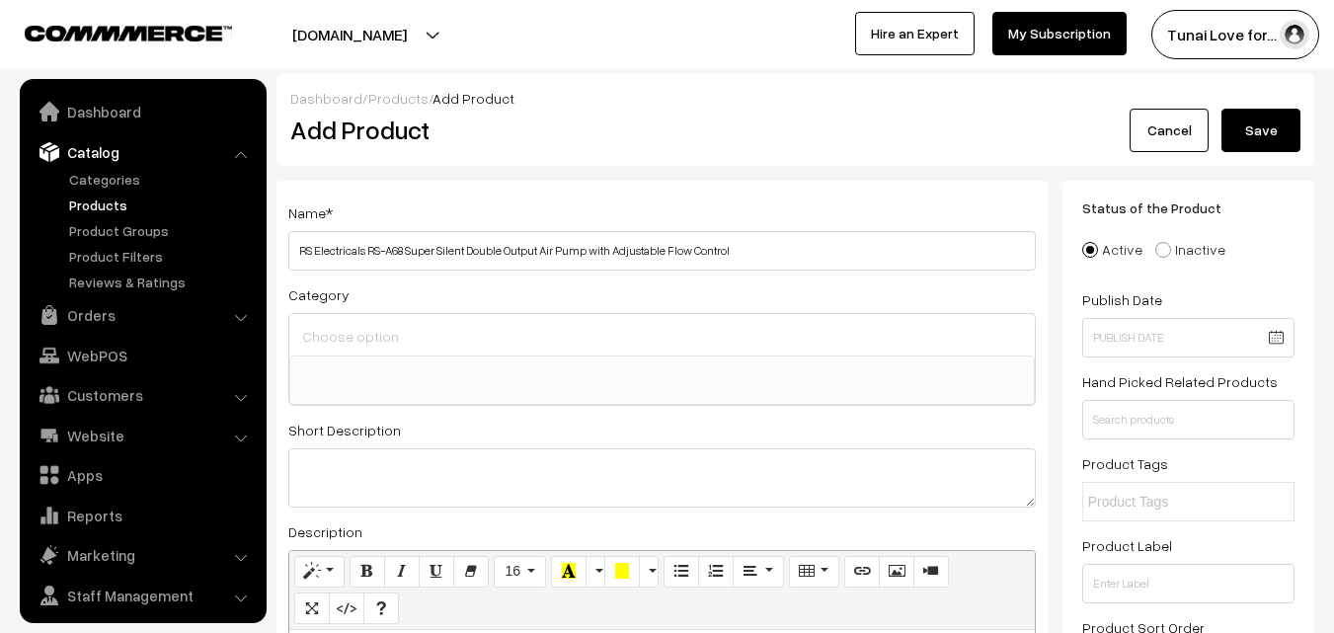
select select
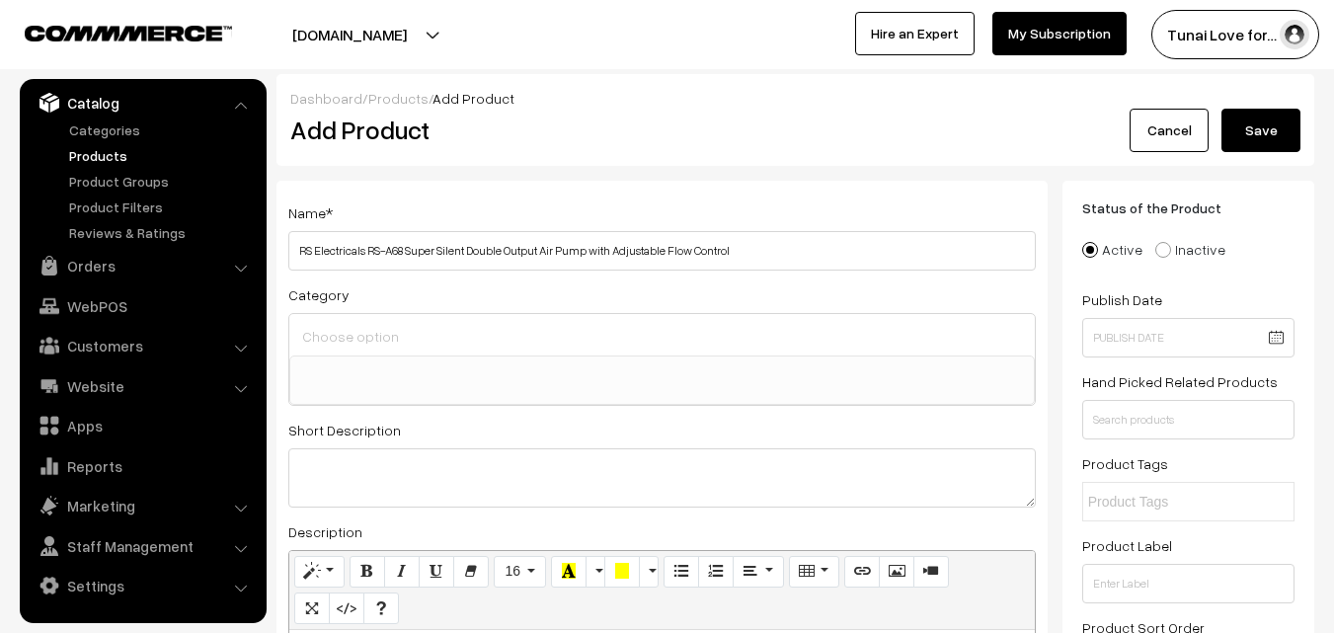
type input "RS Electricals RS-A68 Super Silent Double Output Air Pump with Adjustable Flow …"
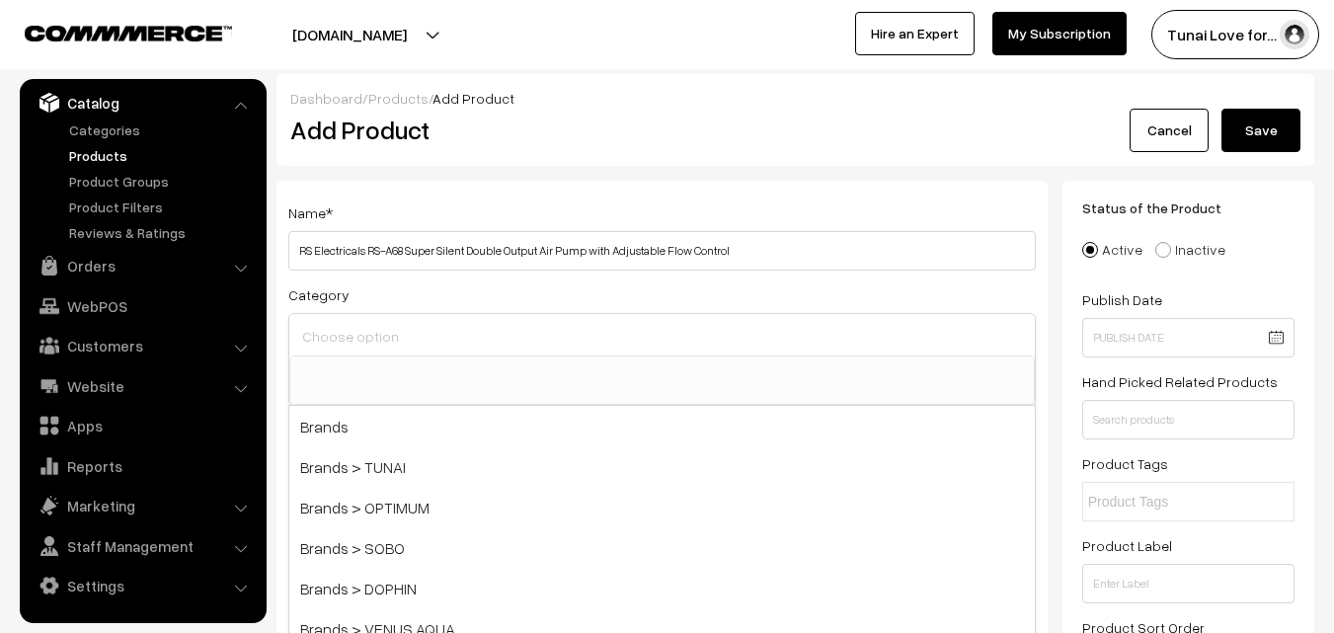
drag, startPoint x: 424, startPoint y: 336, endPoint x: 424, endPoint y: 355, distance: 18.8
click at [424, 337] on input at bounding box center [662, 336] width 730 height 29
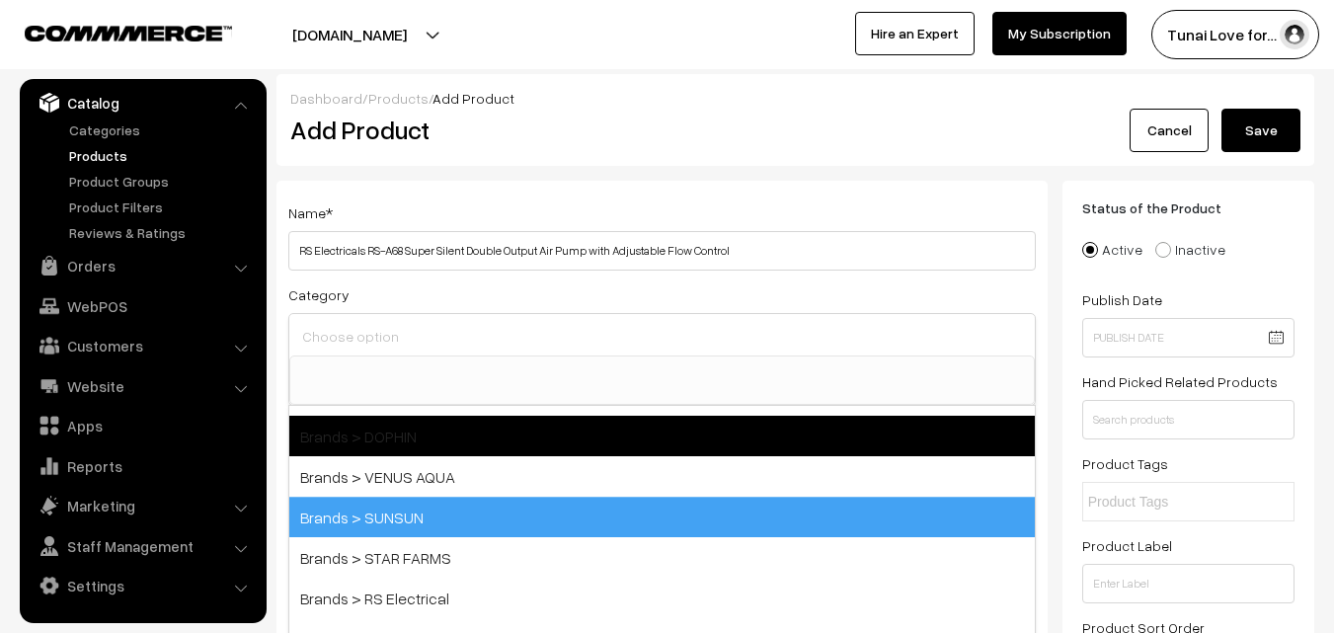
scroll to position [198, 0]
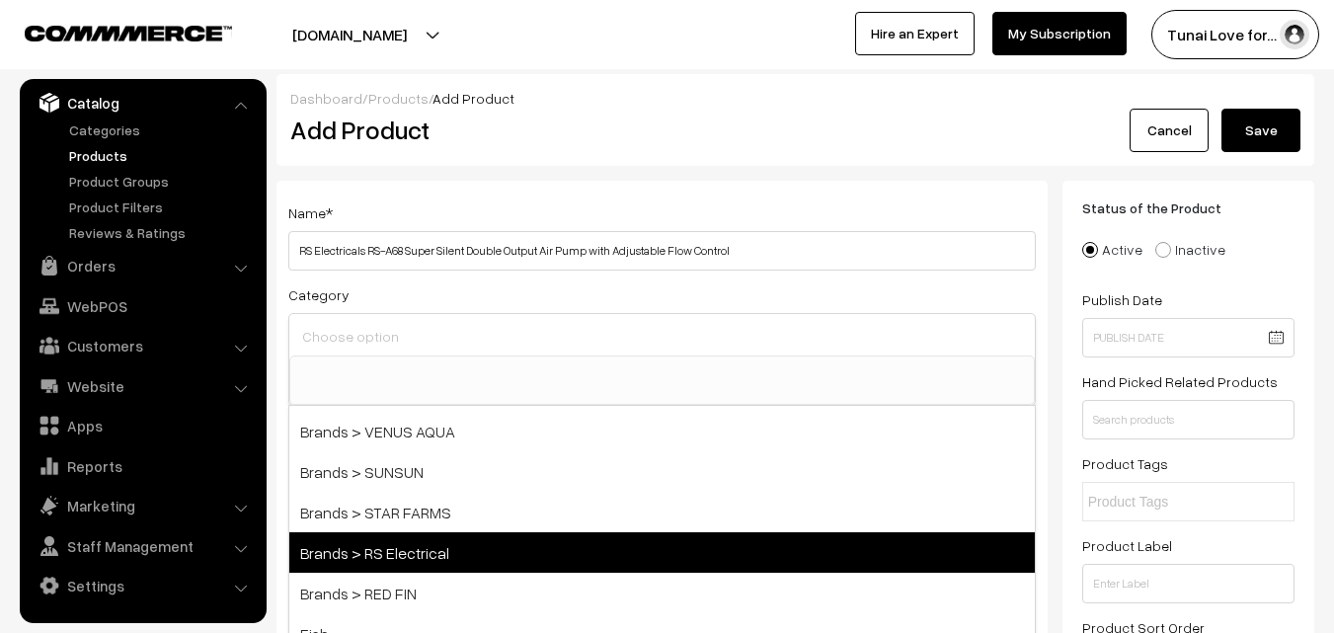
click at [419, 557] on span "Brands > RS Electrical" at bounding box center [662, 552] width 746 height 40
select select "44"
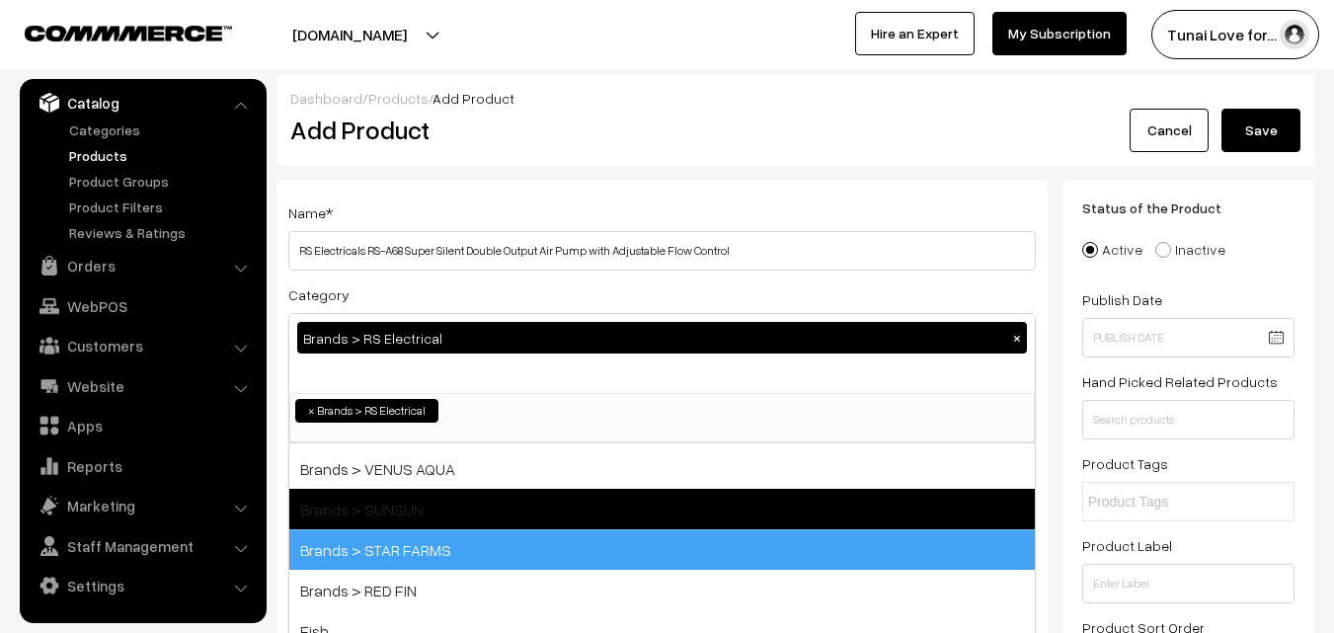
scroll to position [84, 0]
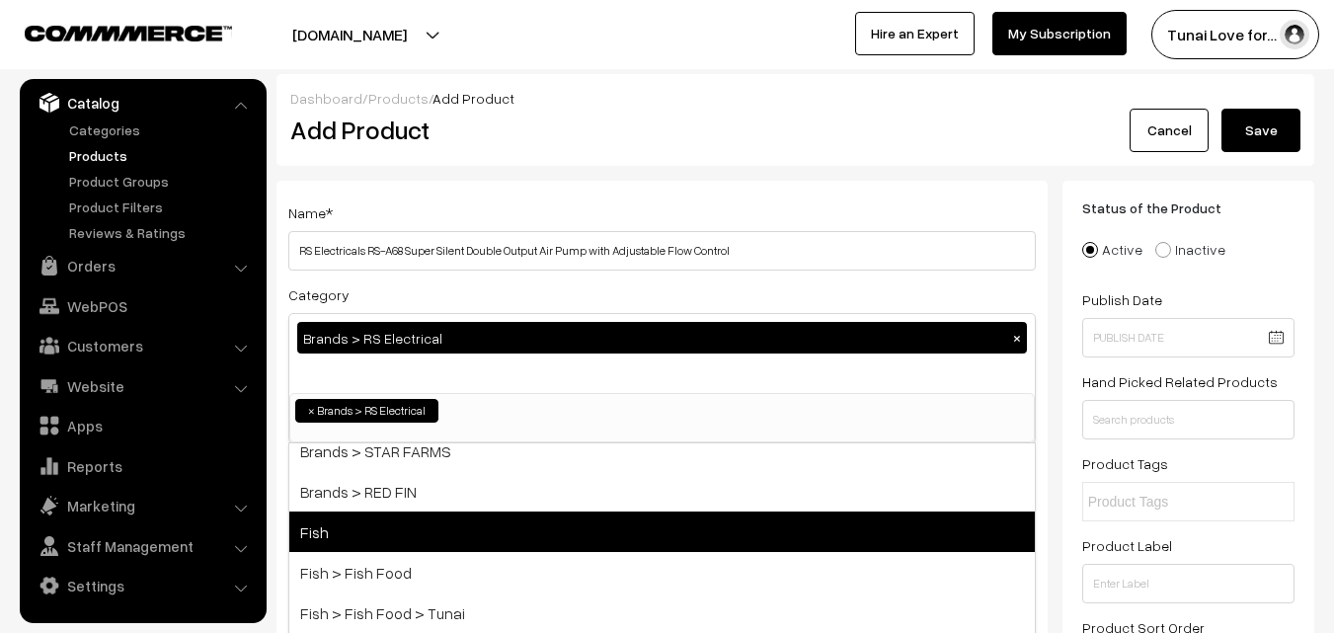
click at [356, 525] on span "Fish" at bounding box center [662, 532] width 746 height 40
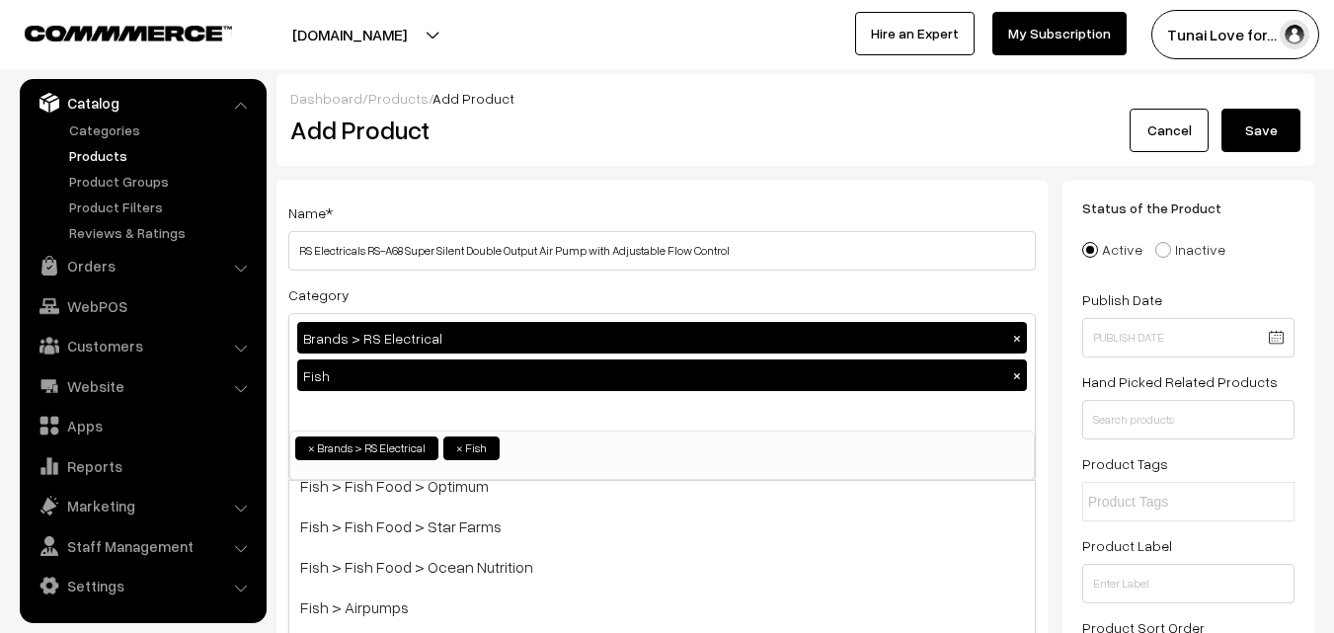
scroll to position [494, 0]
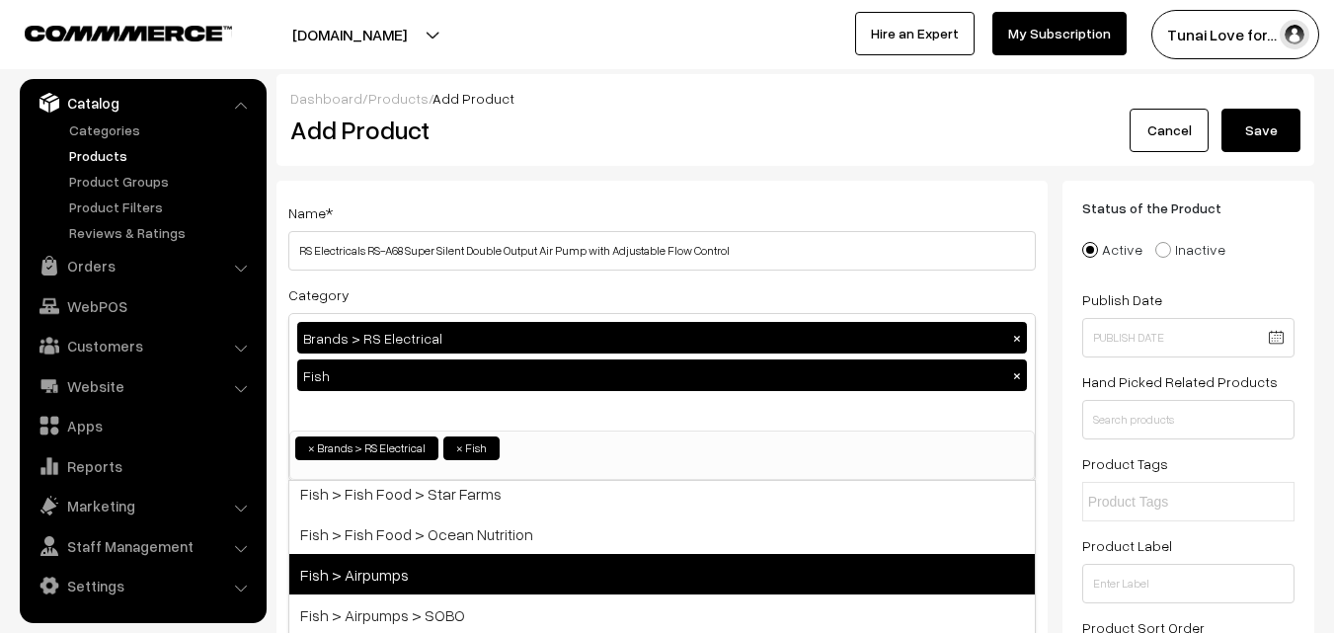
click at [419, 566] on span "Fish > Airpumps" at bounding box center [662, 574] width 746 height 40
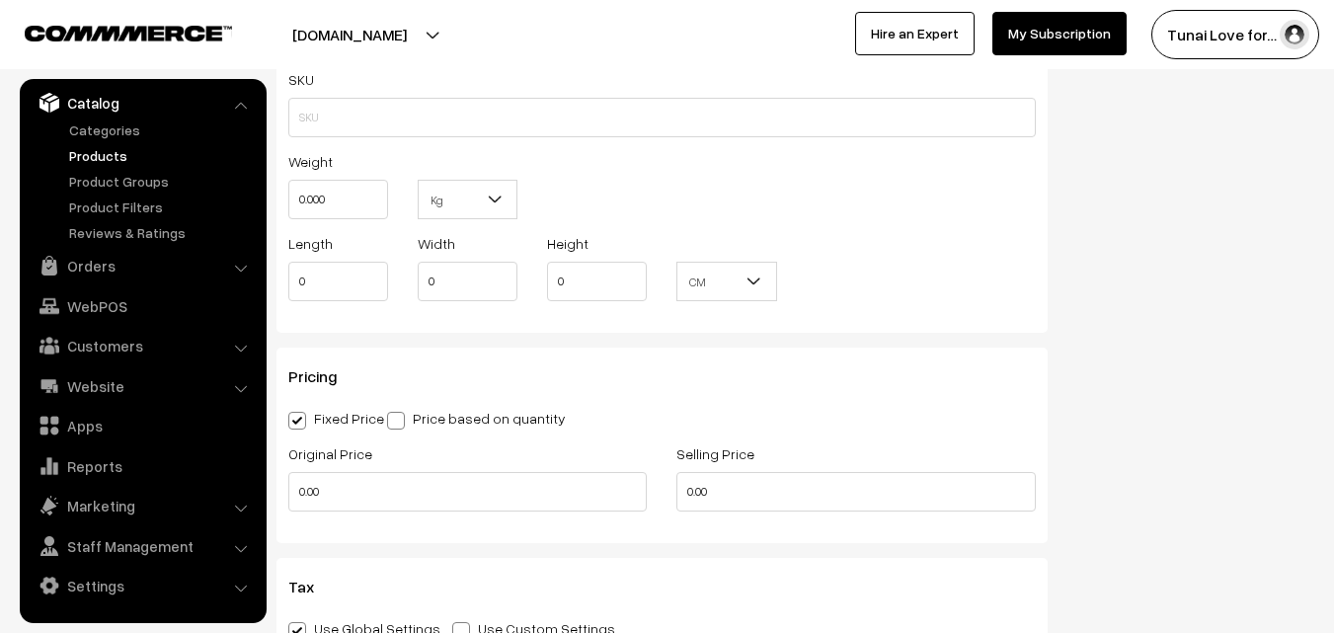
scroll to position [1778, 0]
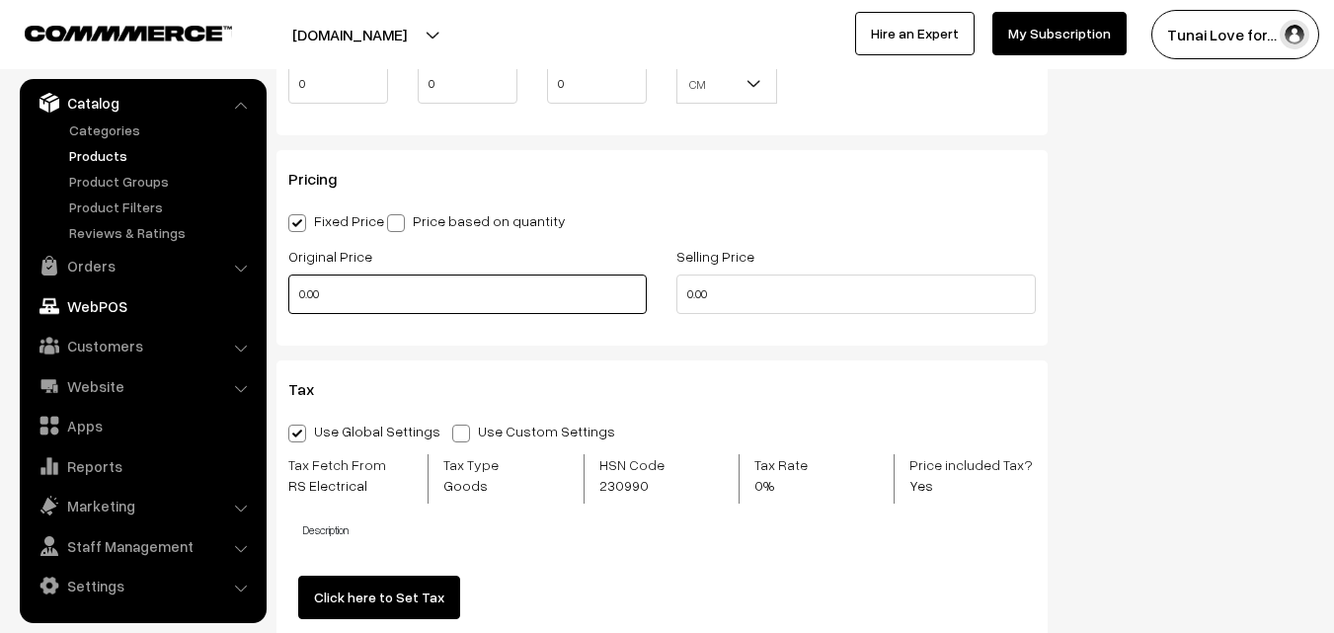
drag, startPoint x: 337, startPoint y: 300, endPoint x: 254, endPoint y: 297, distance: 83.0
click at [254, 297] on body "Thank you for showing interest. Our team will call you shortly. Close tunai.in …" at bounding box center [667, 112] width 1334 height 3780
type input "900"
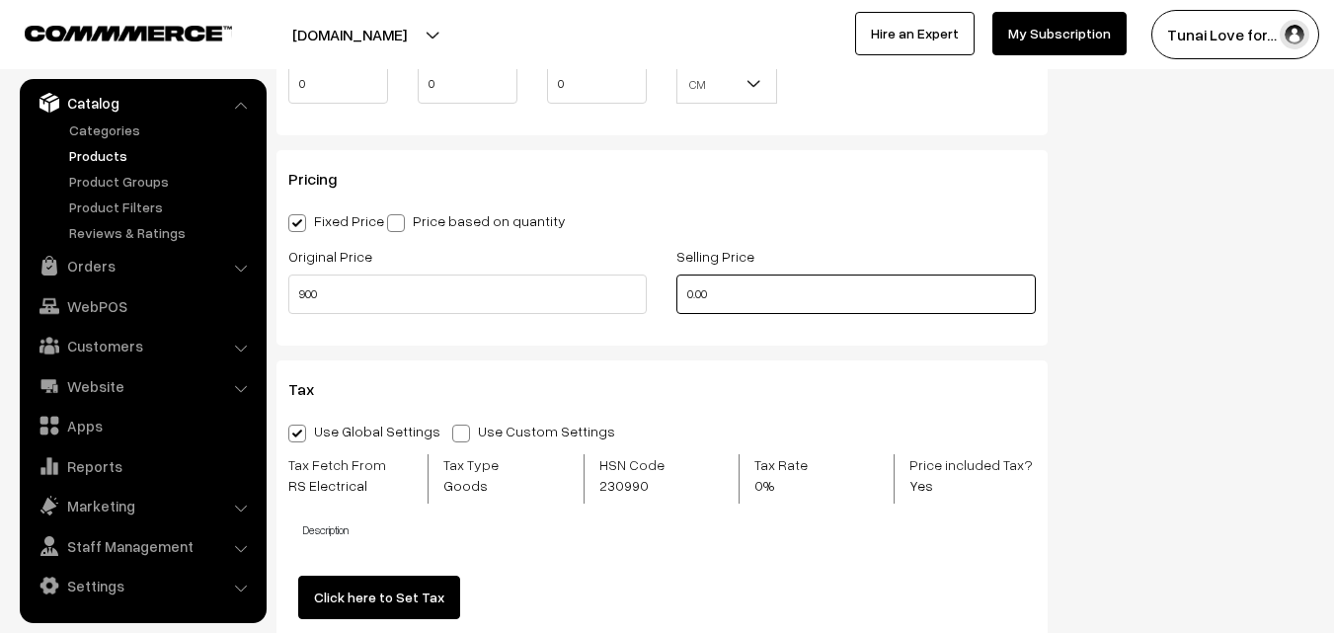
drag, startPoint x: 719, startPoint y: 294, endPoint x: 676, endPoint y: 290, distance: 42.6
click at [676, 290] on input "0.00" at bounding box center [855, 295] width 358 height 40
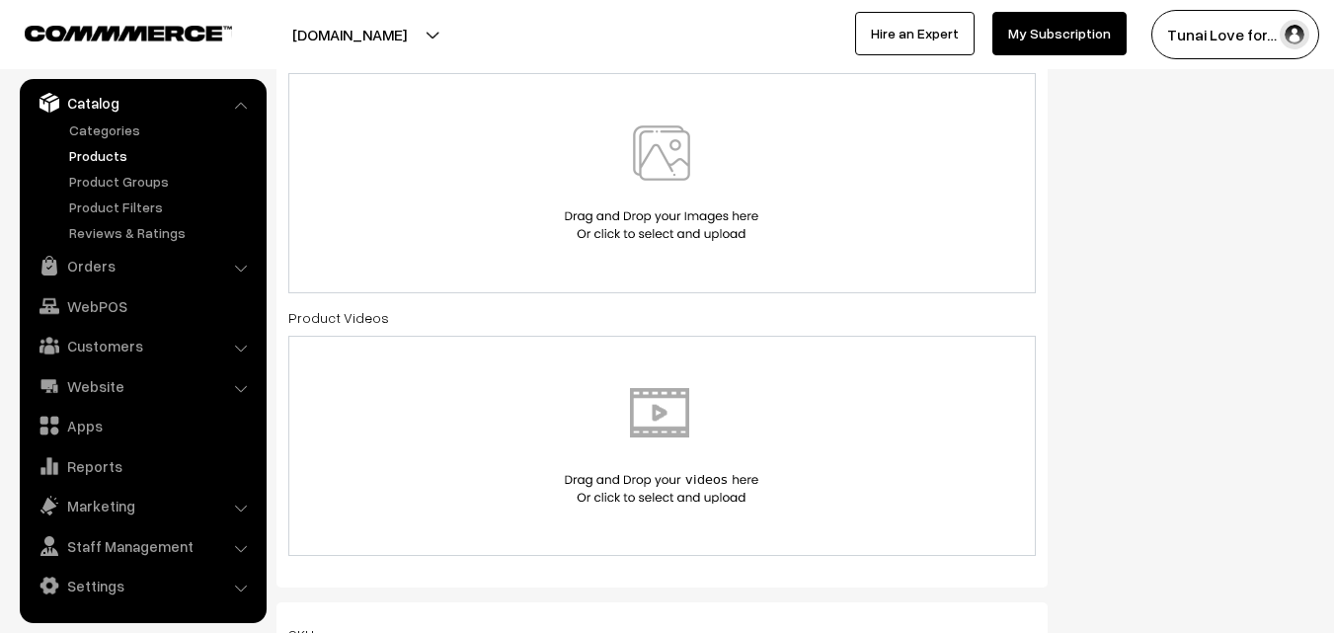
scroll to position [988, 0]
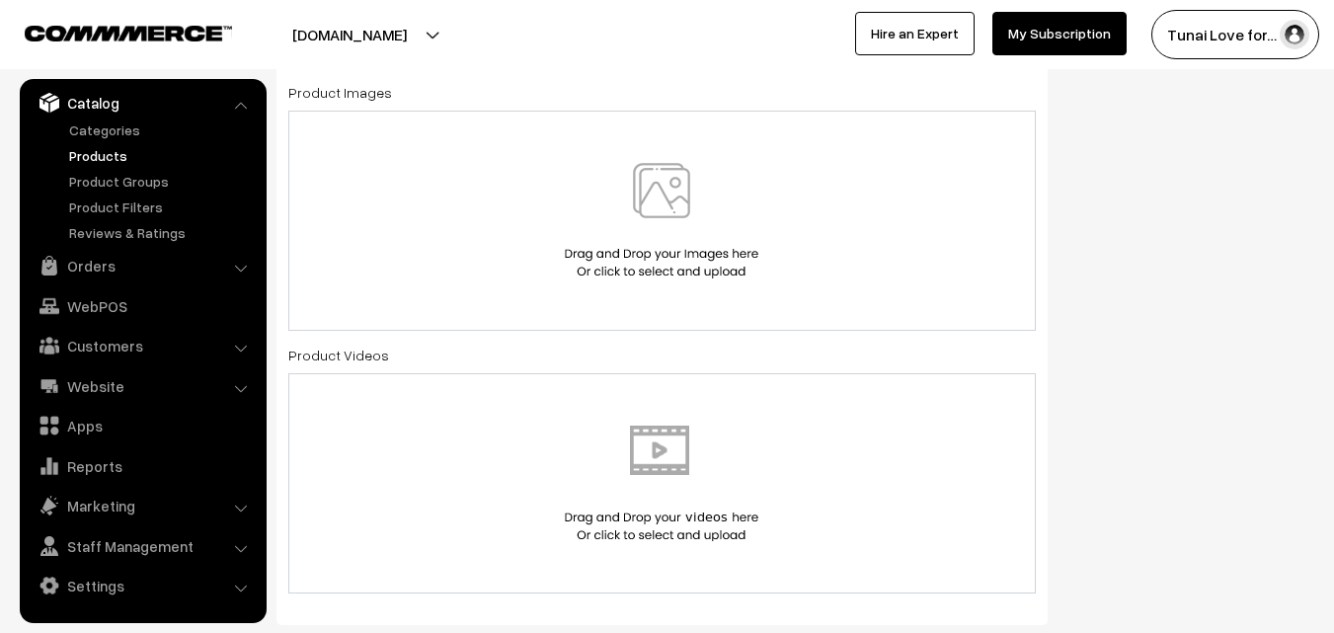
type input "649"
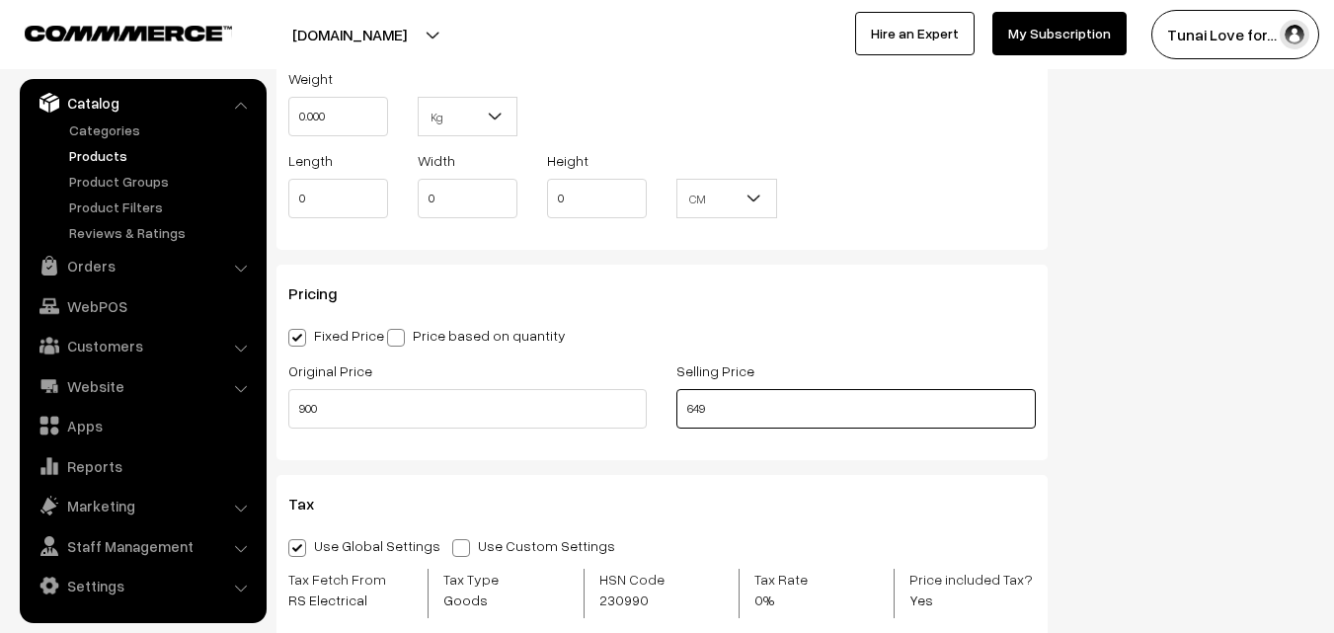
scroll to position [1679, 0]
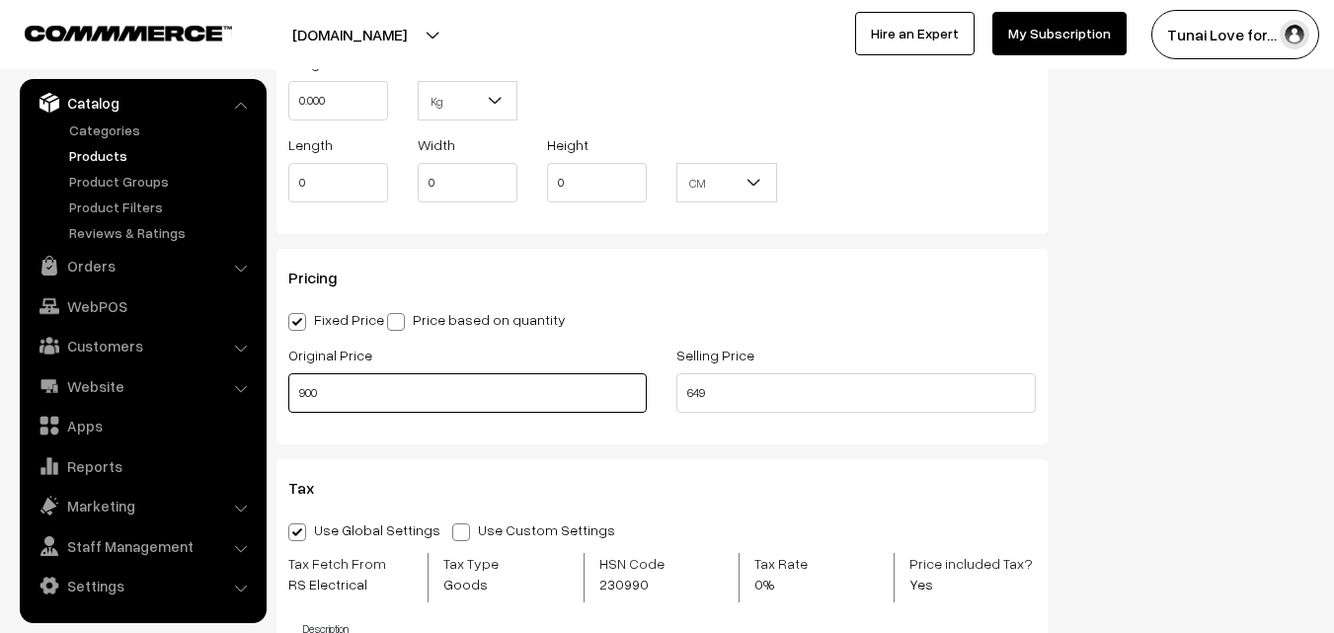
drag, startPoint x: 316, startPoint y: 395, endPoint x: 265, endPoint y: 395, distance: 51.4
click at [265, 395] on body "Thank you for showing interest. Our team will call you shortly. Close tunai.in …" at bounding box center [667, 211] width 1334 height 3780
type input "999"
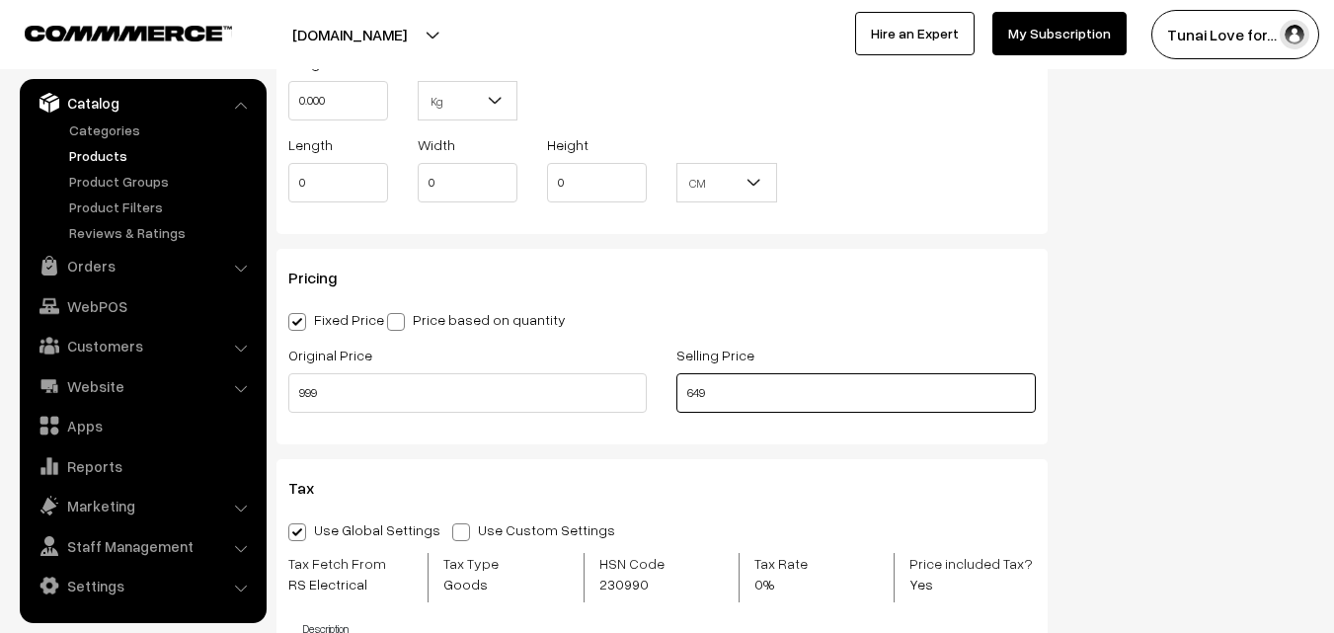
drag, startPoint x: 722, startPoint y: 394, endPoint x: 681, endPoint y: 393, distance: 40.5
click at [681, 393] on input "649" at bounding box center [855, 393] width 358 height 40
type input "764"
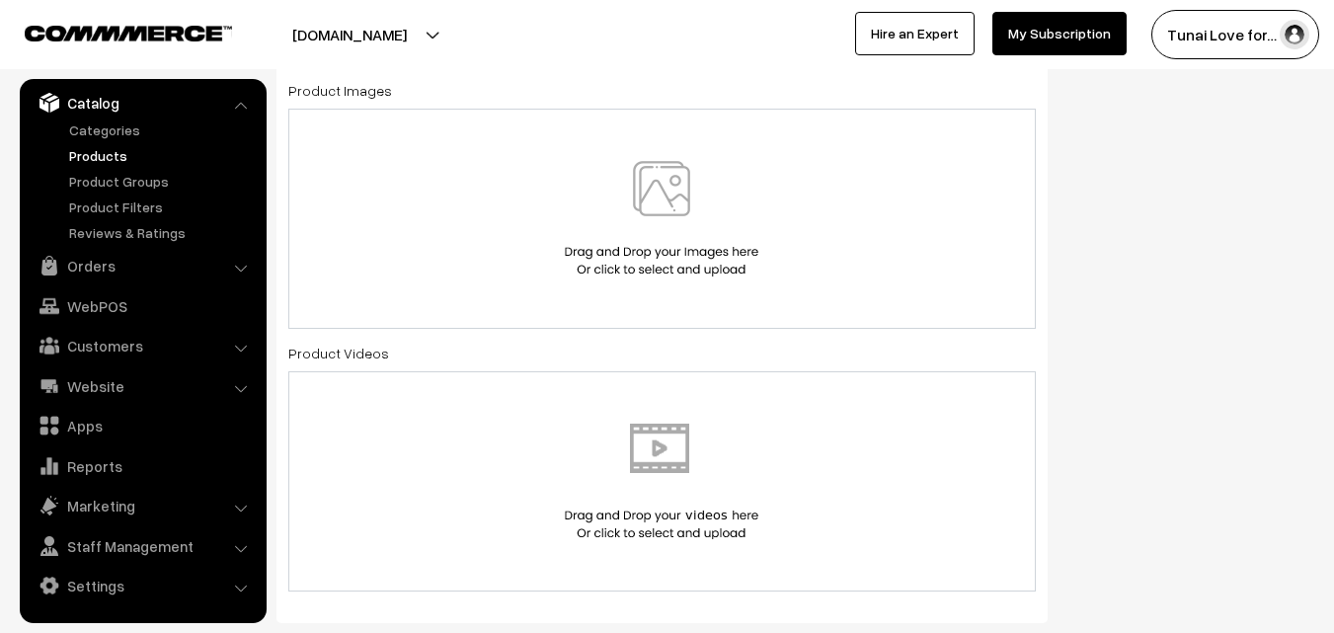
scroll to position [988, 0]
click at [649, 241] on img at bounding box center [661, 221] width 203 height 116
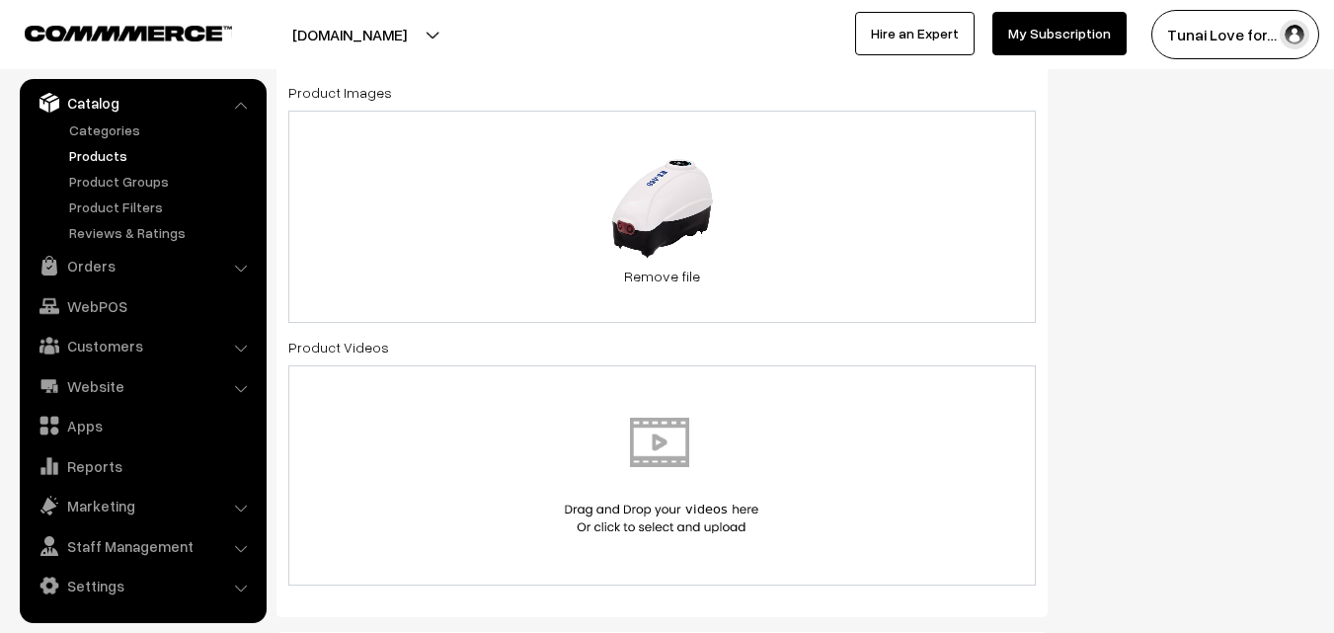
click at [839, 203] on div "28.9 KB 6027dff1-2848.jpeg Check Error Remove file" at bounding box center [662, 217] width 748 height 212
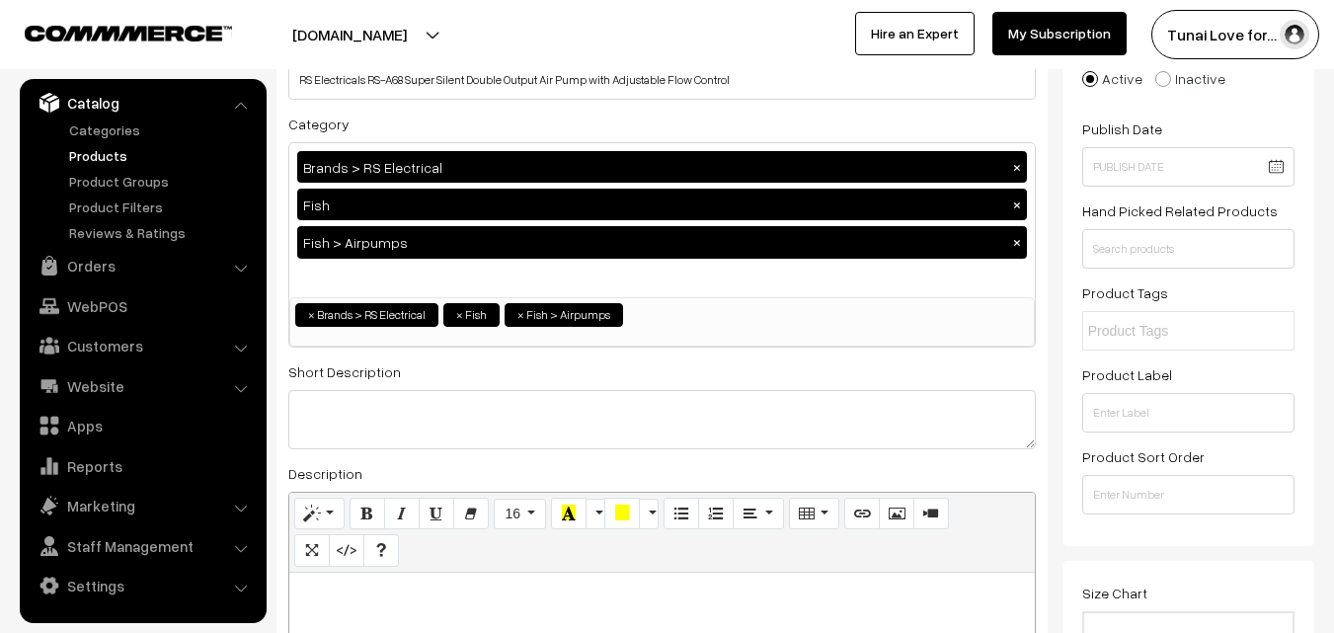
scroll to position [0, 0]
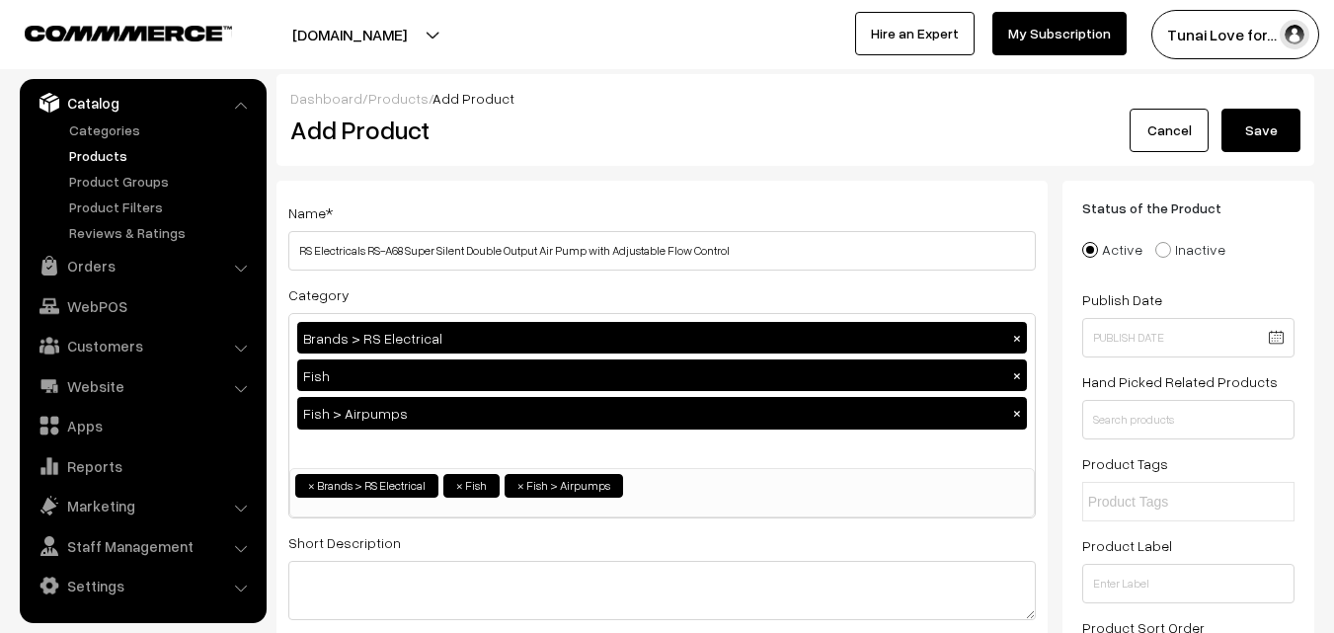
click at [1259, 125] on button "Save" at bounding box center [1261, 130] width 79 height 43
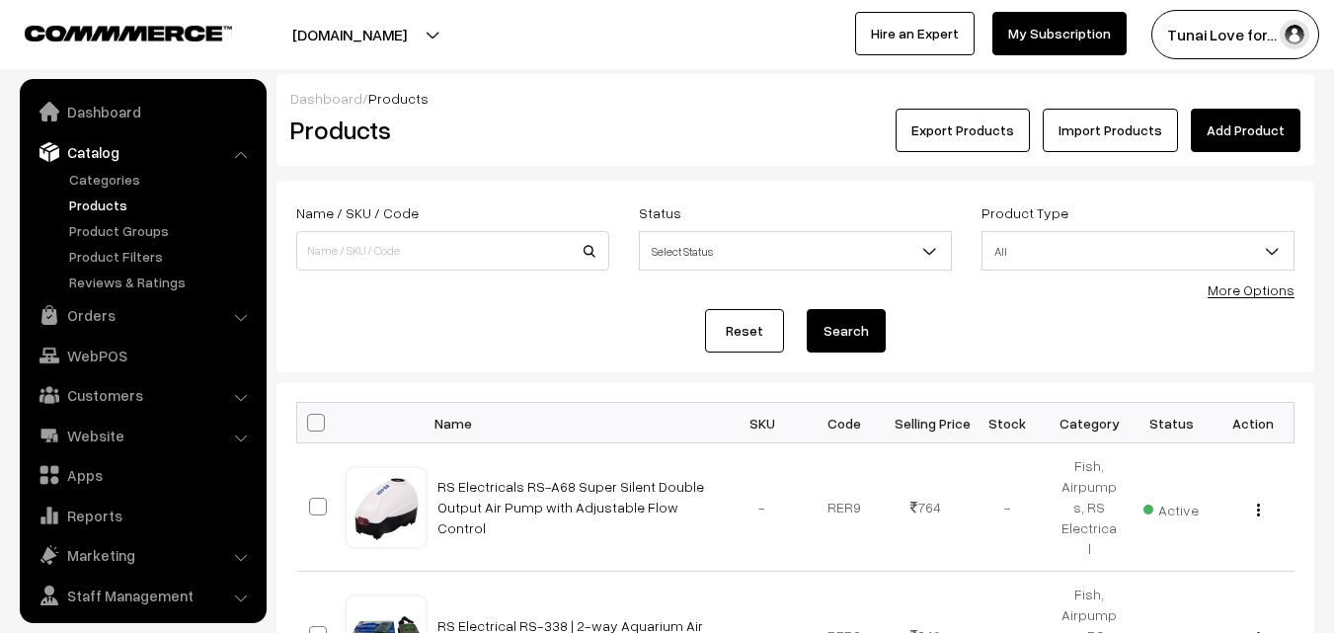
scroll to position [49, 0]
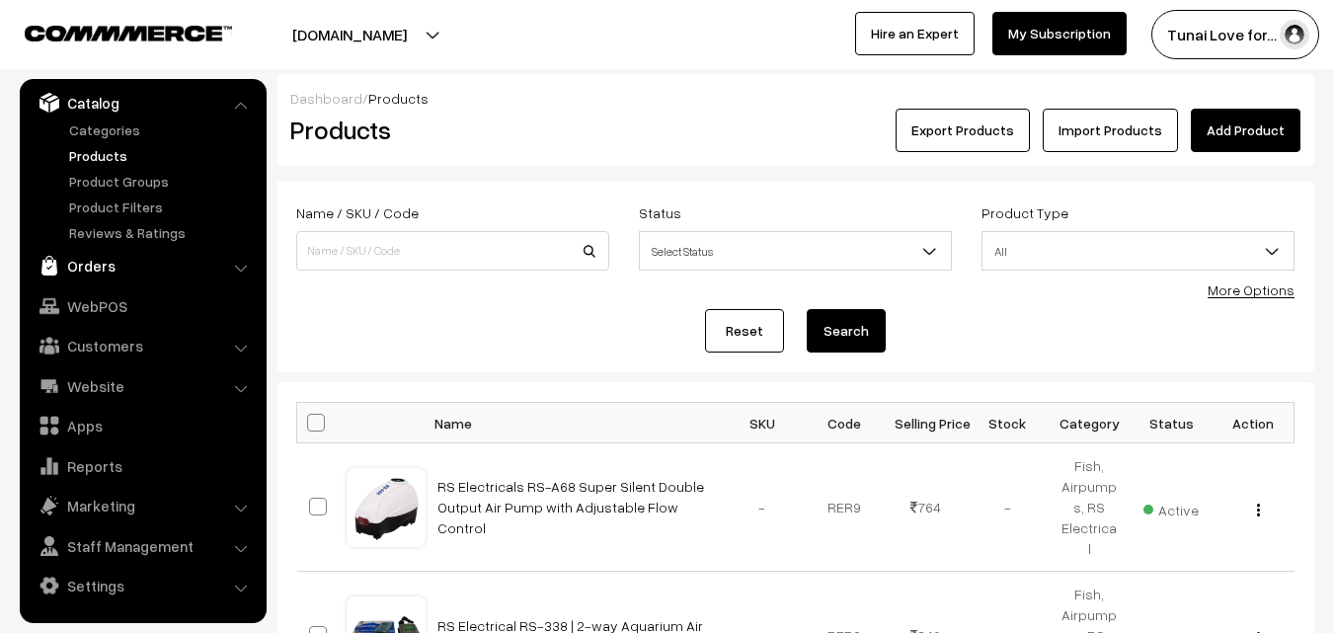
click at [125, 264] on link "Orders" at bounding box center [142, 266] width 235 height 36
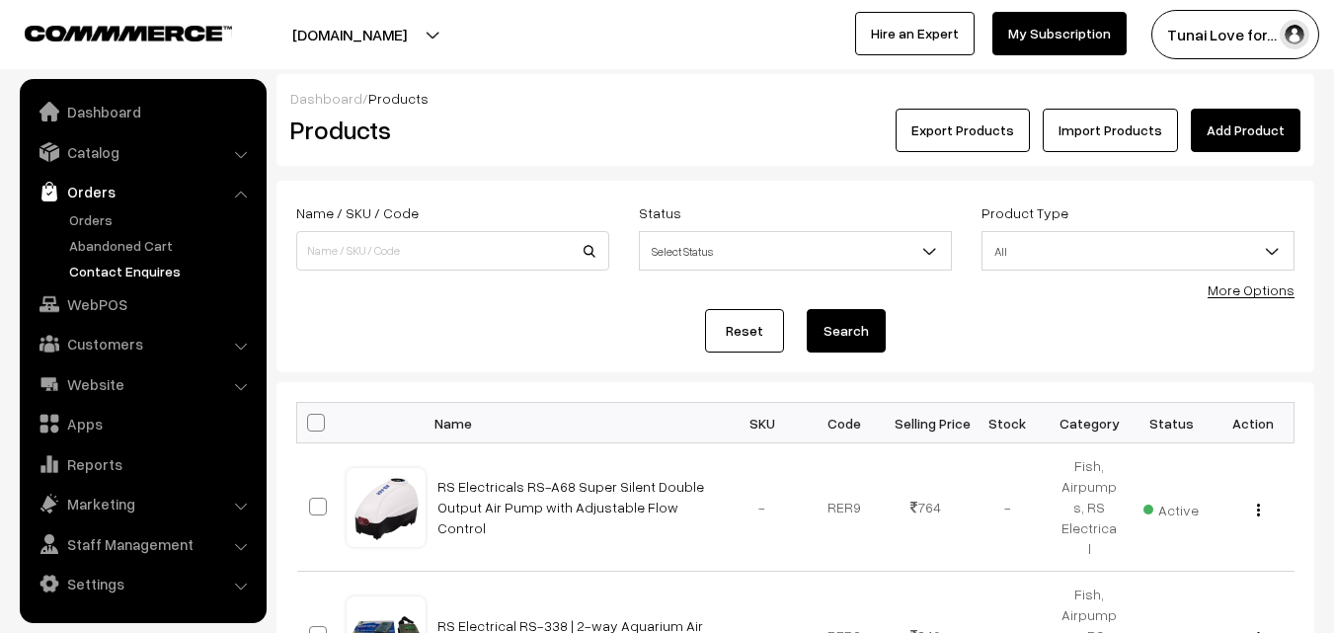
scroll to position [0, 0]
click at [79, 211] on link "Orders" at bounding box center [162, 219] width 196 height 21
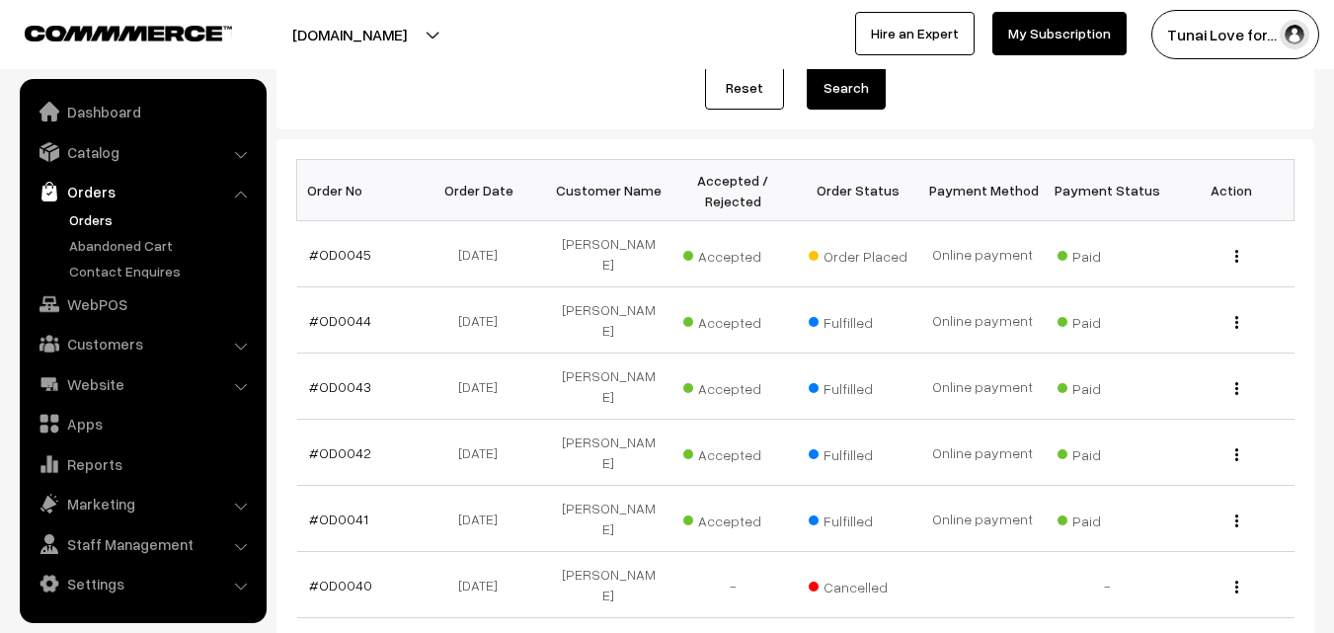
scroll to position [198, 0]
